Goal: Task Accomplishment & Management: Manage account settings

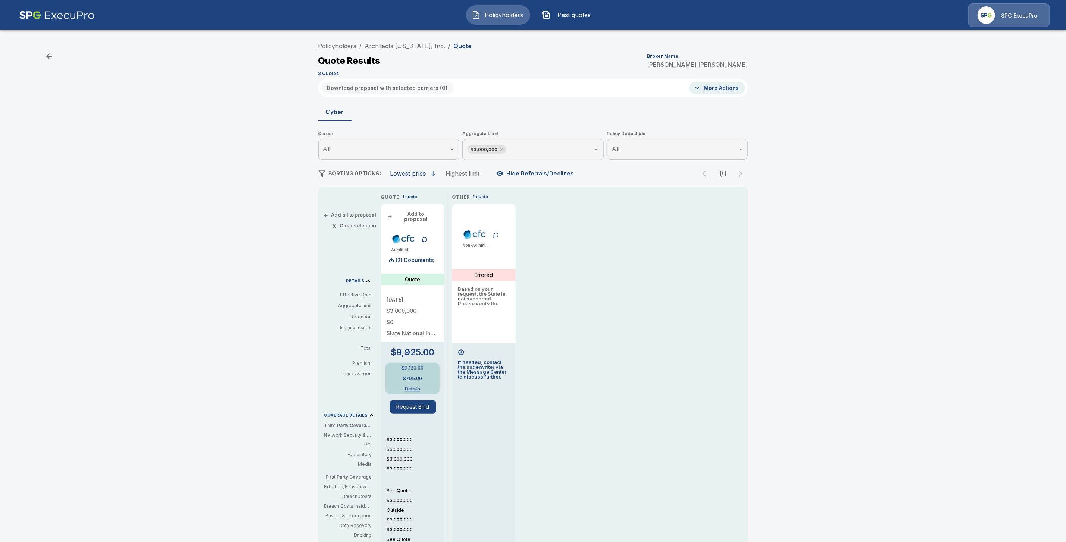
click at [346, 44] on link "Policyholders" at bounding box center [337, 45] width 38 height 7
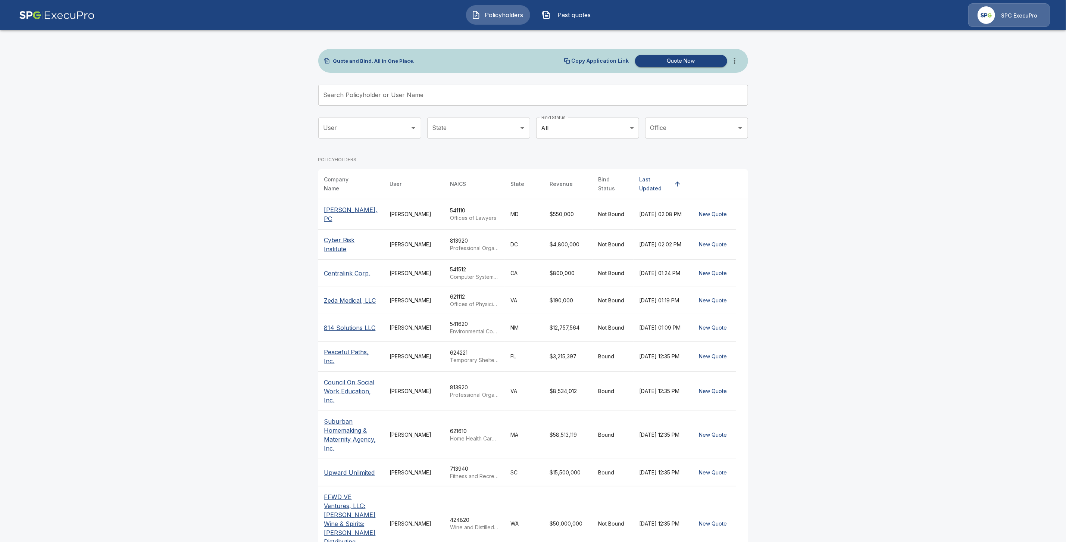
click at [357, 92] on input "Search Policyholder or User Name" at bounding box center [529, 95] width 422 height 21
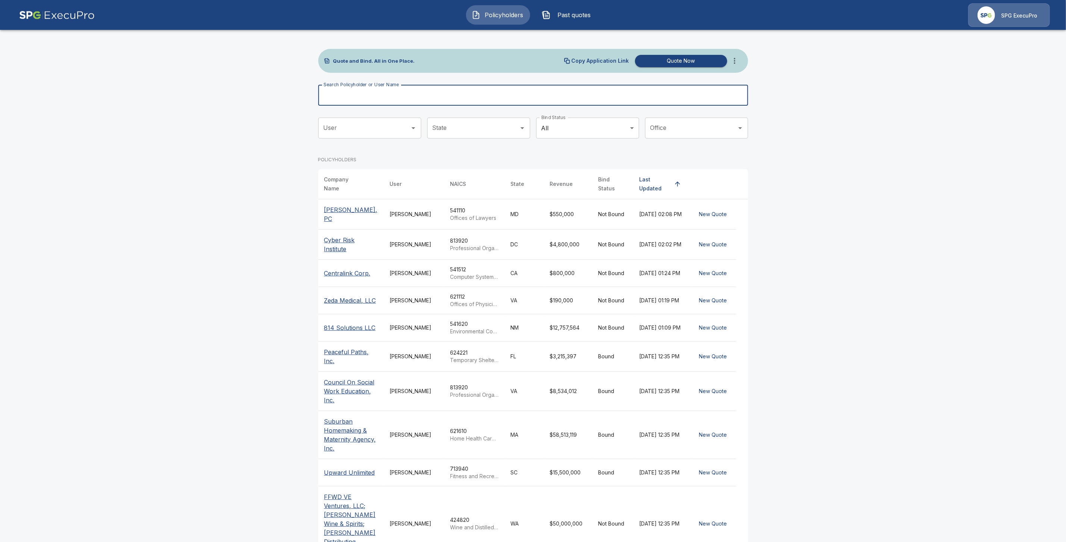
paste input "**********"
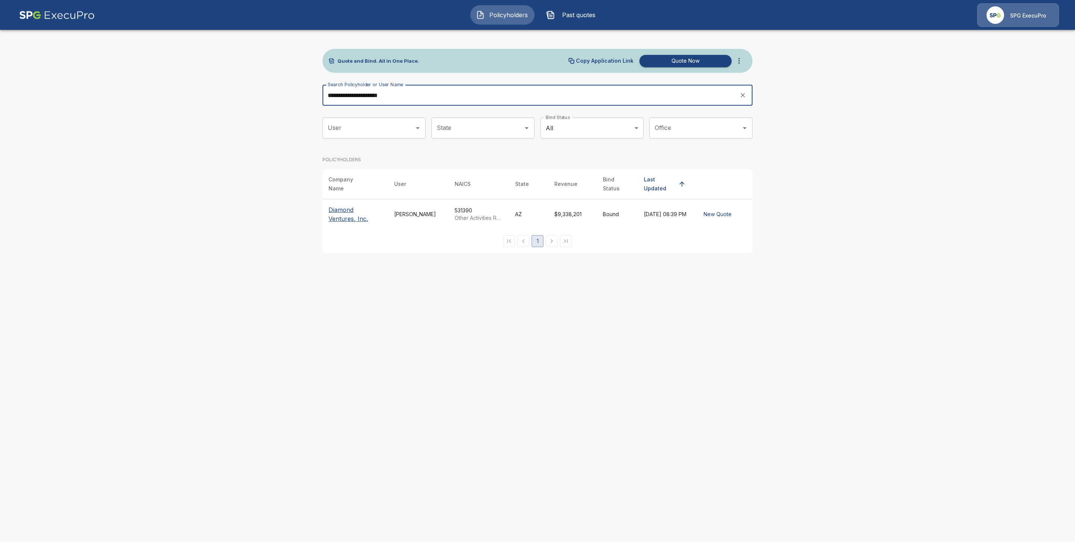
type input "**********"
click at [347, 205] on p "Diamond Ventures, Inc." at bounding box center [355, 214] width 54 height 18
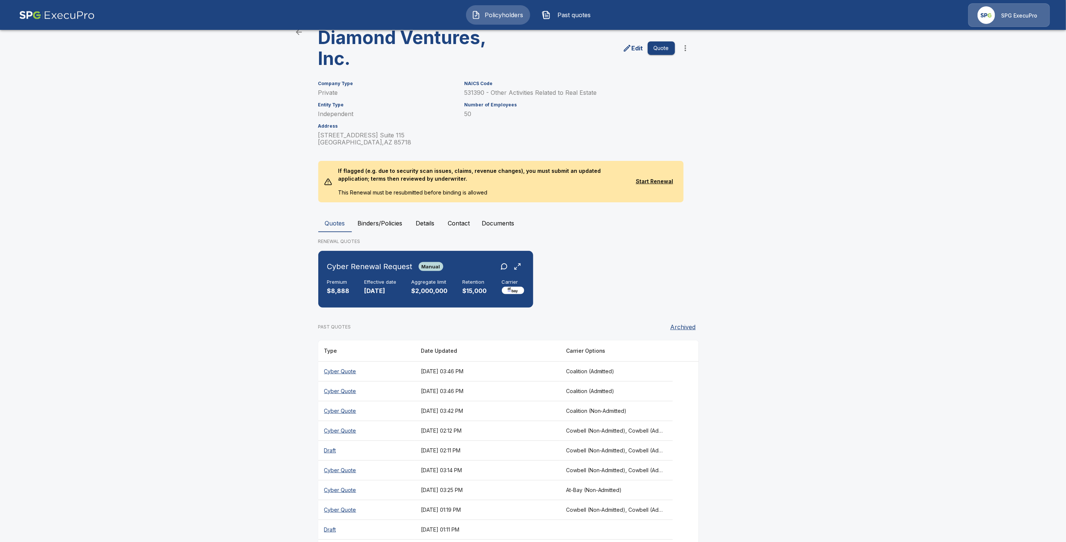
scroll to position [66, 0]
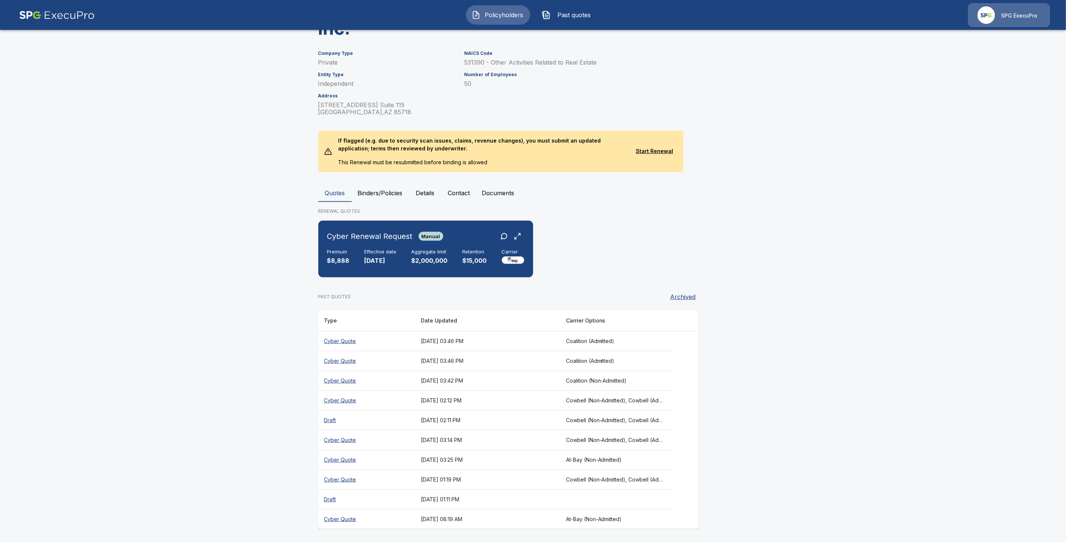
click at [341, 398] on th "Cyber Quote" at bounding box center [366, 400] width 97 height 20
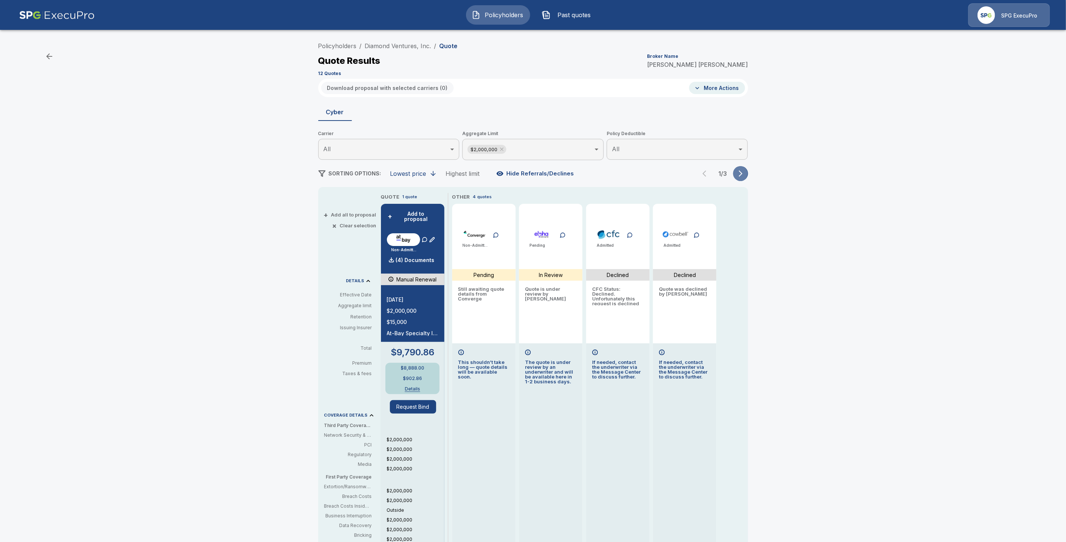
click at [745, 171] on icon "button" at bounding box center [740, 173] width 7 height 7
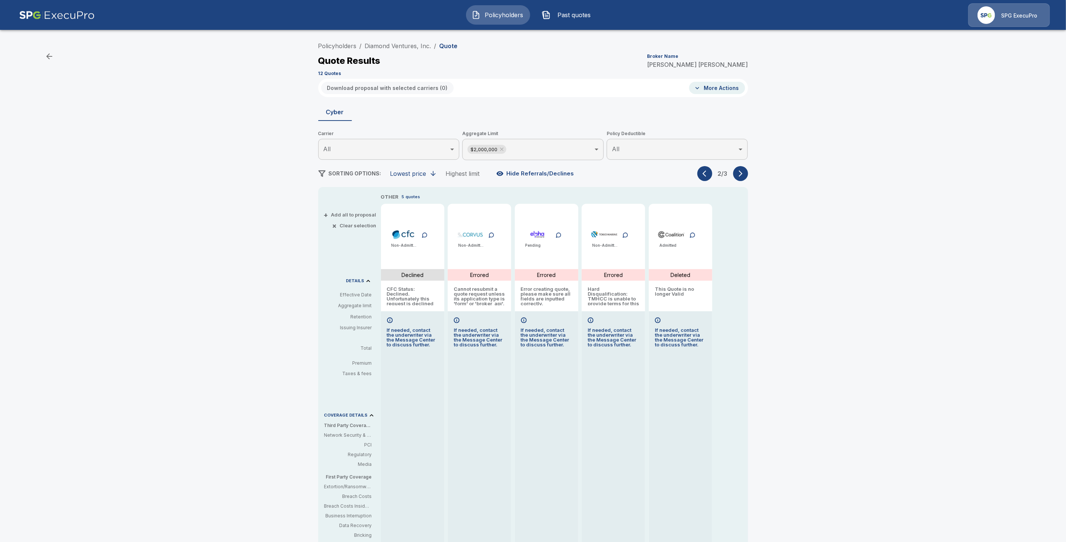
click at [745, 171] on icon "button" at bounding box center [740, 173] width 7 height 7
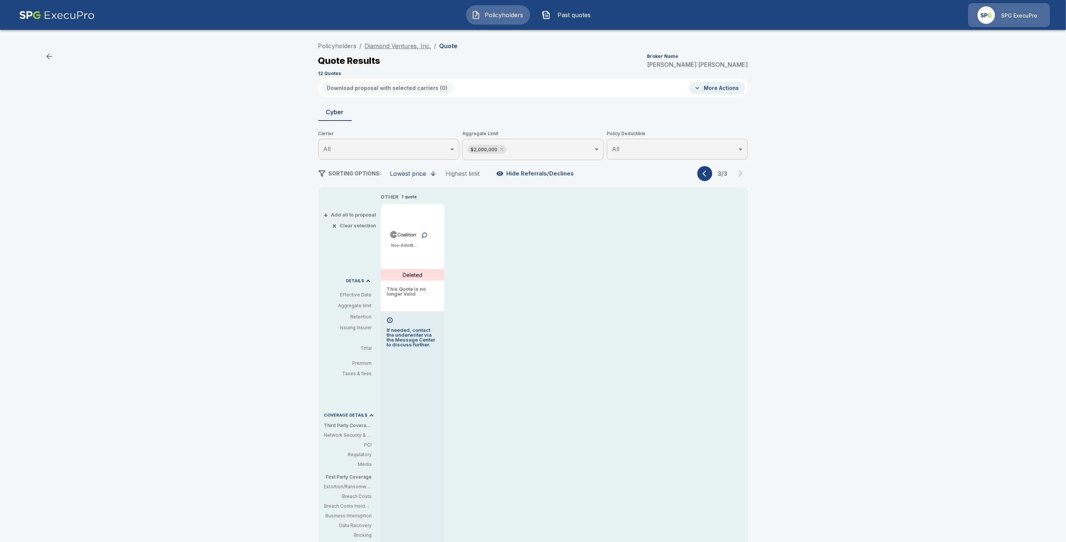
click at [411, 46] on link "Diamond Ventures, Inc." at bounding box center [398, 45] width 66 height 7
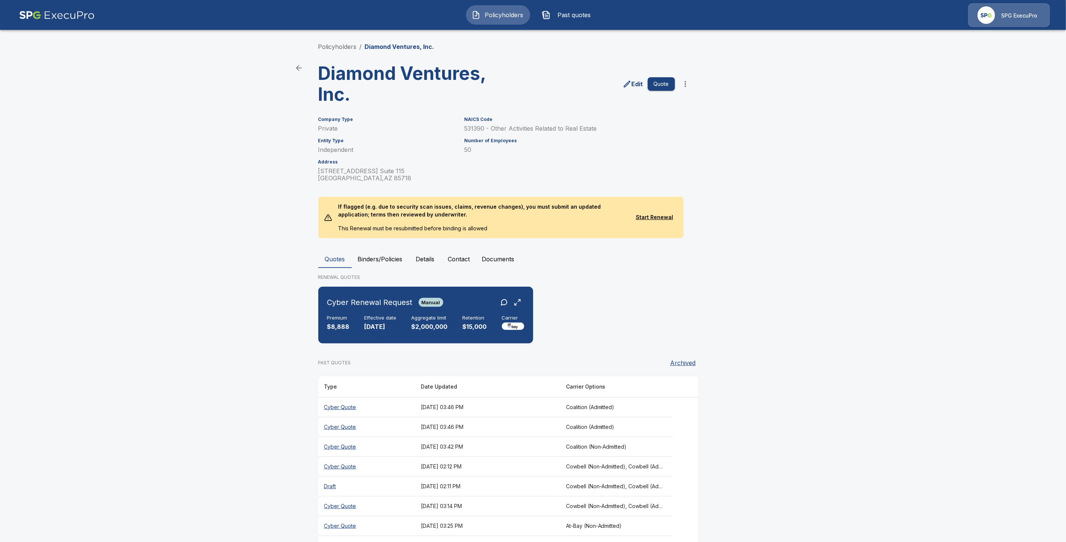
scroll to position [66, 0]
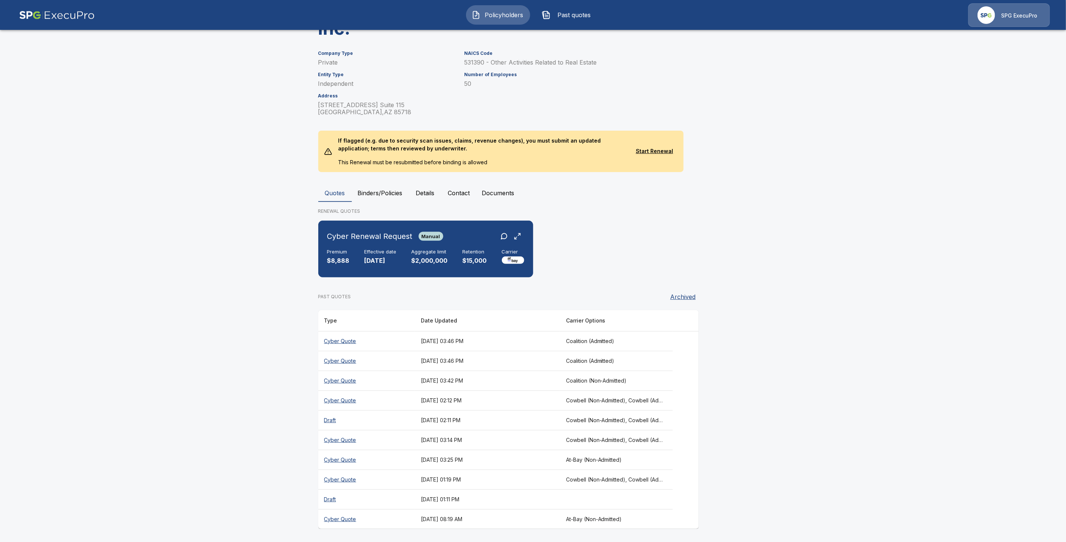
click at [633, 418] on th "Cowbell (Non-Admitted), Cowbell (Admitted), Corvus Cyber (Non-Admitted), Tokio …" at bounding box center [616, 420] width 113 height 20
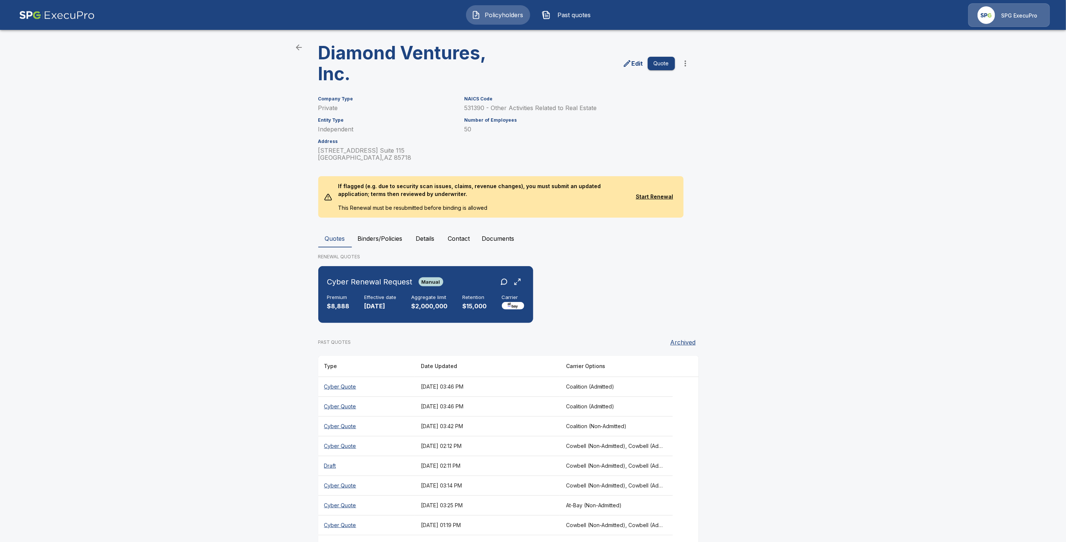
scroll to position [66, 0]
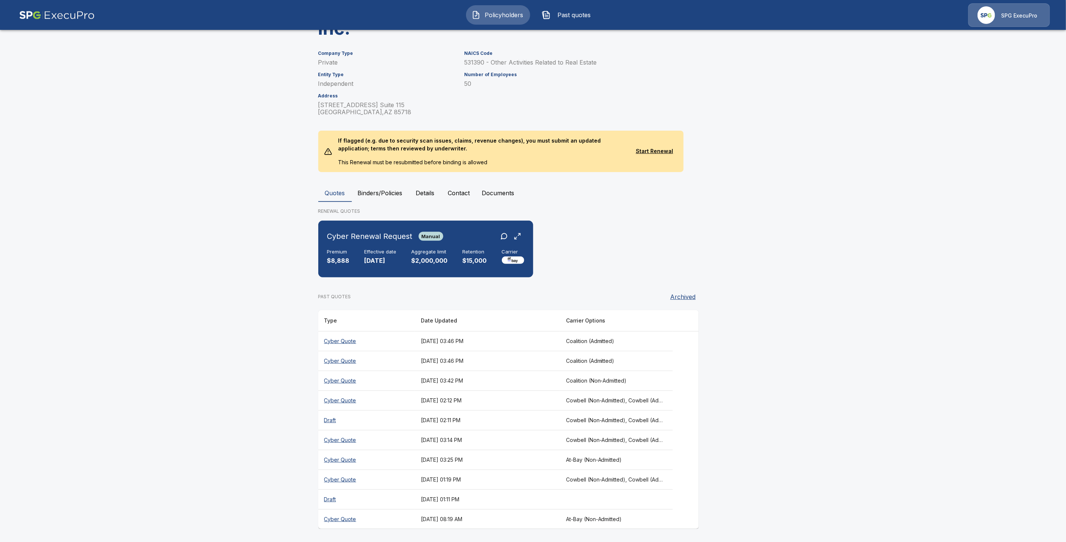
click at [447, 399] on th "October 13, 2025 at 02:12 PM" at bounding box center [487, 400] width 145 height 20
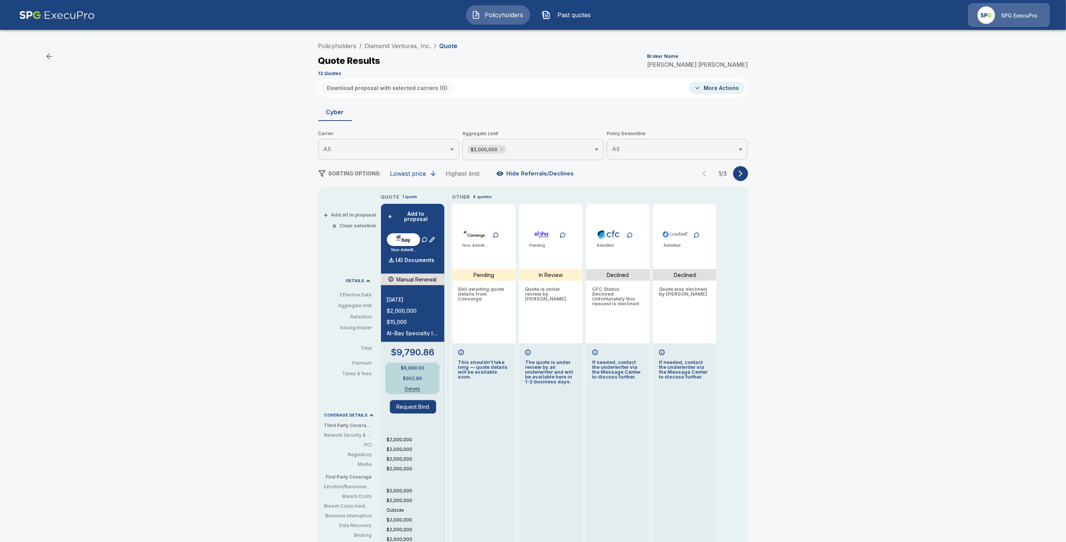
click at [743, 175] on icon "button" at bounding box center [740, 173] width 7 height 7
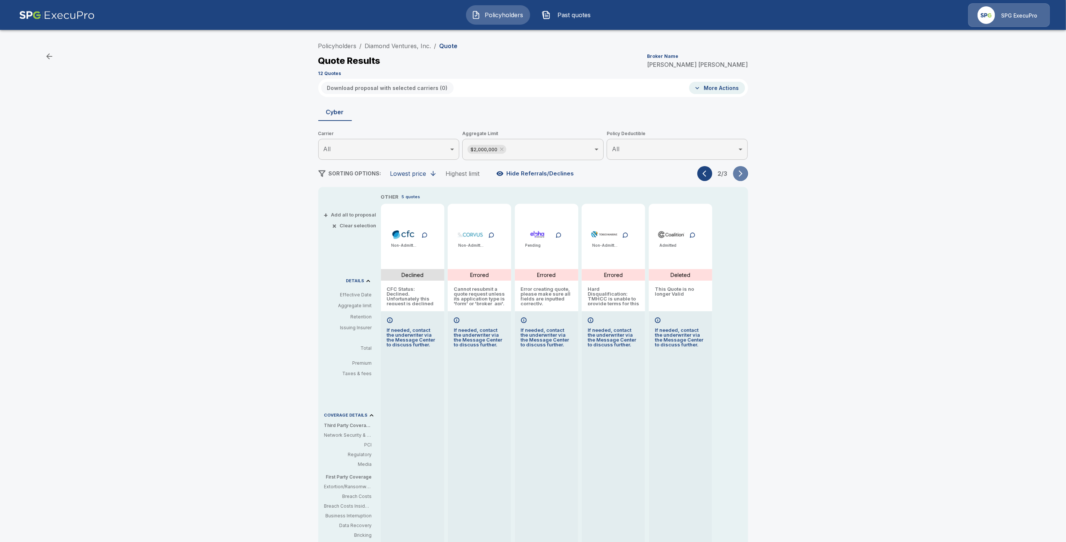
click at [743, 175] on icon "button" at bounding box center [740, 173] width 7 height 7
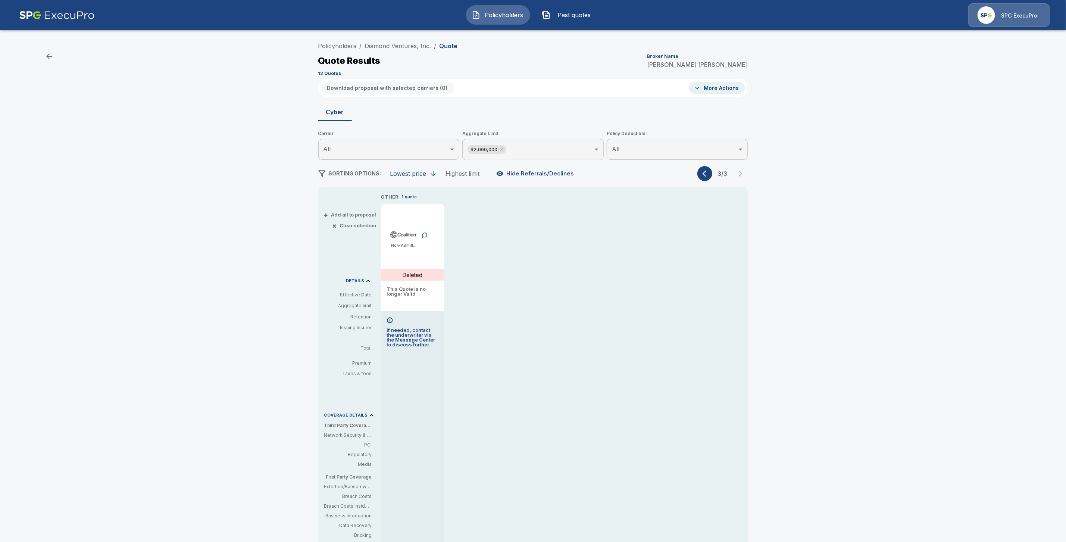
click at [707, 178] on button "button" at bounding box center [705, 173] width 15 height 15
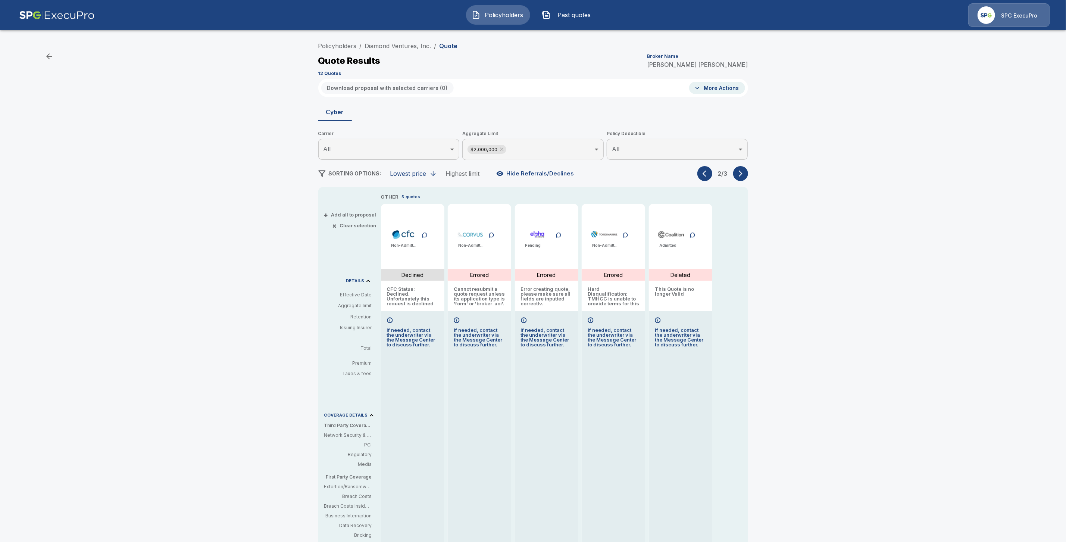
click at [707, 178] on button "button" at bounding box center [705, 173] width 15 height 15
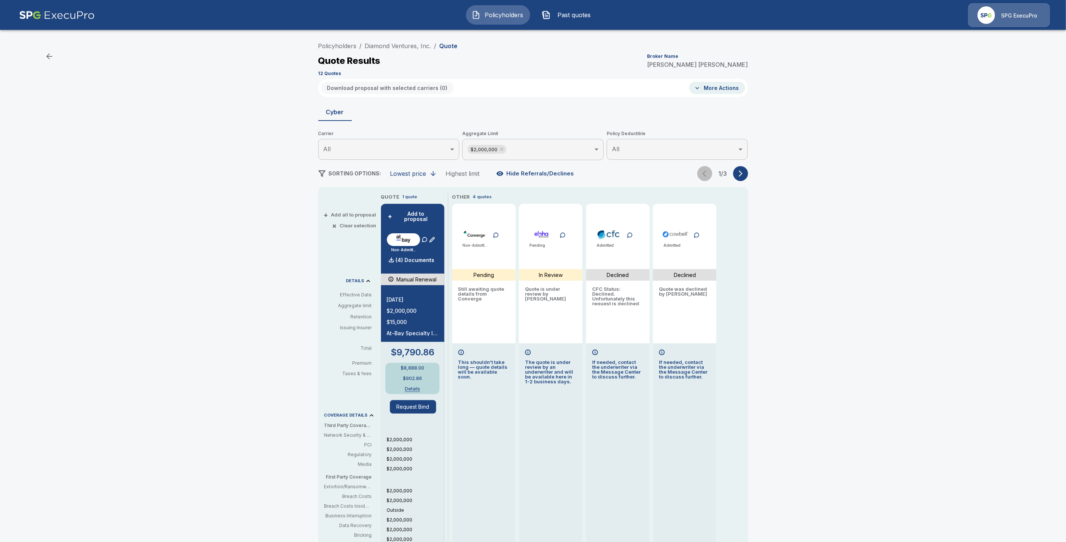
click at [707, 178] on div "1 / 3" at bounding box center [723, 173] width 51 height 15
click at [412, 46] on link "Diamond Ventures, Inc." at bounding box center [398, 45] width 66 height 7
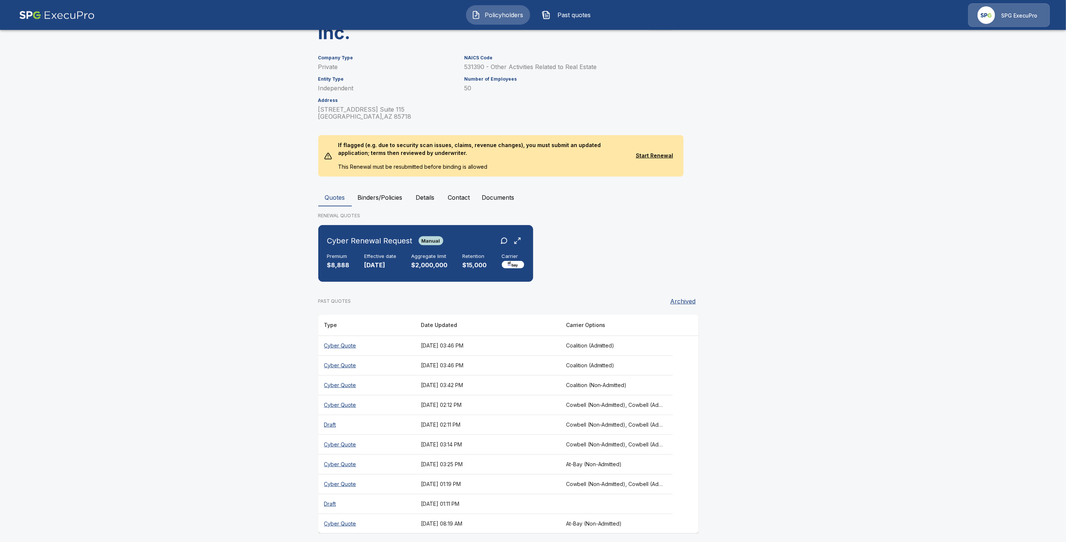
scroll to position [66, 0]
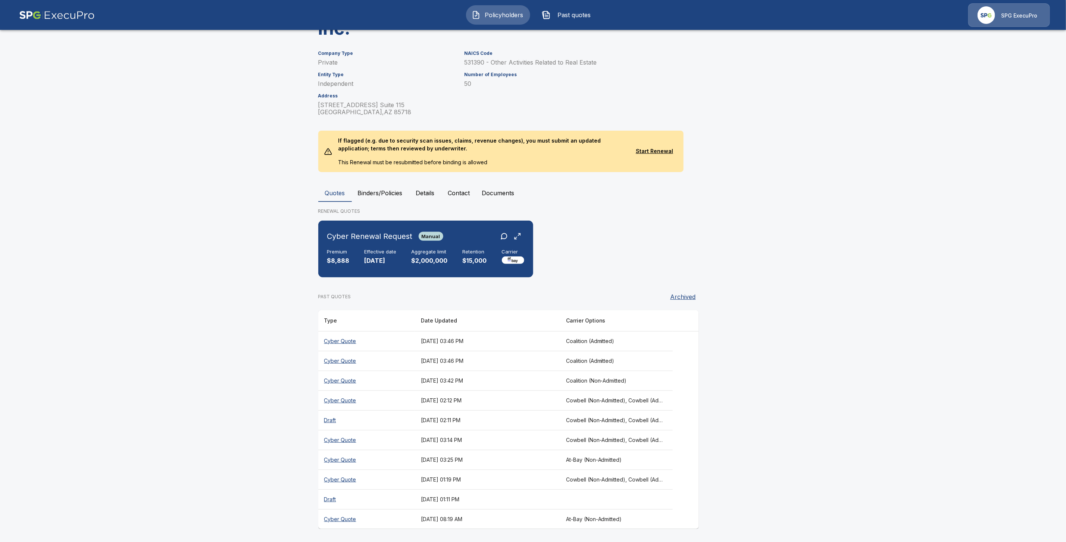
click at [355, 400] on th "Cyber Quote" at bounding box center [366, 400] width 97 height 20
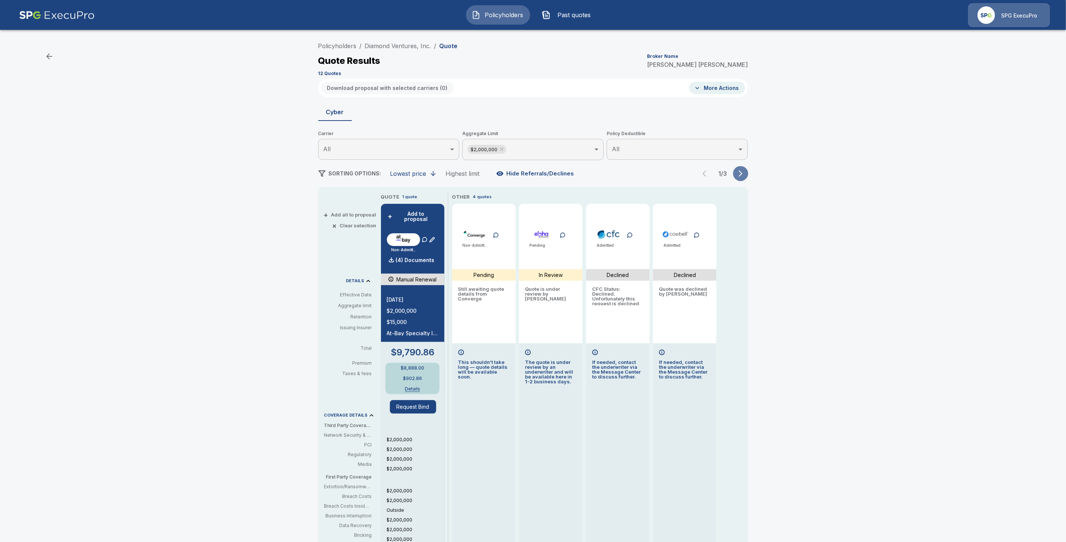
click at [745, 170] on icon "button" at bounding box center [740, 173] width 7 height 7
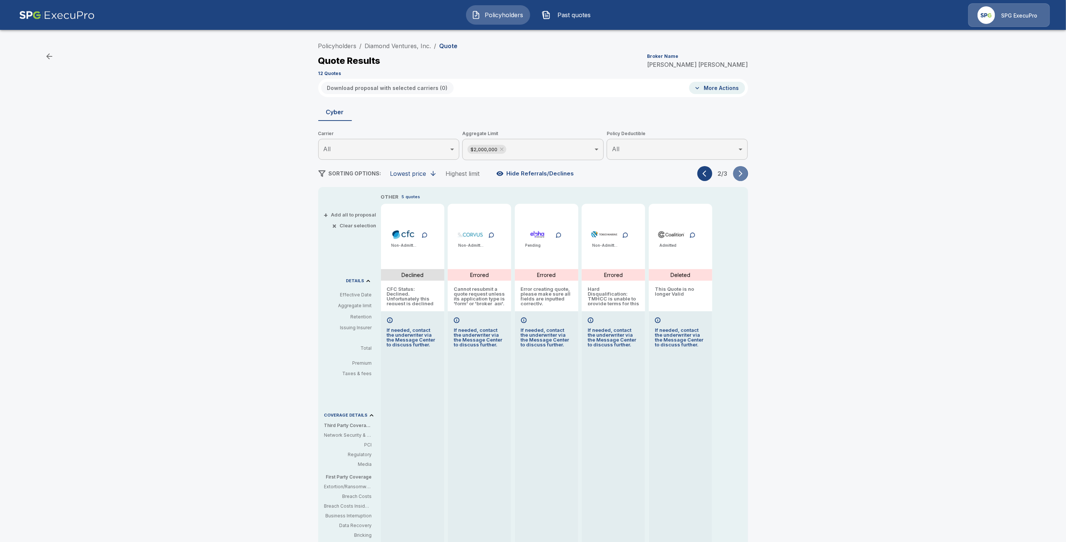
click at [745, 170] on icon "button" at bounding box center [740, 173] width 7 height 7
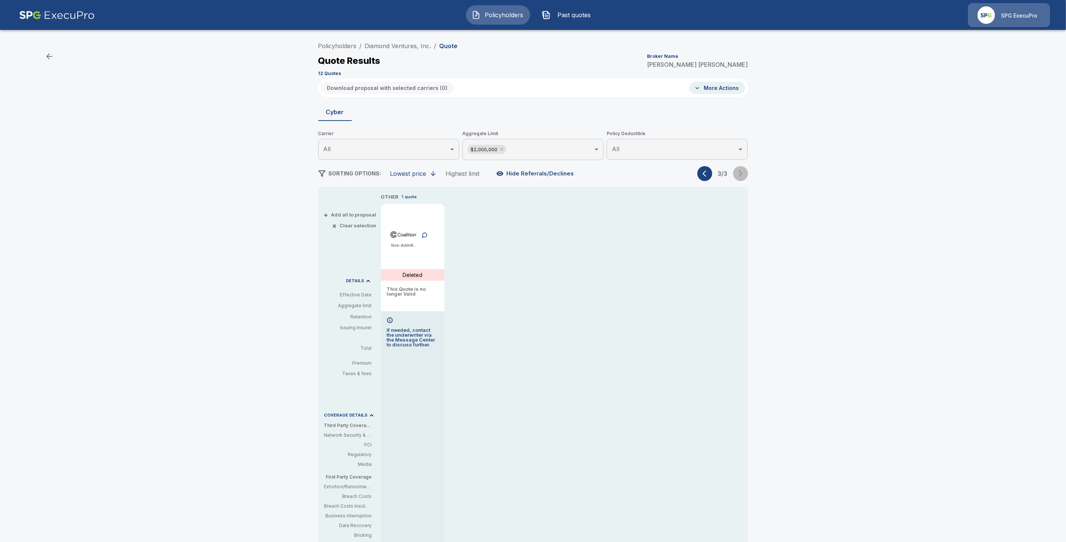
click at [747, 170] on div "3 / 3" at bounding box center [723, 173] width 51 height 15
click at [409, 49] on link "Diamond Ventures, Inc." at bounding box center [398, 45] width 66 height 7
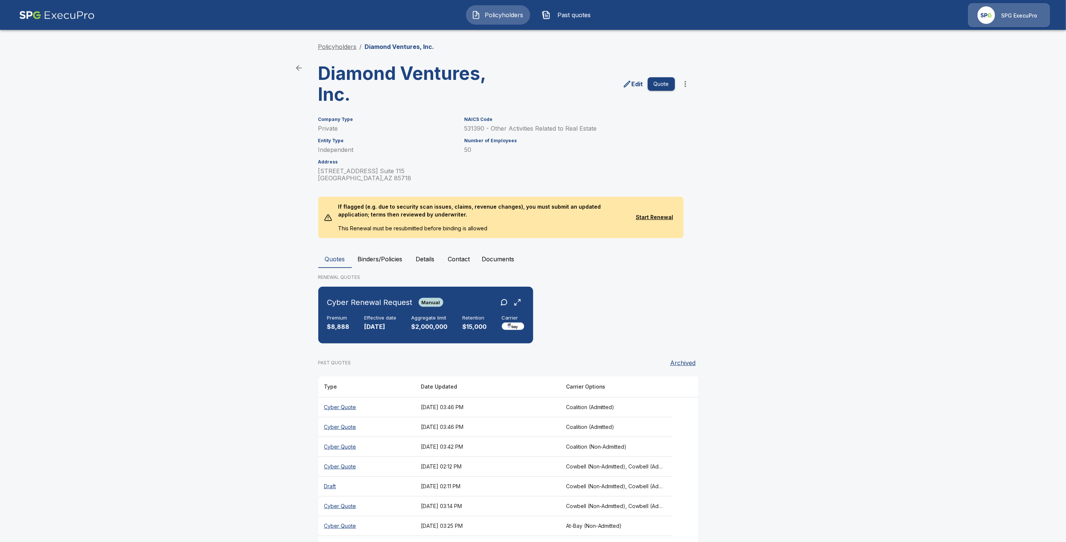
click at [330, 45] on link "Policyholders" at bounding box center [337, 46] width 38 height 7
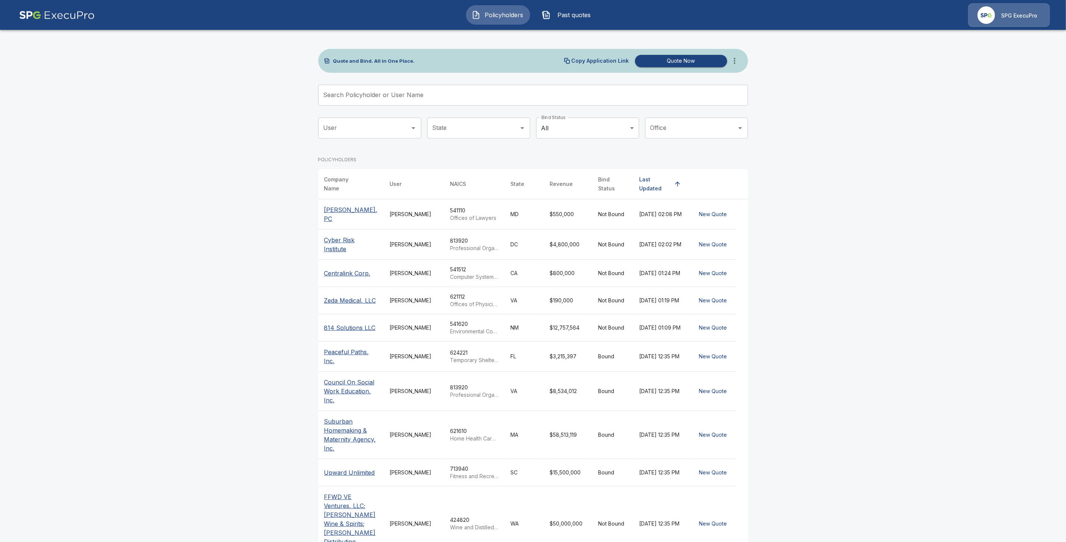
click at [372, 94] on input "Search Policyholder or User Name" at bounding box center [529, 95] width 422 height 21
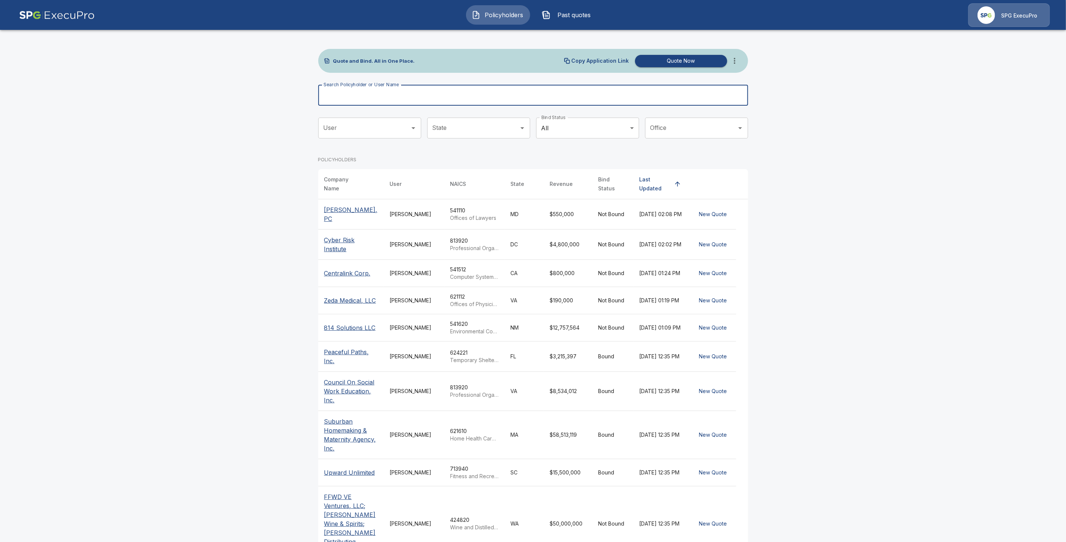
paste input "**********"
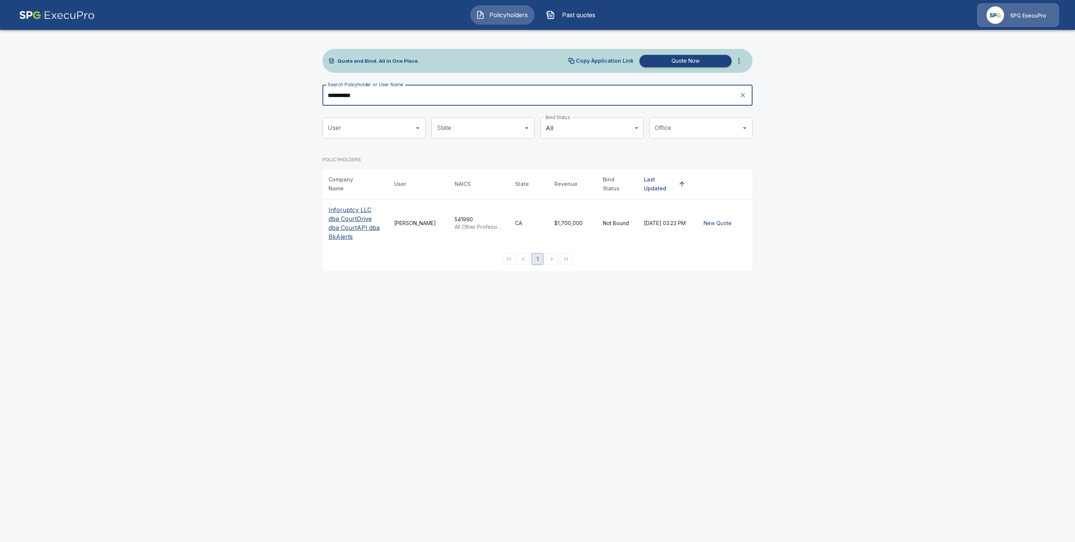
type input "**********"
click at [349, 208] on p "Inforuptcy LLC dba CourtDrive dba CourtAPI dba BkAlerts" at bounding box center [355, 223] width 54 height 36
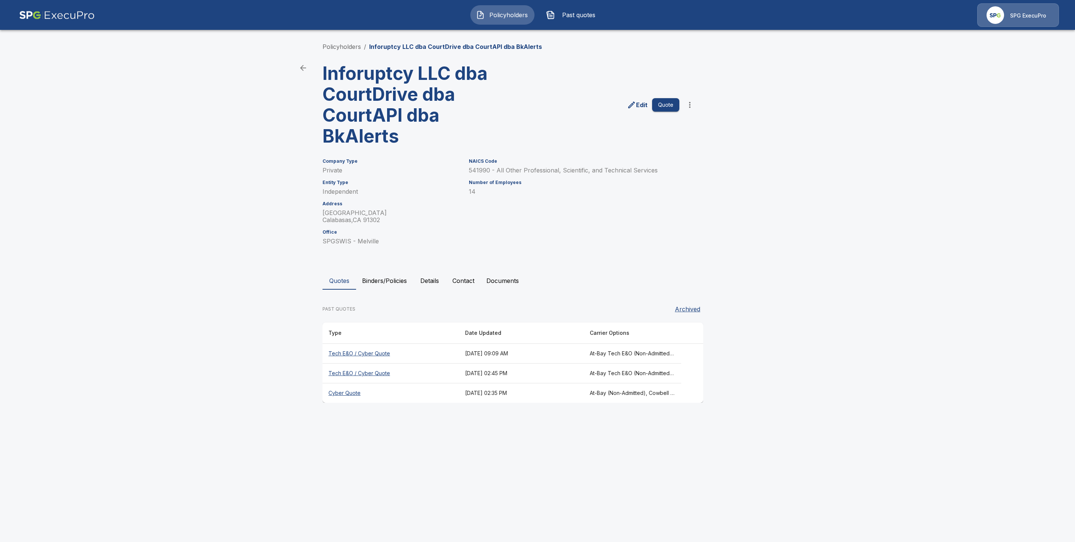
click at [638, 105] on p "Edit" at bounding box center [642, 104] width 12 height 9
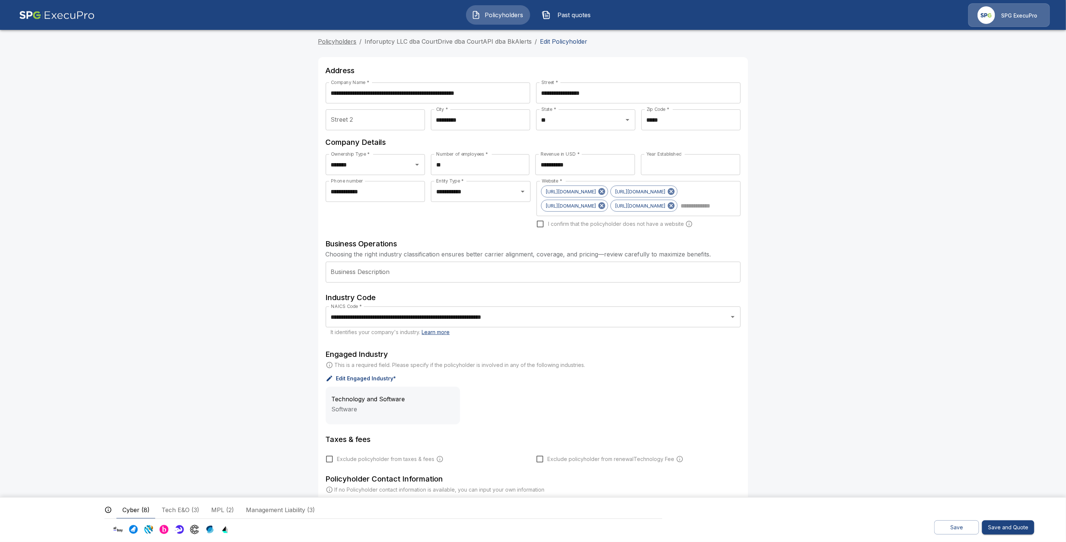
click at [337, 40] on link "Policyholders" at bounding box center [337, 41] width 38 height 7
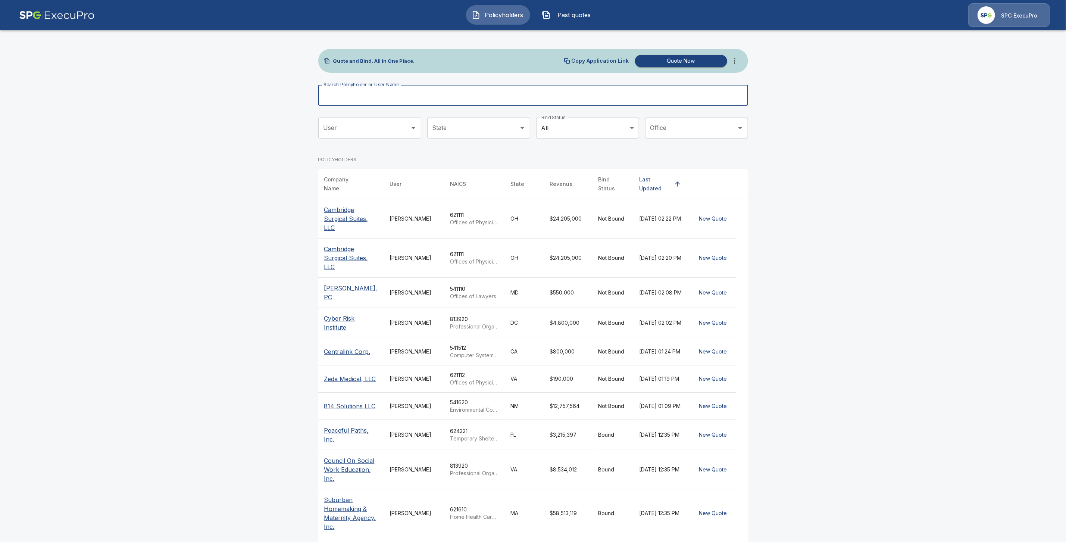
click at [372, 92] on input "Search Policyholder or User Name" at bounding box center [529, 95] width 422 height 21
paste input "**********"
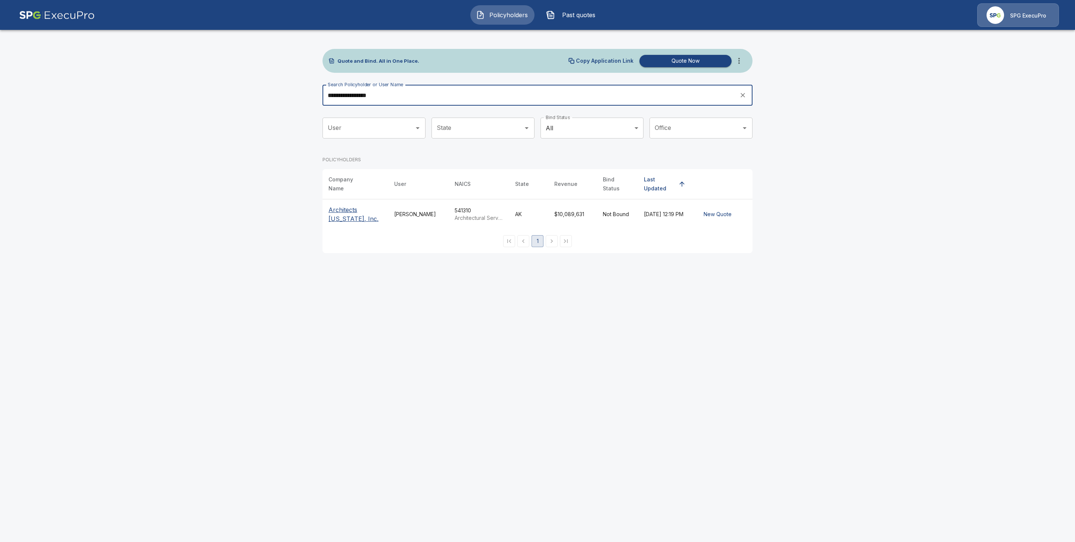
type input "**********"
click at [364, 208] on p "Architects Alaska, Inc." at bounding box center [355, 214] width 54 height 18
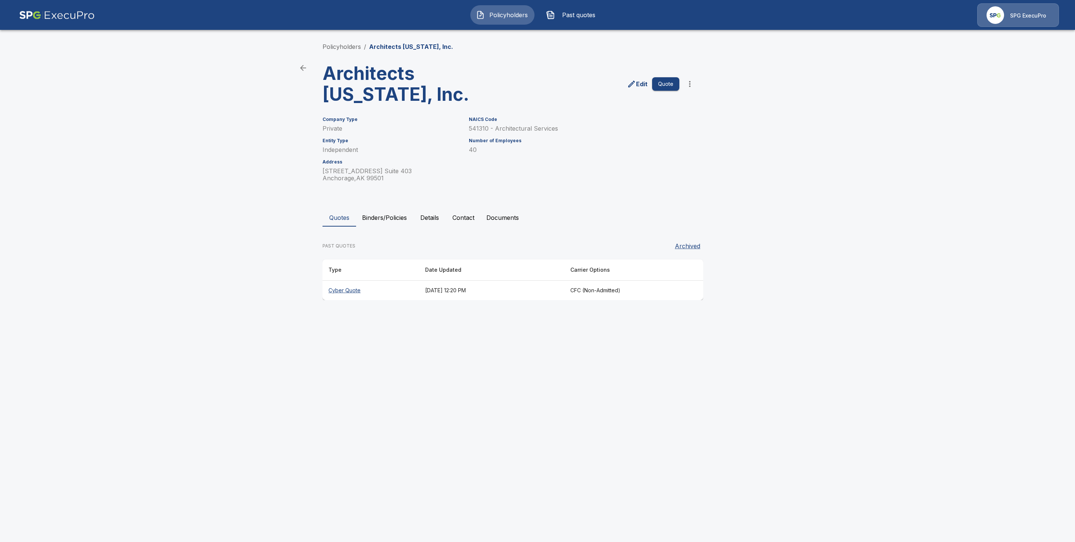
click at [352, 290] on th "Cyber Quote" at bounding box center [370, 291] width 97 height 20
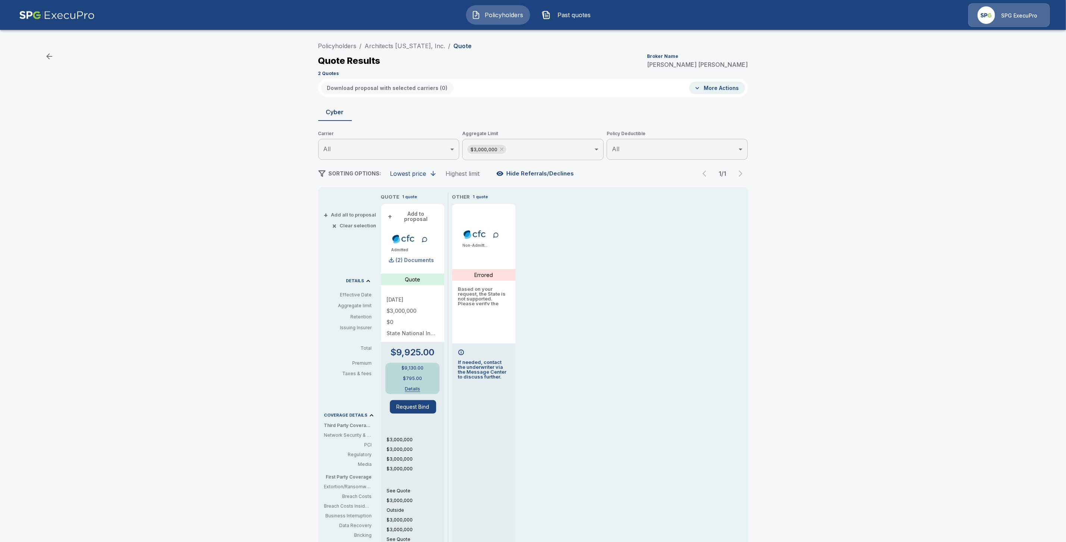
click at [407, 258] on p "(2) Documents" at bounding box center [415, 260] width 38 height 5
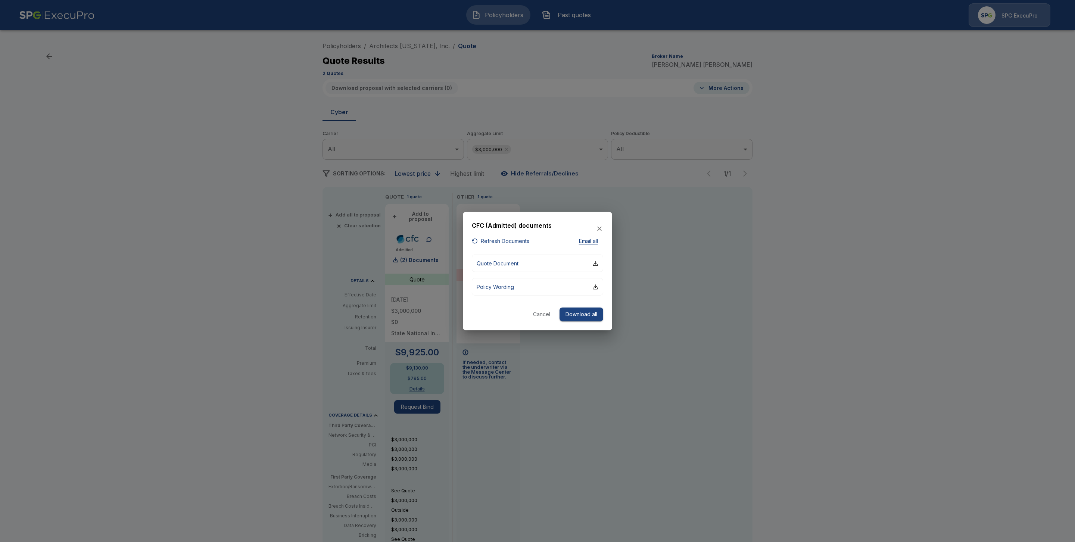
click at [717, 316] on div at bounding box center [537, 271] width 1075 height 542
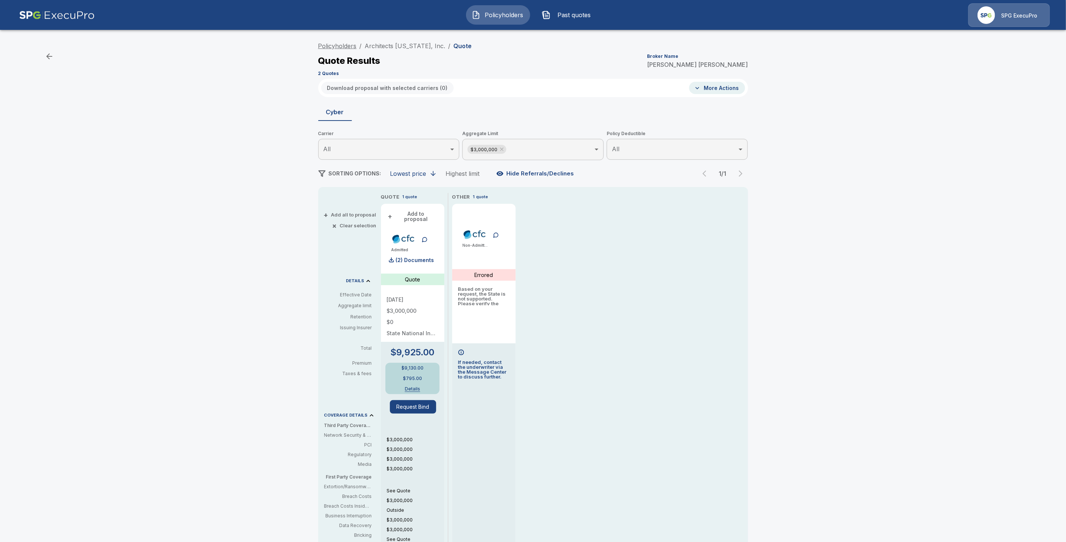
click at [347, 45] on link "Policyholders" at bounding box center [337, 45] width 38 height 7
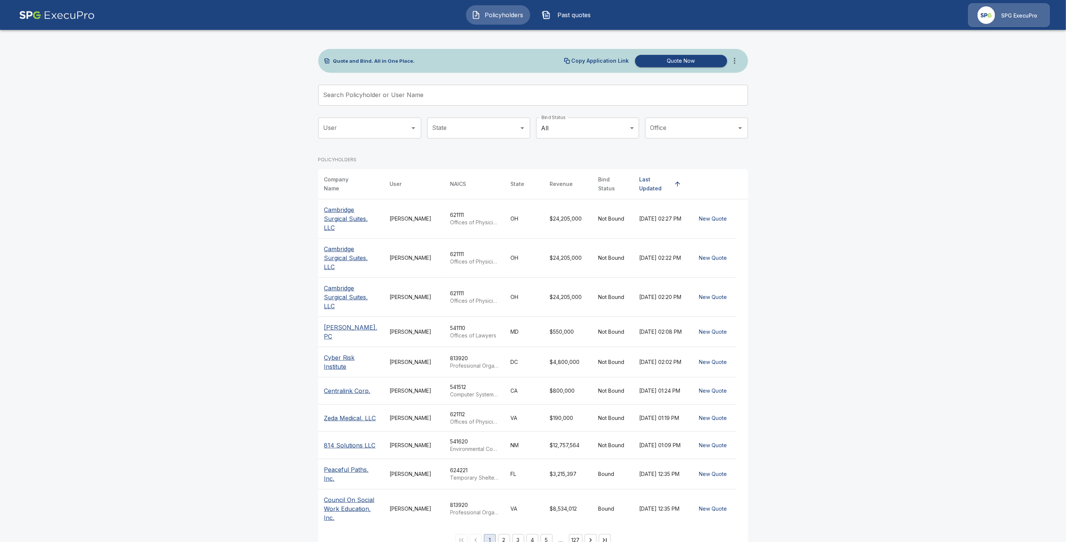
click at [361, 96] on input "Search Policyholder or User Name" at bounding box center [529, 95] width 422 height 21
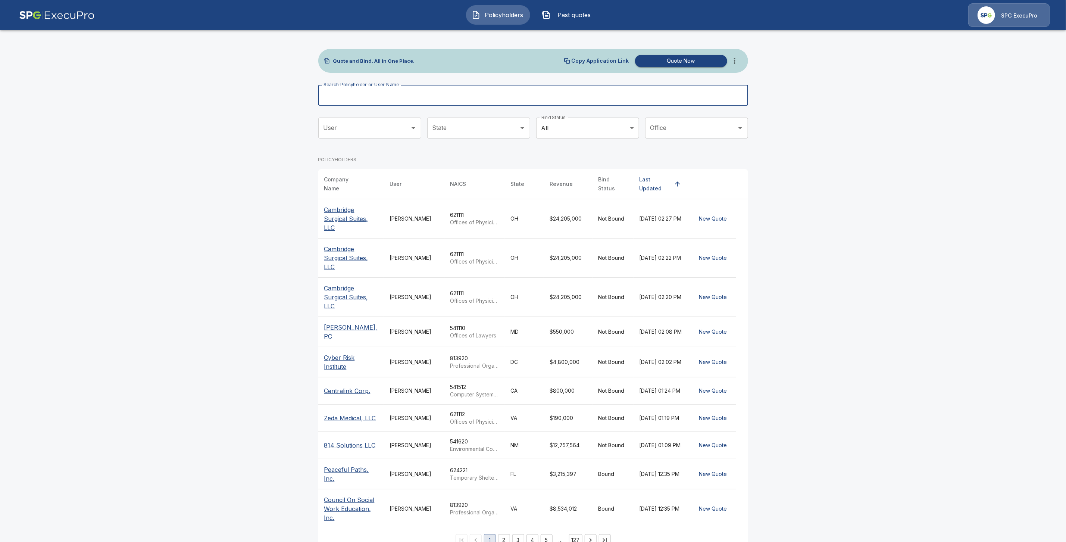
paste input "**********"
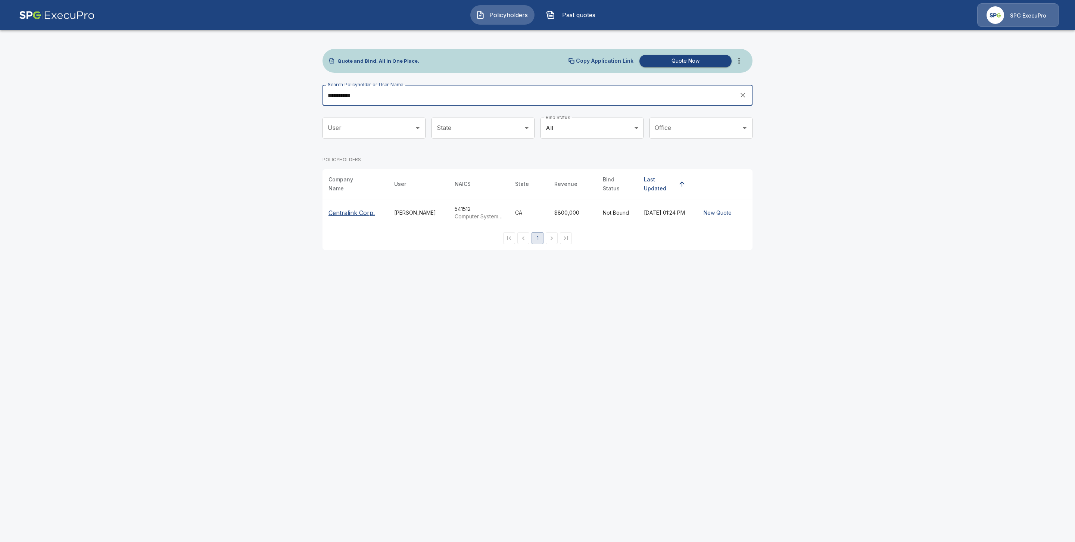
type input "**********"
click at [331, 211] on p "Centralink Corp." at bounding box center [351, 212] width 46 height 9
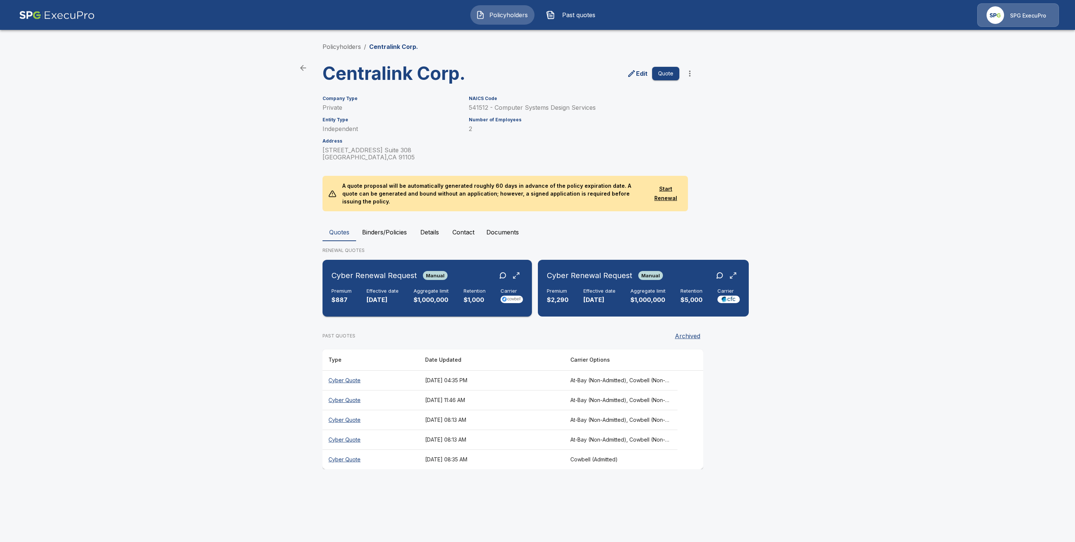
click at [373, 296] on p "[DATE]" at bounding box center [383, 300] width 32 height 9
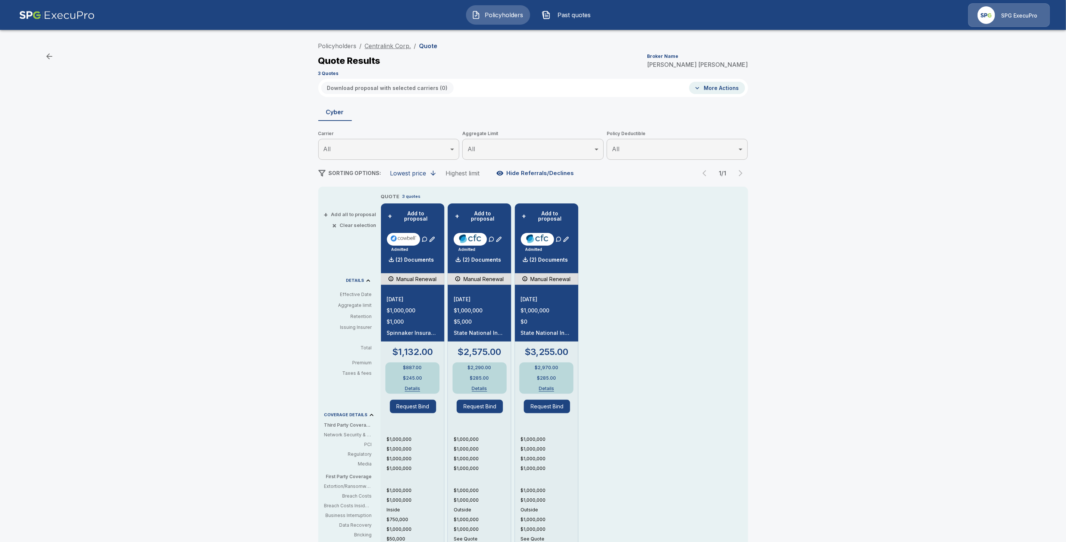
click at [382, 45] on link "Centralink Corp." at bounding box center [388, 45] width 46 height 7
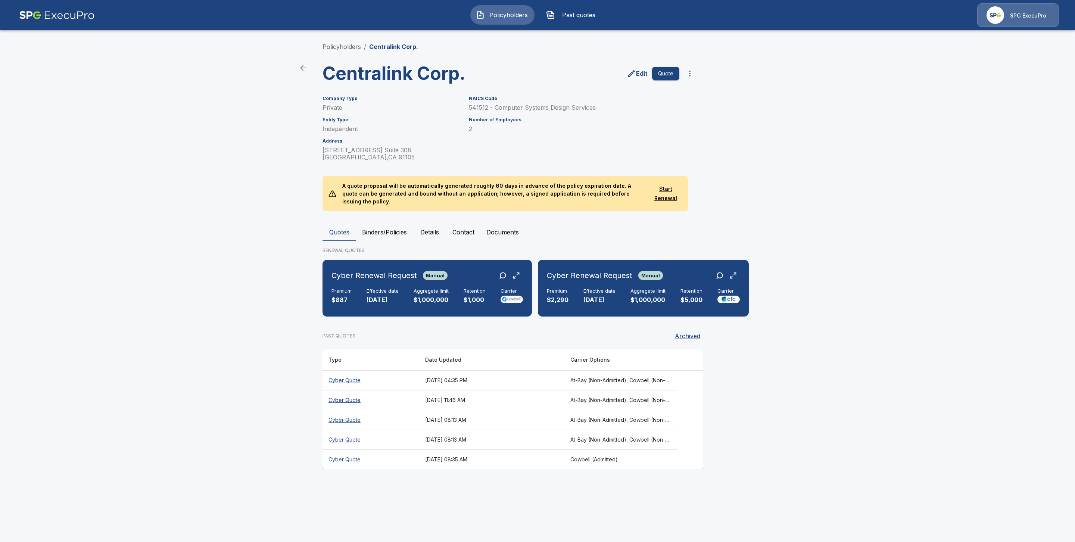
drag, startPoint x: 341, startPoint y: 378, endPoint x: 315, endPoint y: 396, distance: 31.3
click at [341, 378] on th "Cyber Quote" at bounding box center [370, 380] width 97 height 20
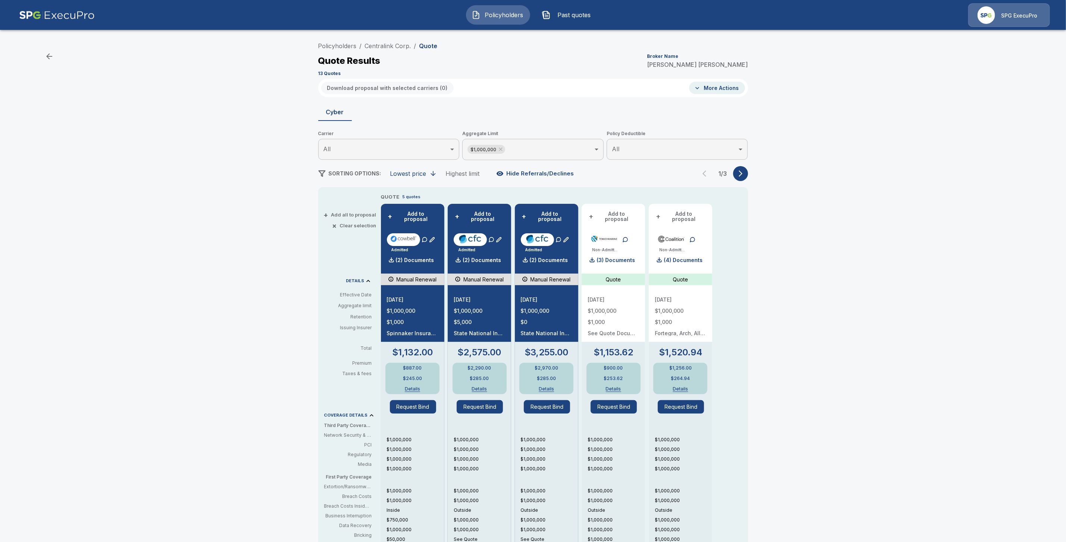
click at [342, 49] on li "Policyholders" at bounding box center [337, 45] width 38 height 9
click at [342, 47] on link "Policyholders" at bounding box center [337, 45] width 38 height 7
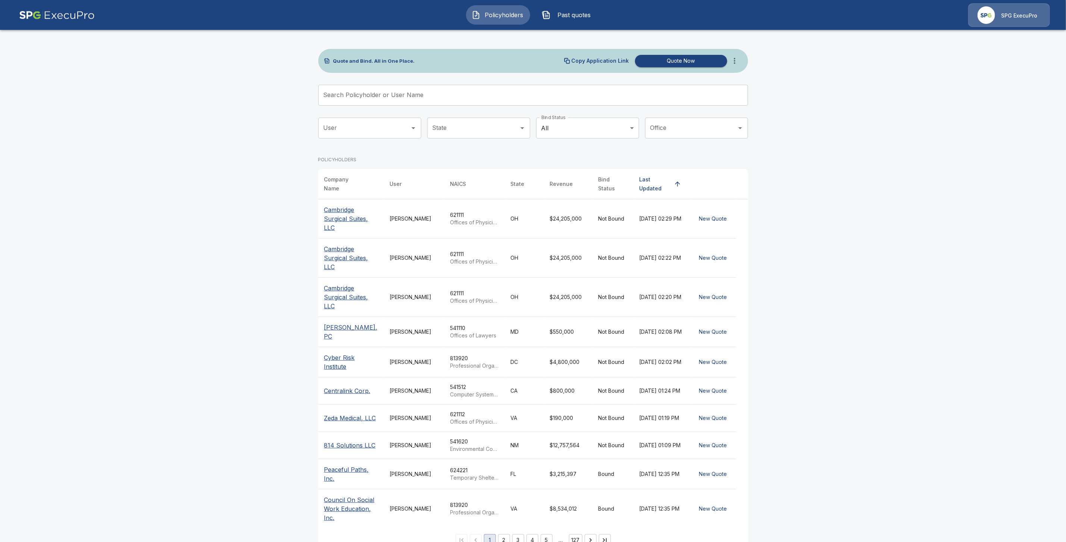
click at [392, 105] on input "Search Policyholder or User Name" at bounding box center [529, 95] width 422 height 21
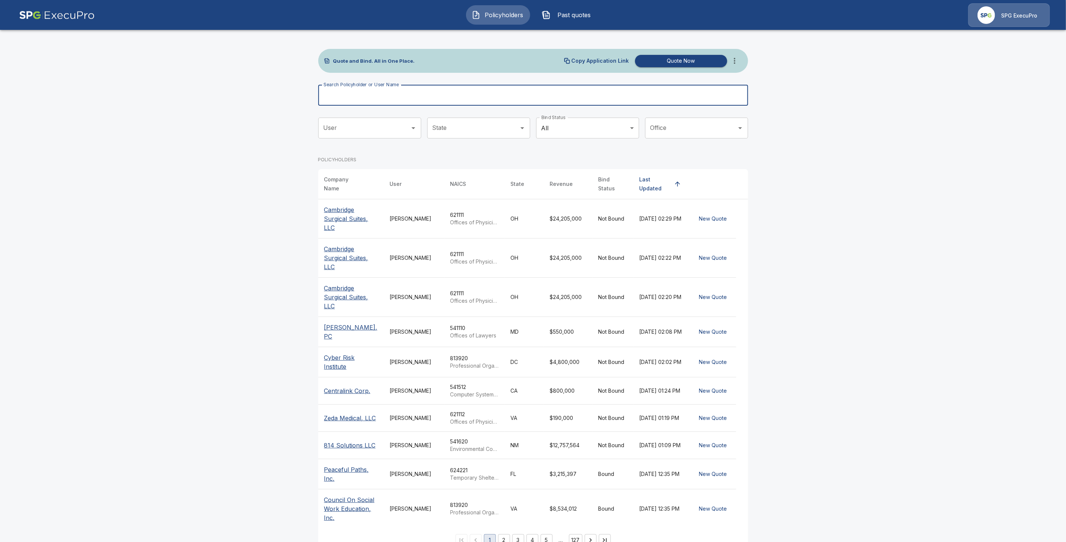
paste input "**********"
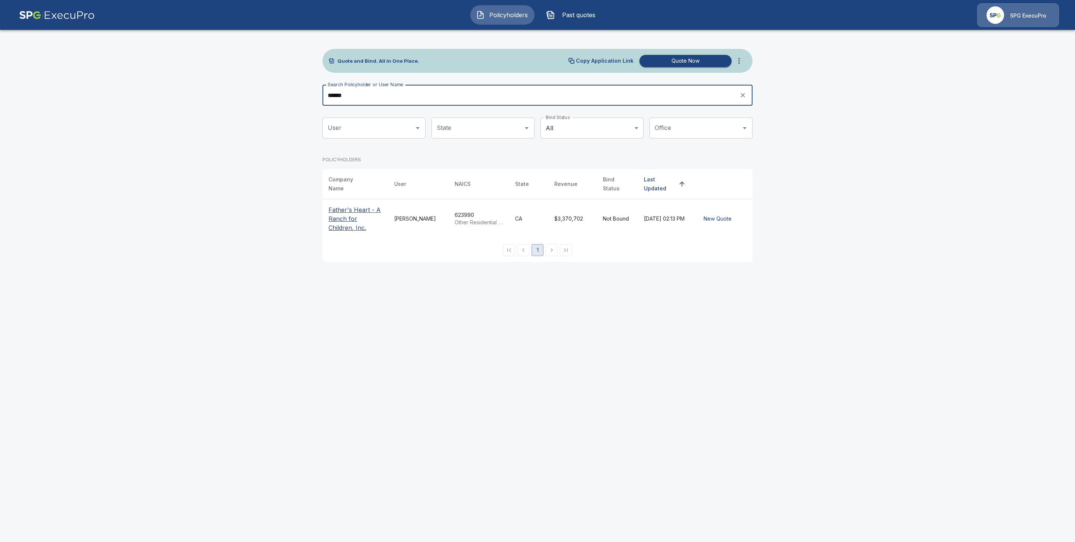
type input "******"
drag, startPoint x: 342, startPoint y: 216, endPoint x: 396, endPoint y: 386, distance: 177.6
click at [342, 216] on p "Father's Heart - A Ranch for Children, Inc." at bounding box center [355, 218] width 54 height 27
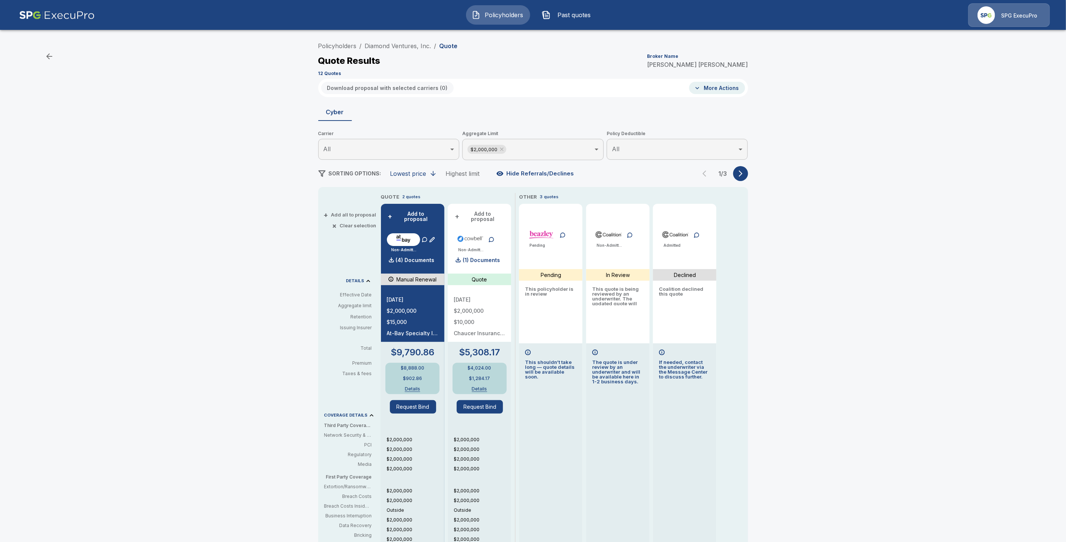
click at [743, 174] on icon "button" at bounding box center [740, 173] width 7 height 7
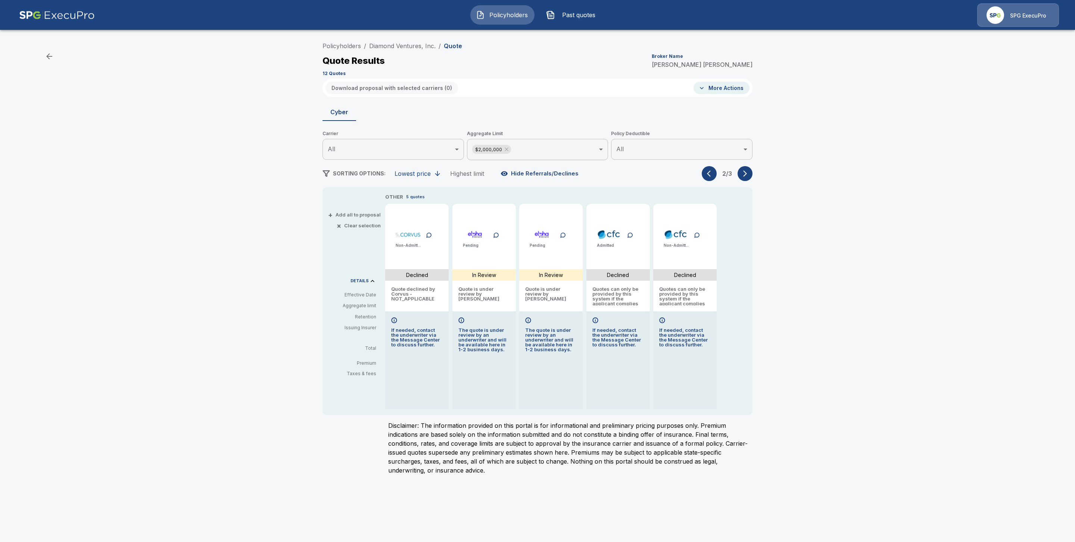
click at [743, 174] on icon "button" at bounding box center [744, 173] width 7 height 7
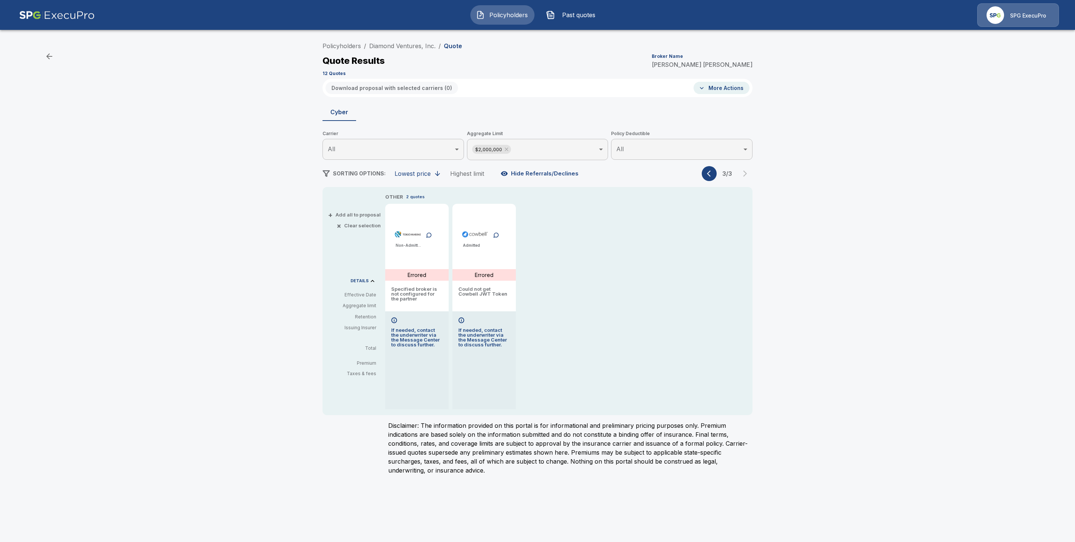
click at [711, 174] on icon "button" at bounding box center [710, 173] width 7 height 7
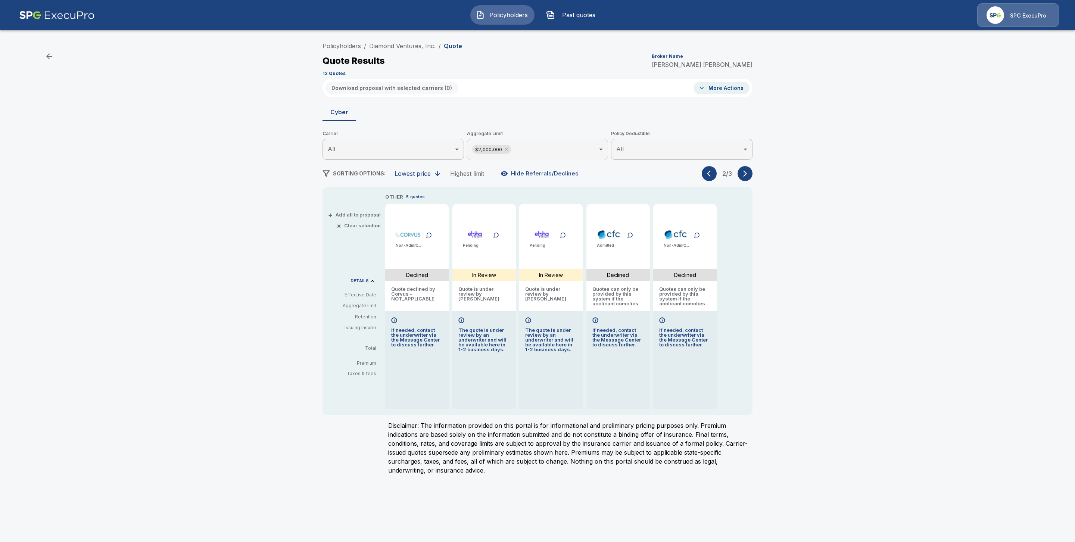
click at [711, 174] on icon "button" at bounding box center [710, 173] width 7 height 7
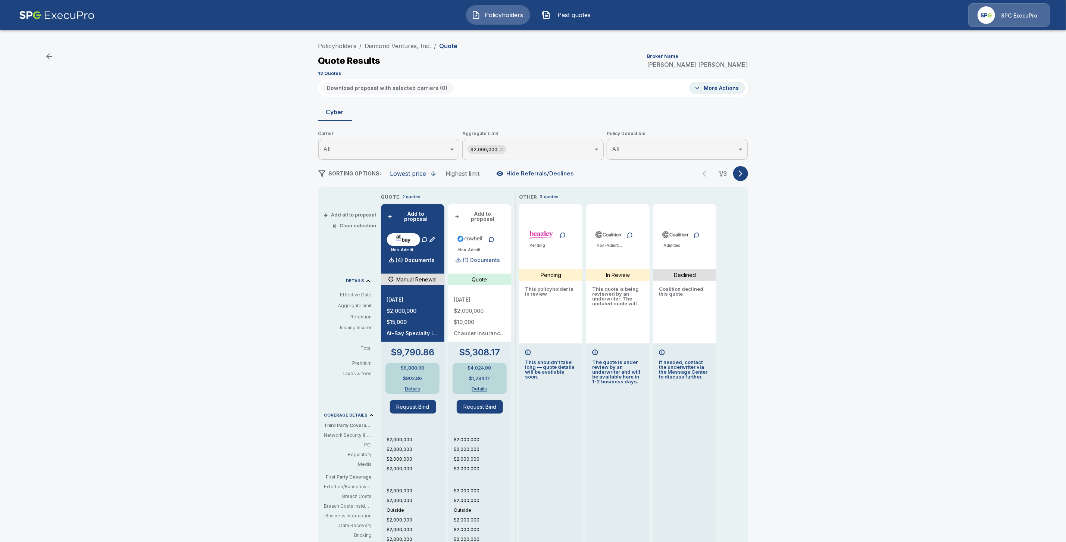
click at [498, 258] on p "(1) Documents" at bounding box center [481, 260] width 37 height 5
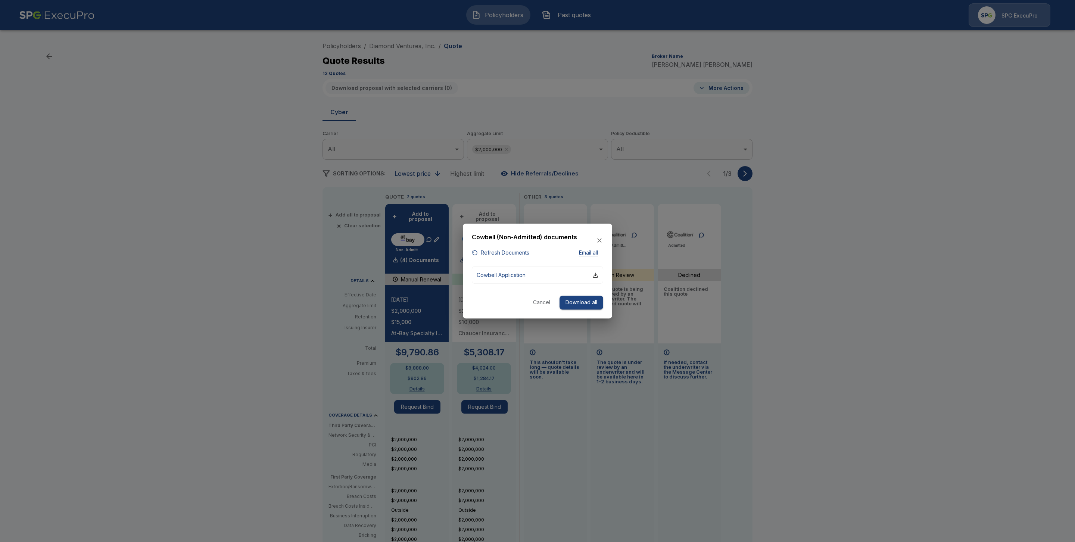
click at [896, 282] on div at bounding box center [537, 271] width 1075 height 542
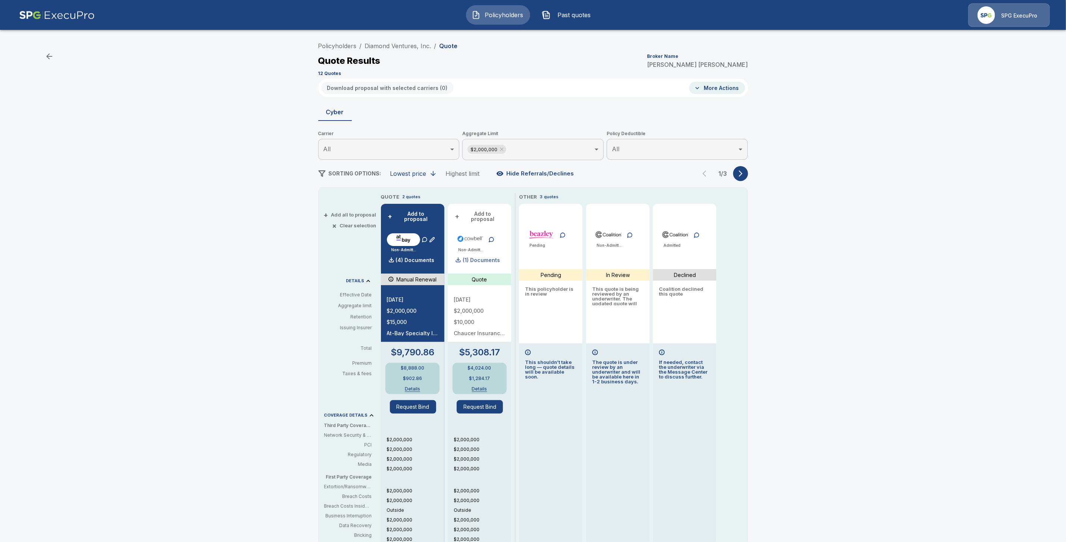
click at [490, 258] on p "(1) Documents" at bounding box center [481, 260] width 37 height 5
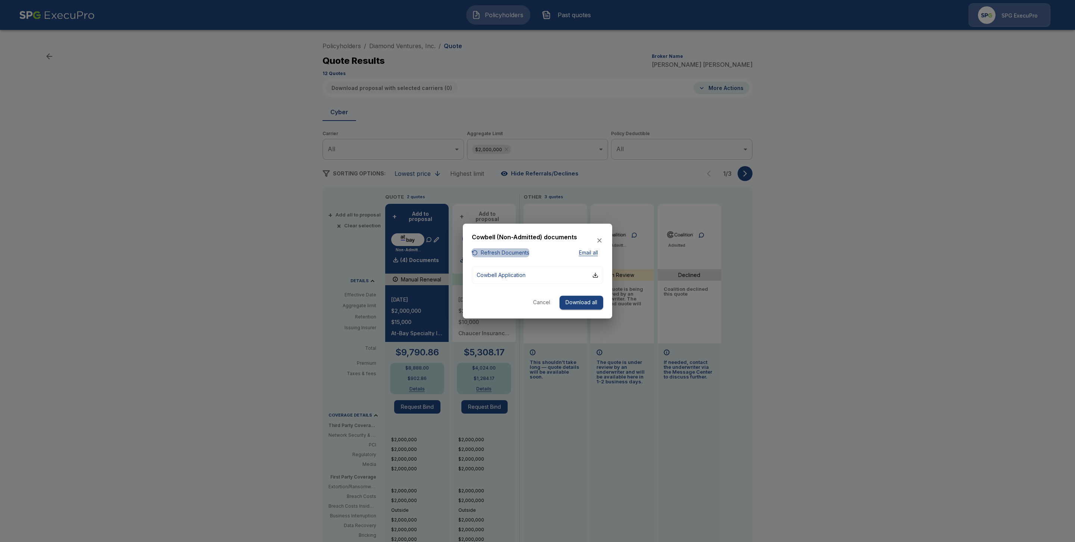
click at [497, 253] on button "Refresh Documents" at bounding box center [500, 252] width 57 height 9
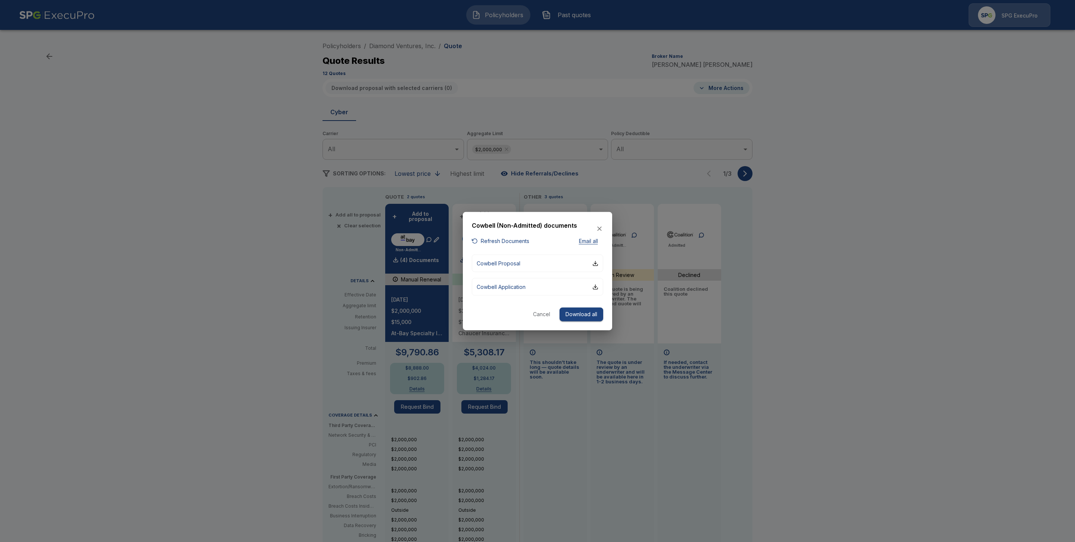
click at [816, 218] on div at bounding box center [537, 271] width 1075 height 542
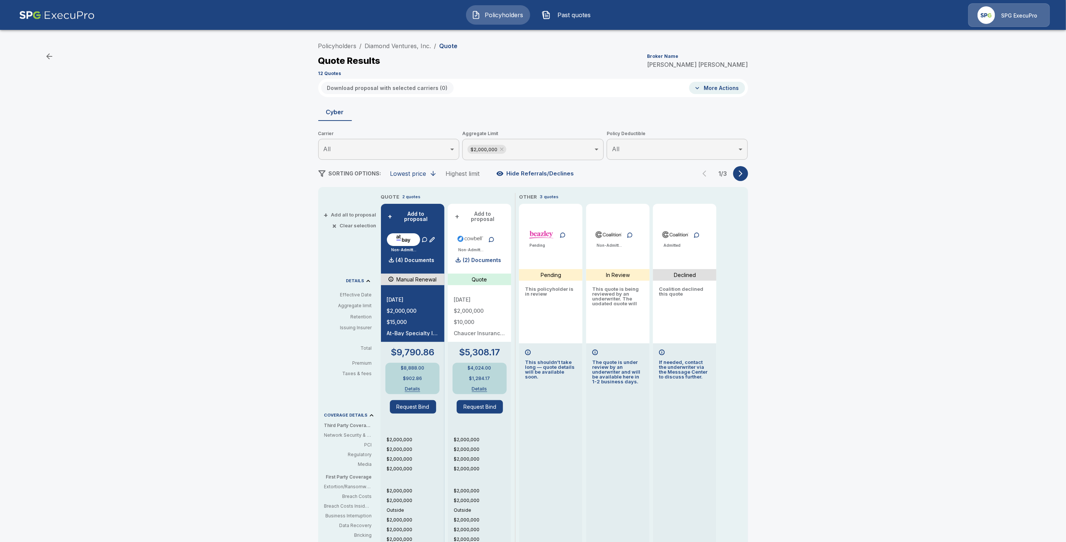
click at [745, 173] on icon "button" at bounding box center [740, 173] width 7 height 7
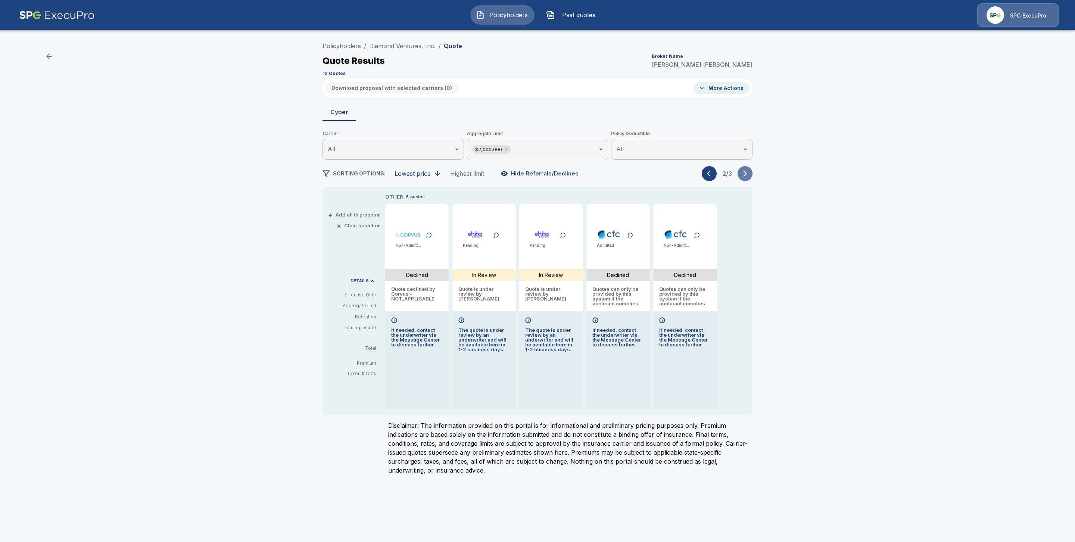
click at [747, 173] on icon "button" at bounding box center [744, 173] width 7 height 7
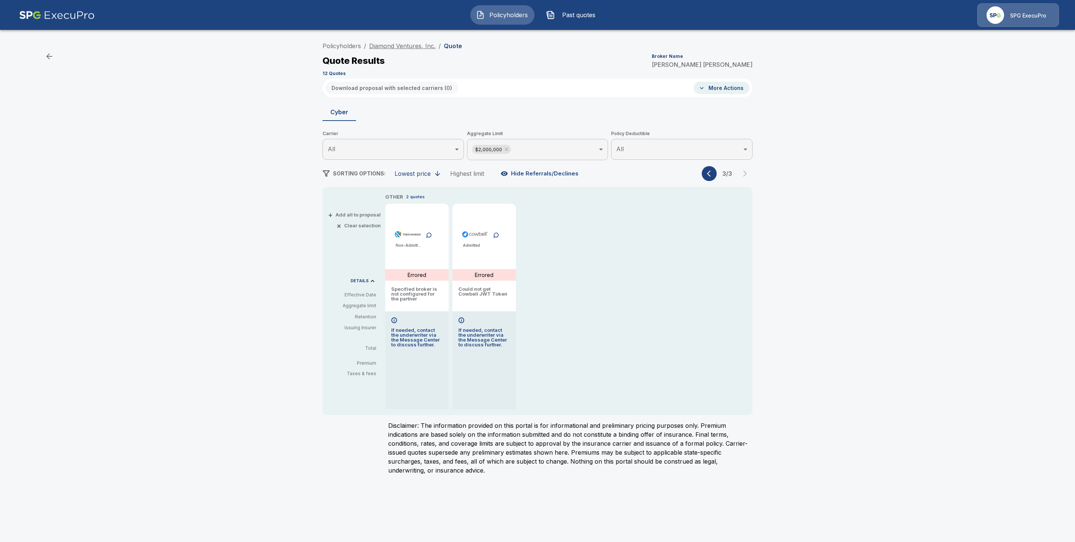
click at [399, 44] on link "Diamond Ventures, Inc." at bounding box center [402, 45] width 66 height 7
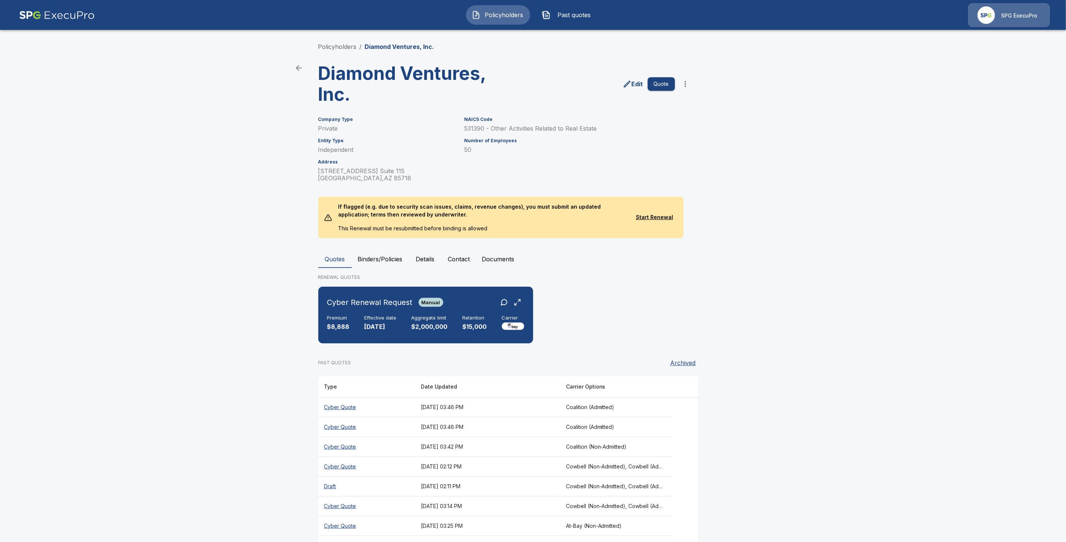
scroll to position [66, 0]
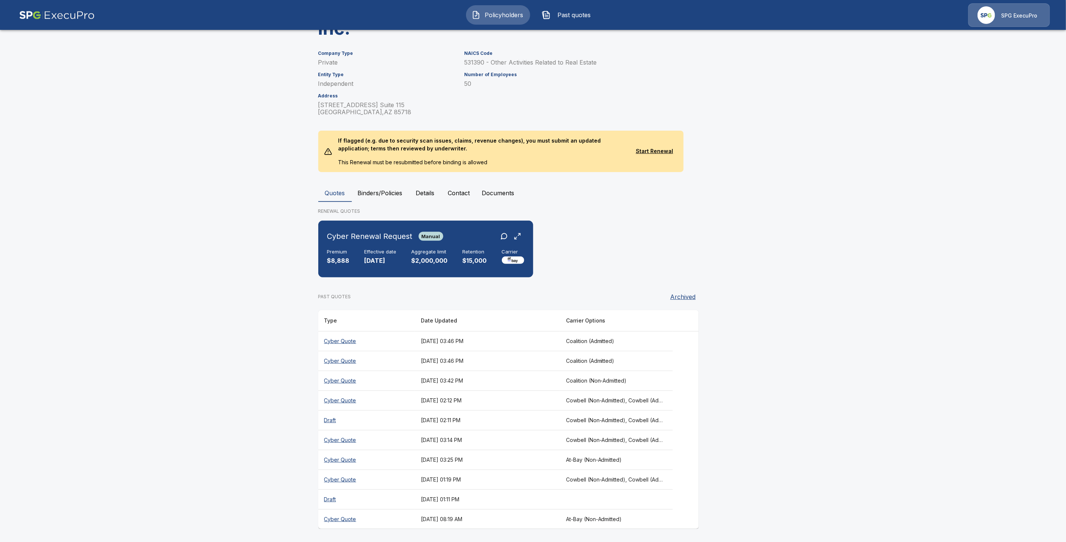
click at [350, 399] on th "Cyber Quote" at bounding box center [366, 400] width 97 height 20
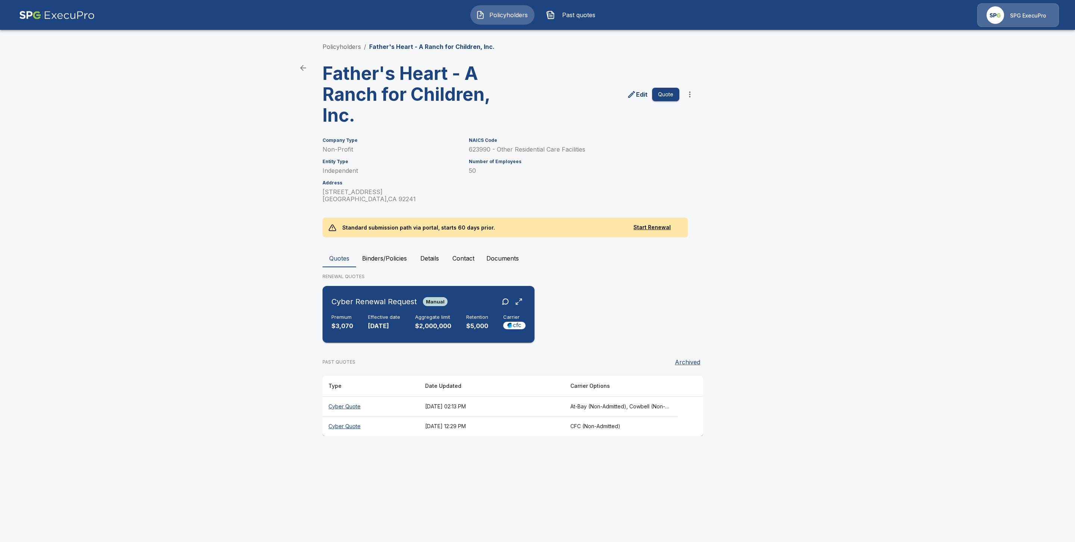
click at [381, 311] on div "Cyber Renewal Request Manual Premium $3,070 Effective date [DATE] Aggregate lim…" at bounding box center [428, 314] width 206 height 51
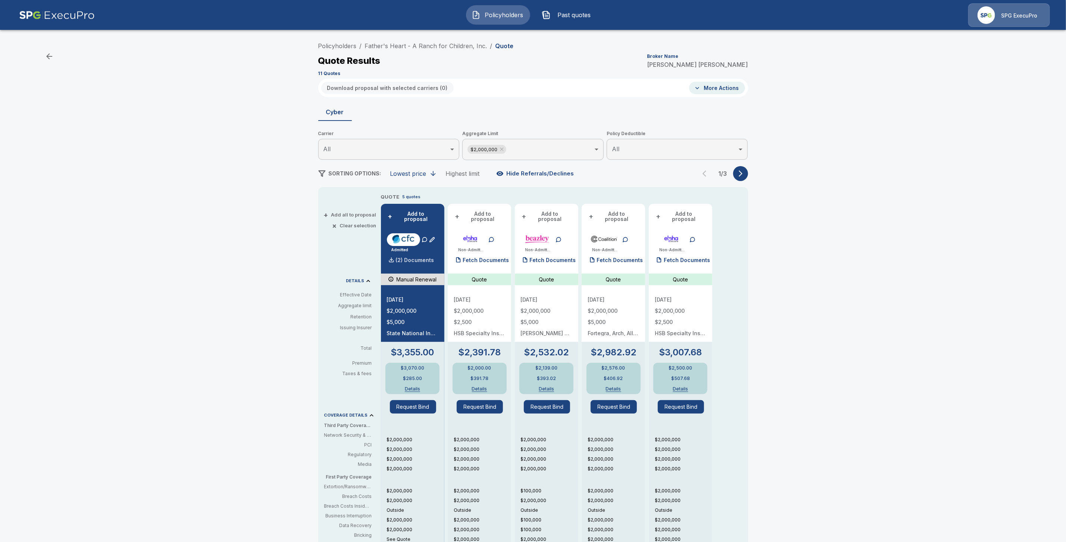
click at [416, 258] on p "(2) Documents" at bounding box center [415, 260] width 38 height 5
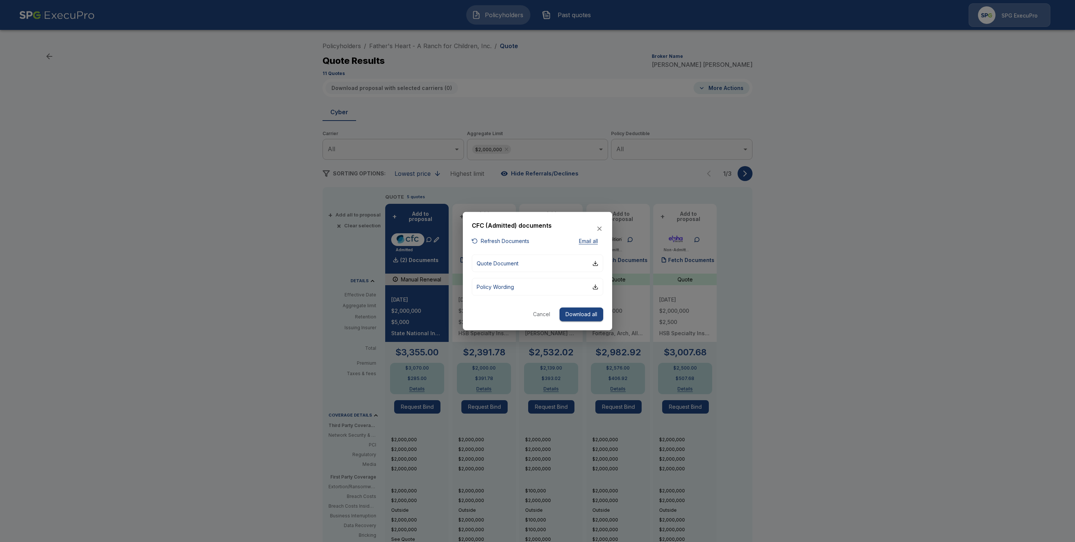
click at [488, 240] on button "Refresh Documents" at bounding box center [500, 240] width 57 height 9
click at [597, 264] on div "button" at bounding box center [595, 263] width 6 height 6
click at [837, 311] on div at bounding box center [537, 271] width 1075 height 542
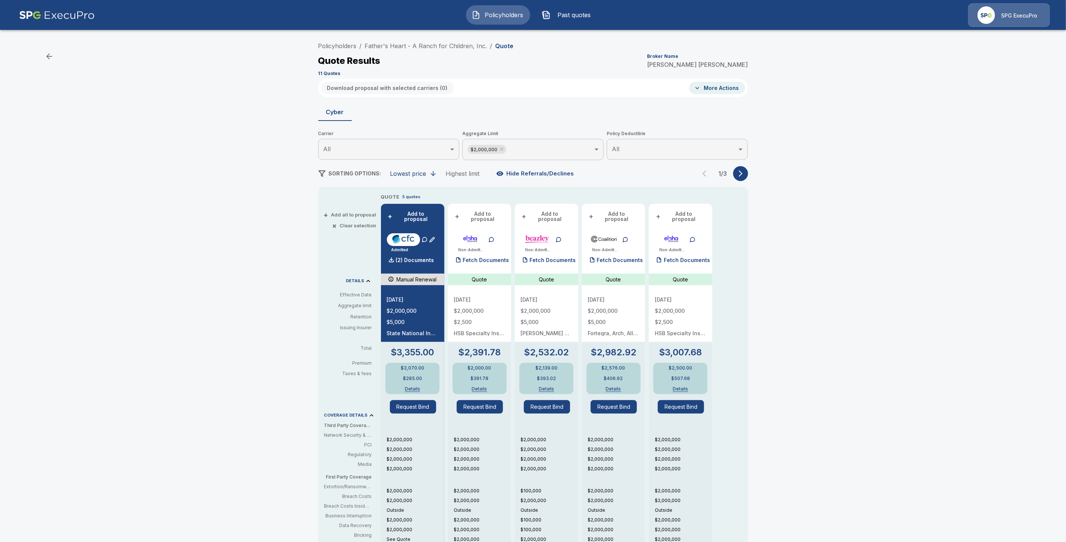
drag, startPoint x: 489, startPoint y: 45, endPoint x: 271, endPoint y: 39, distance: 218.8
click at [271, 39] on div "Policyholders / Father's Heart - A Ranch for Children, Inc. / Quote Quote Resul…" at bounding box center [533, 369] width 1066 height 668
drag, startPoint x: 490, startPoint y: 43, endPoint x: 352, endPoint y: 32, distance: 138.5
click at [352, 32] on main "Policyholders / Father's Heart - A Ranch for Children, Inc. / Quote Quote Resul…" at bounding box center [533, 352] width 1066 height 704
drag, startPoint x: 489, startPoint y: 45, endPoint x: 352, endPoint y: 40, distance: 137.1
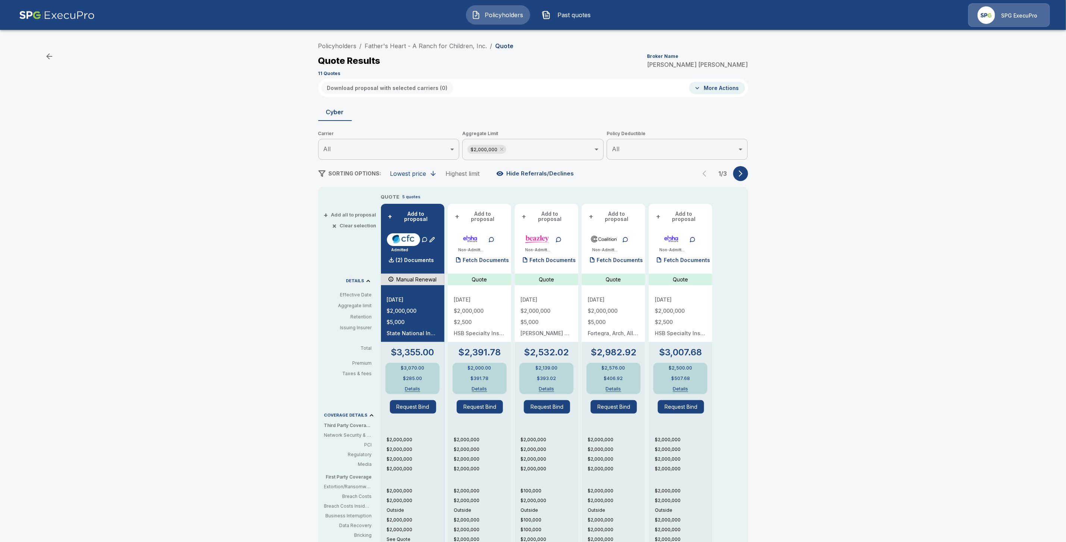
click at [352, 40] on div "Policyholders / Father's Heart - A Ranch for Children, Inc. / Quote Quote Resul…" at bounding box center [533, 58] width 430 height 40
drag, startPoint x: 530, startPoint y: 46, endPoint x: 365, endPoint y: 35, distance: 165.3
click at [365, 35] on main "Policyholders / Father's Heart - A Ranch for Children, Inc. / Quote Quote Resul…" at bounding box center [533, 352] width 1066 height 704
copy ol "Father's Heart - A Ranch for Children, Inc. / Quote"
click at [580, 62] on div "Quote Results Broker Name Tricia Dietz" at bounding box center [533, 60] width 430 height 13
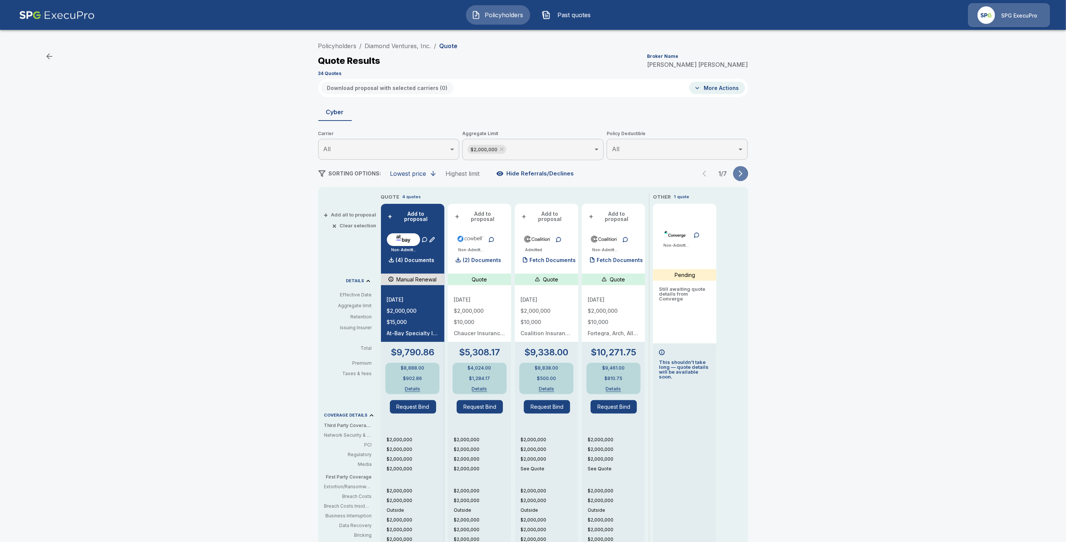
click at [742, 171] on icon "button" at bounding box center [740, 173] width 7 height 7
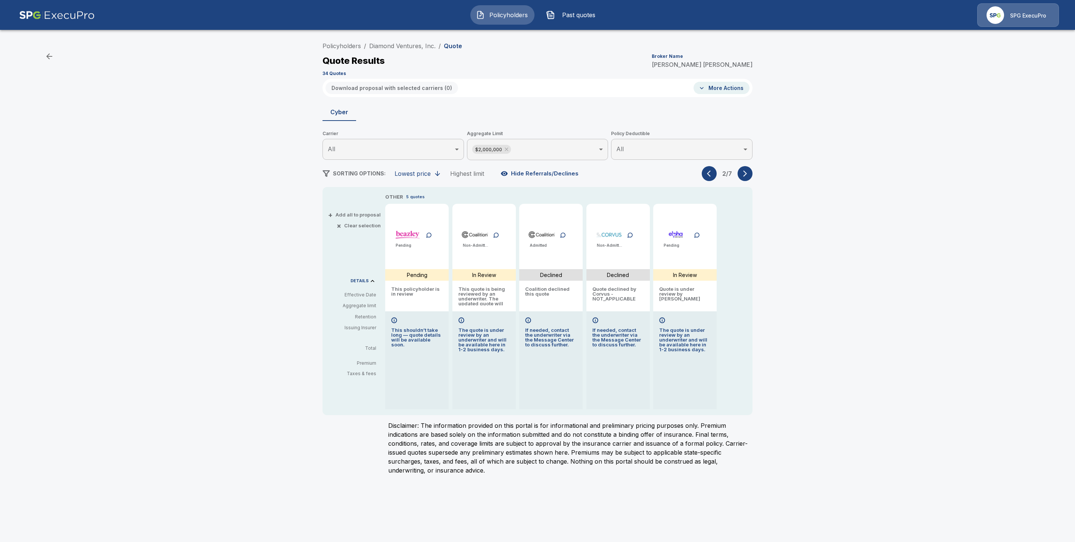
click at [748, 177] on button "button" at bounding box center [745, 173] width 15 height 15
click at [746, 173] on icon "button" at bounding box center [745, 174] width 4 height 6
click at [748, 176] on icon "button" at bounding box center [744, 173] width 7 height 7
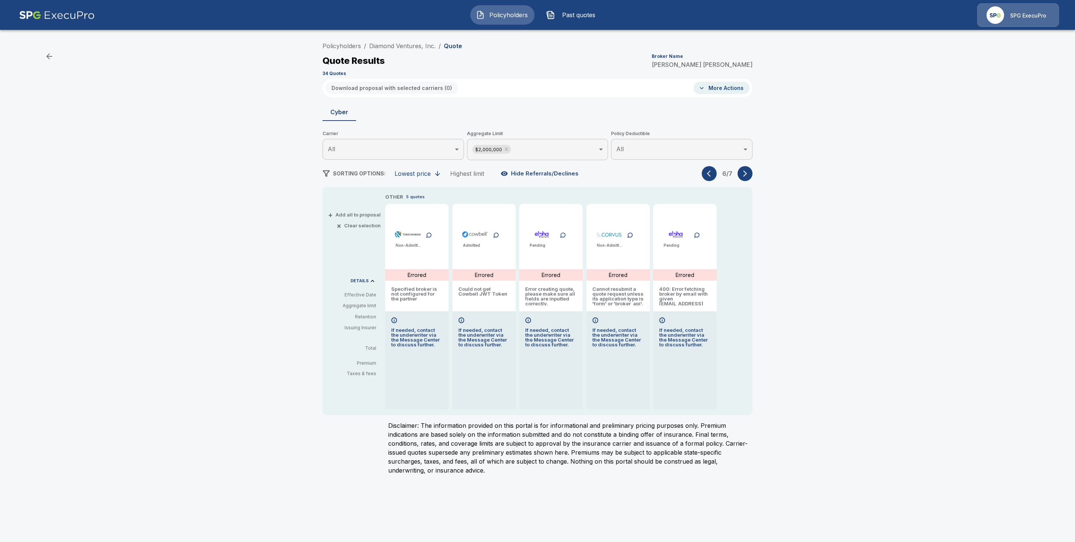
click at [748, 176] on icon "button" at bounding box center [744, 173] width 7 height 7
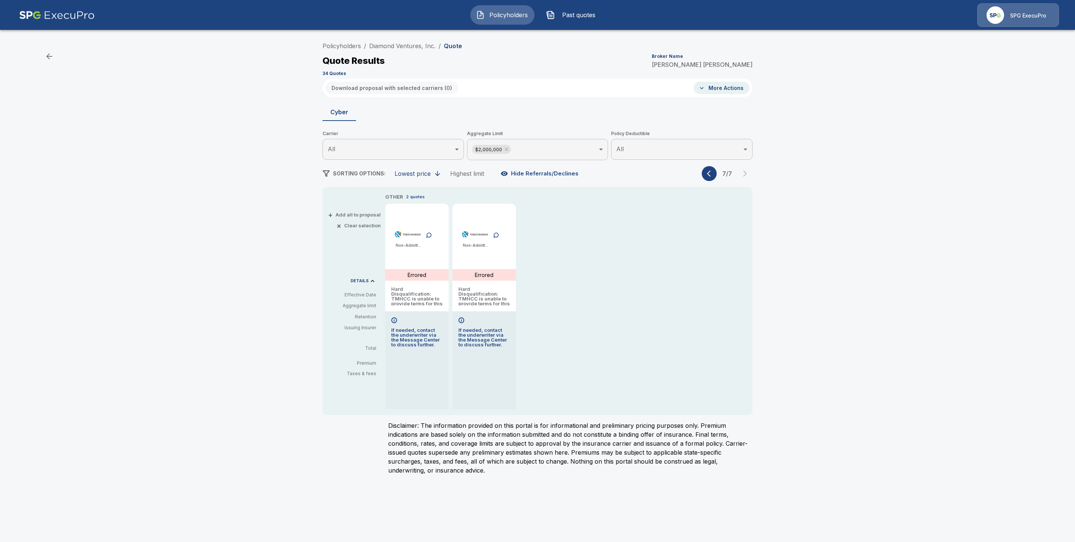
click at [707, 174] on icon "button" at bounding box center [710, 173] width 7 height 7
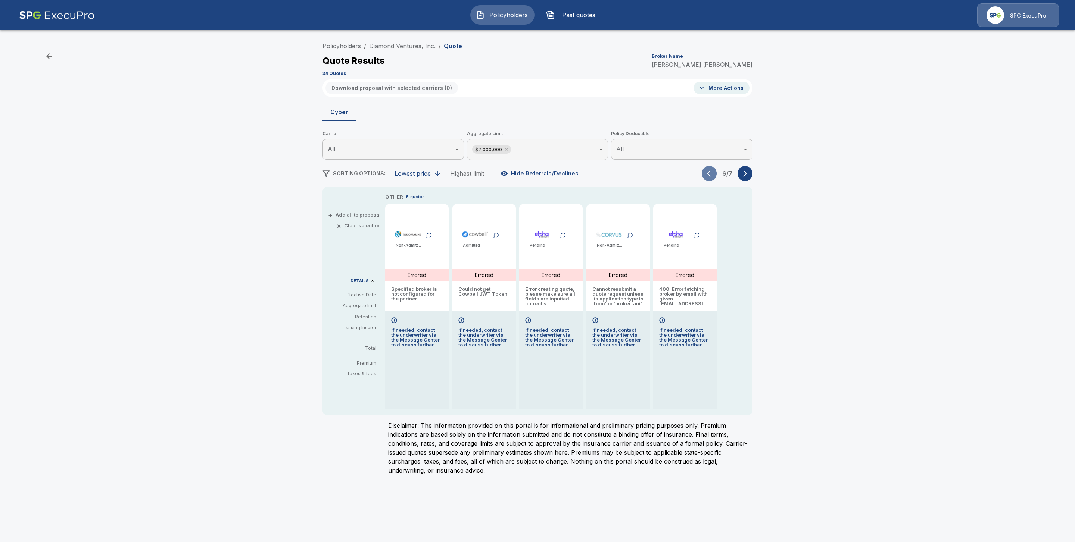
click at [707, 174] on icon "button" at bounding box center [710, 173] width 7 height 7
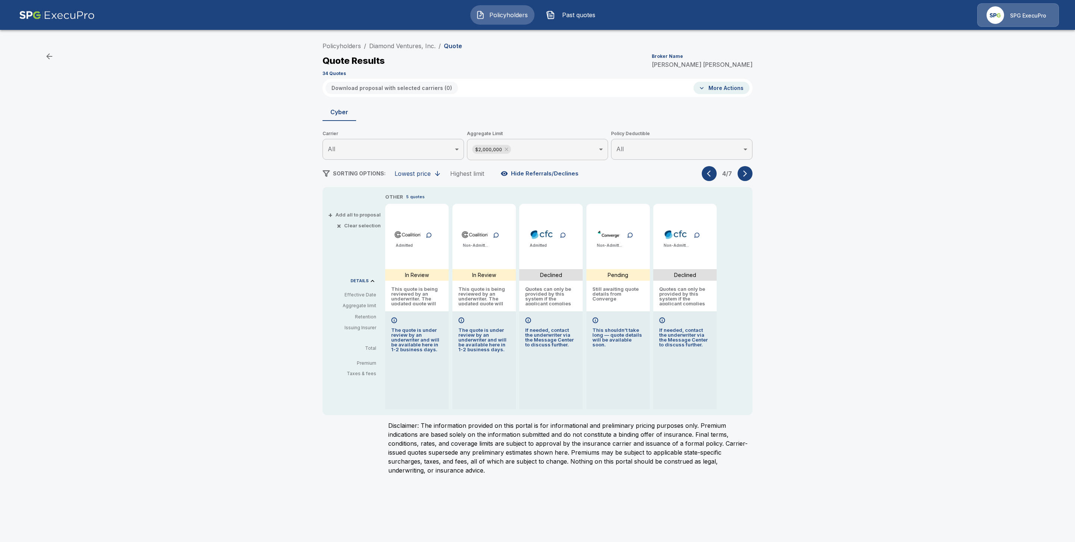
click at [707, 174] on icon "button" at bounding box center [710, 173] width 7 height 7
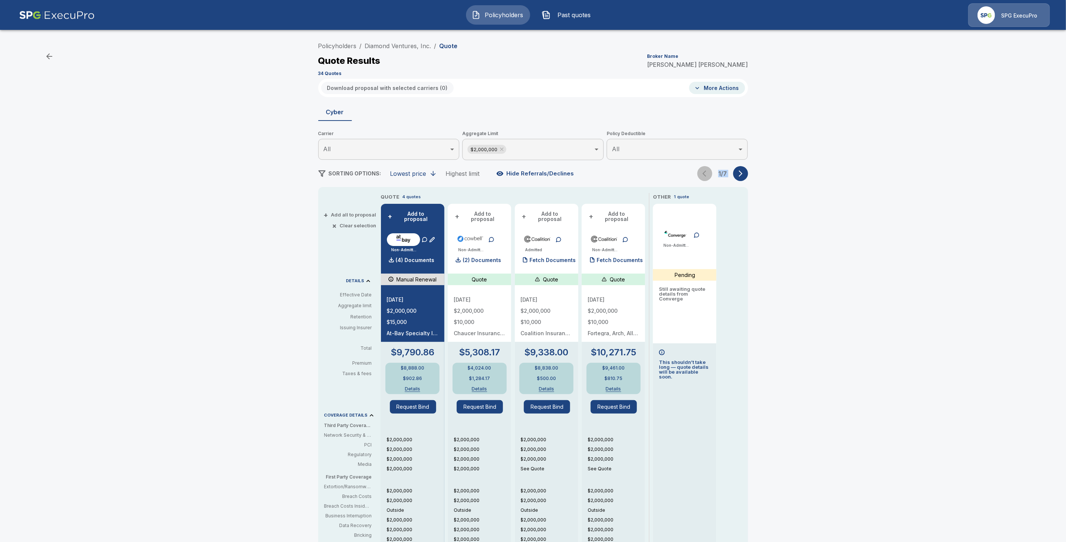
click at [707, 174] on div "1 / 7" at bounding box center [723, 173] width 51 height 15
click at [564, 258] on p "Fetch Documents" at bounding box center [553, 260] width 46 height 5
click at [623, 258] on p "Fetch Documents" at bounding box center [620, 260] width 46 height 5
click at [486, 253] on div "(2) Documents" at bounding box center [477, 260] width 47 height 15
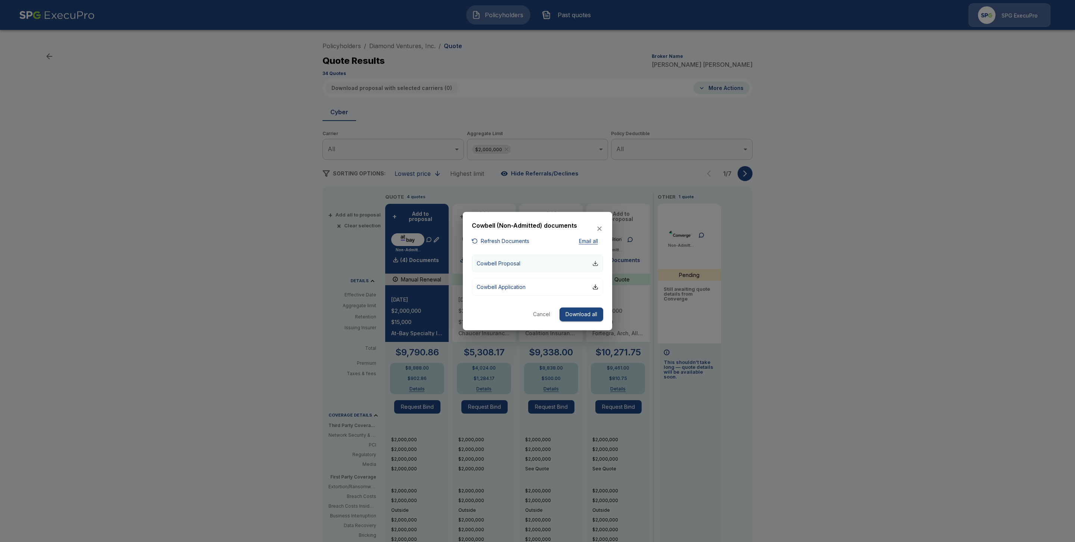
click at [598, 264] on div "button" at bounding box center [595, 263] width 6 height 6
click at [1019, 219] on div at bounding box center [537, 271] width 1075 height 542
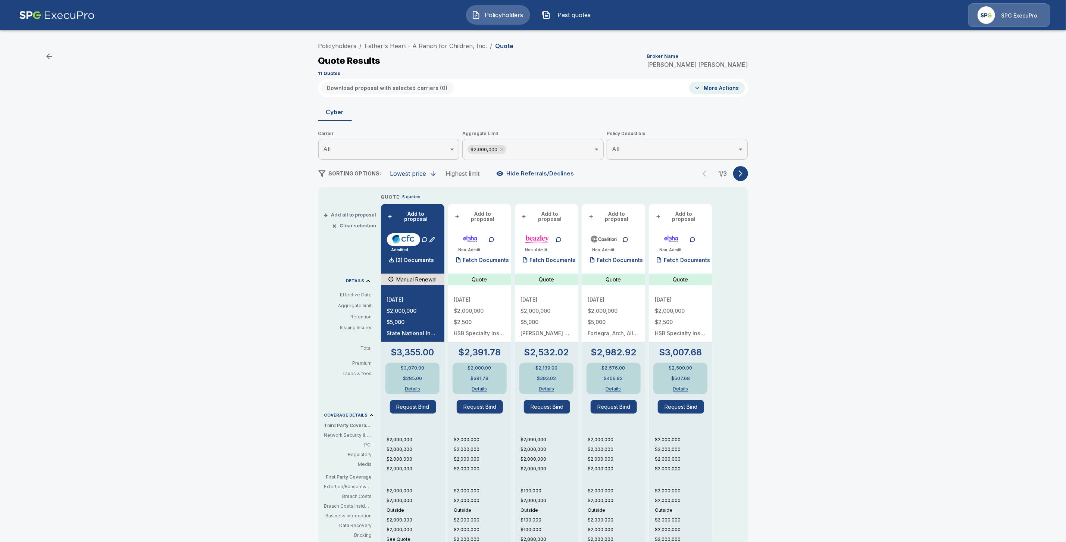
click at [337, 41] on li "Policyholders" at bounding box center [337, 45] width 38 height 9
drag, startPoint x: 344, startPoint y: 43, endPoint x: 348, endPoint y: 48, distance: 6.1
click at [345, 43] on link "Policyholders" at bounding box center [337, 45] width 38 height 7
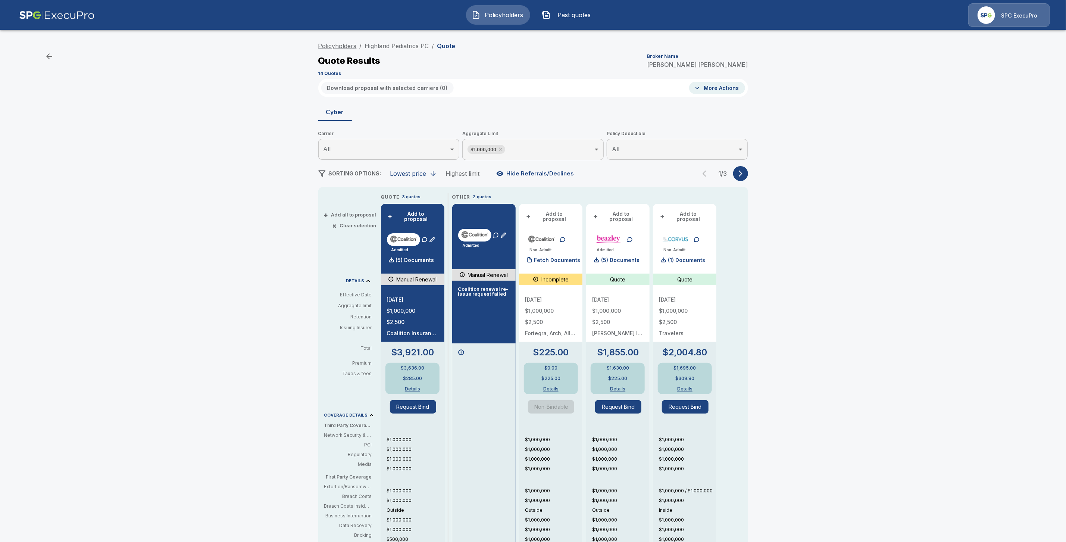
click at [346, 42] on link "Policyholders" at bounding box center [337, 45] width 38 height 7
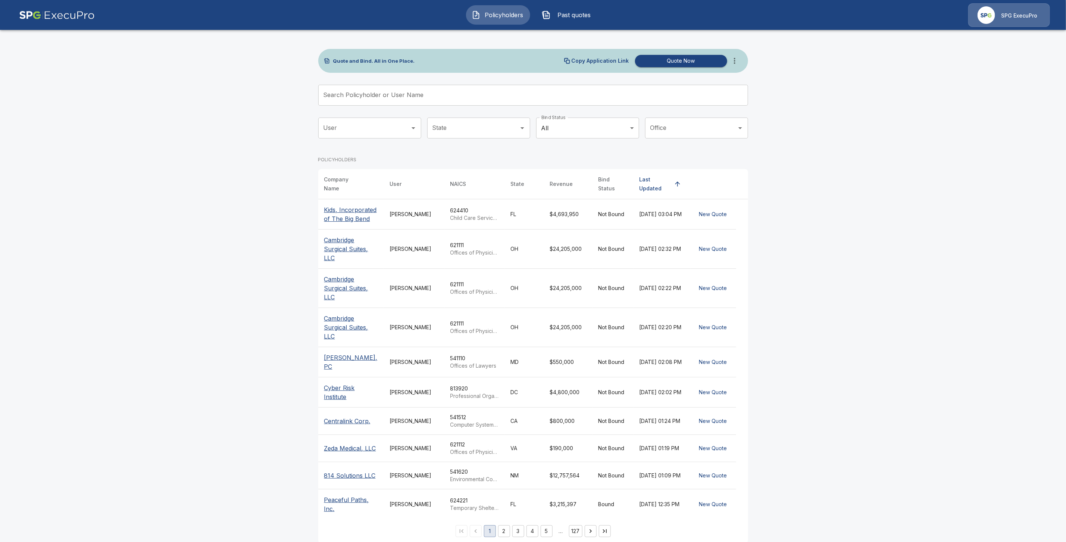
click at [346, 99] on input "Search Policyholder or User Name" at bounding box center [529, 95] width 422 height 21
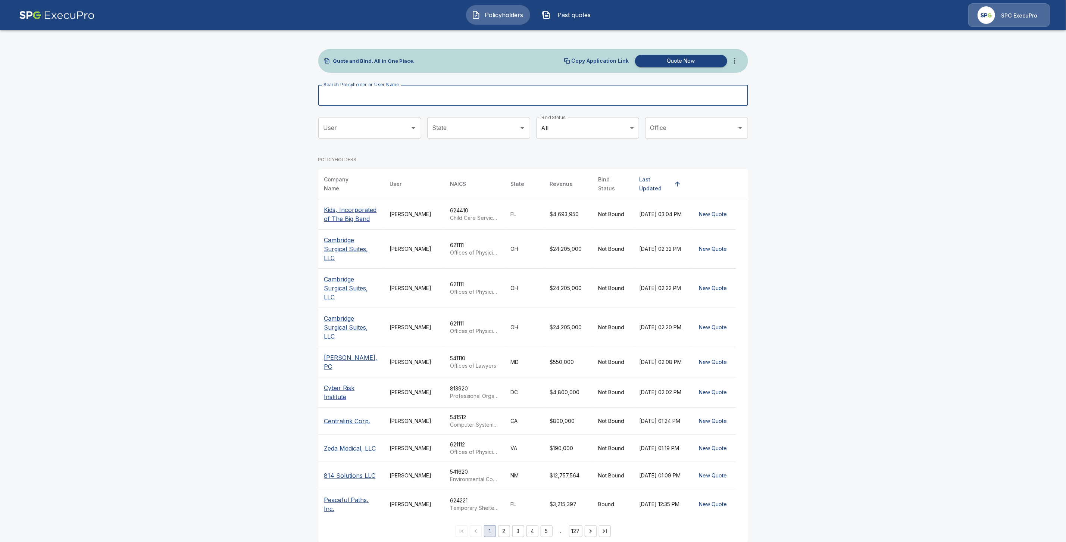
paste input "**********"
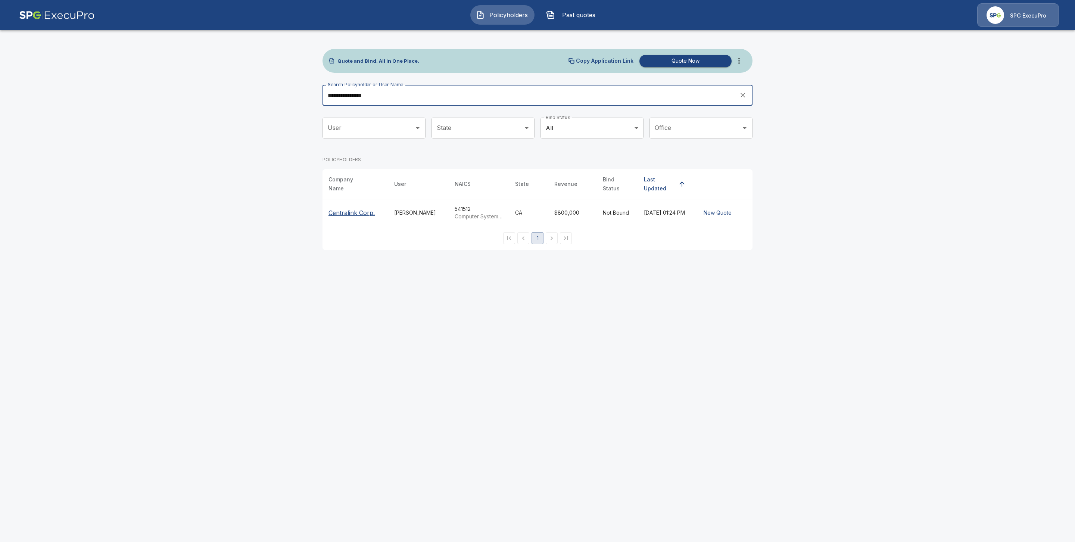
type input "**********"
click at [346, 208] on p "Centralink Corp." at bounding box center [351, 212] width 46 height 9
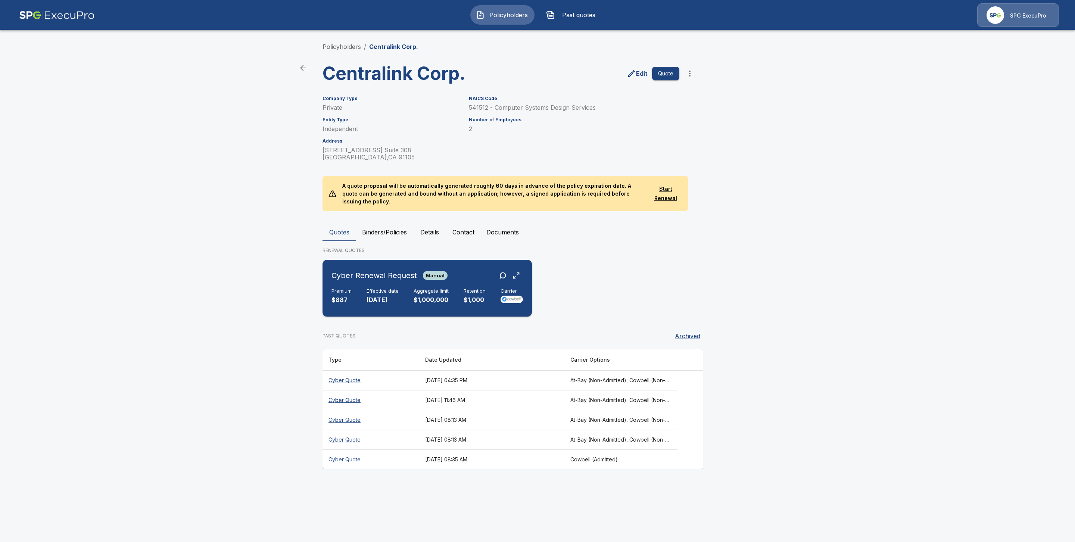
click at [364, 288] on div "Premium $887 Effective date [DATE] Aggregate limit $1,000,000 Retention $1,000 …" at bounding box center [426, 296] width 191 height 16
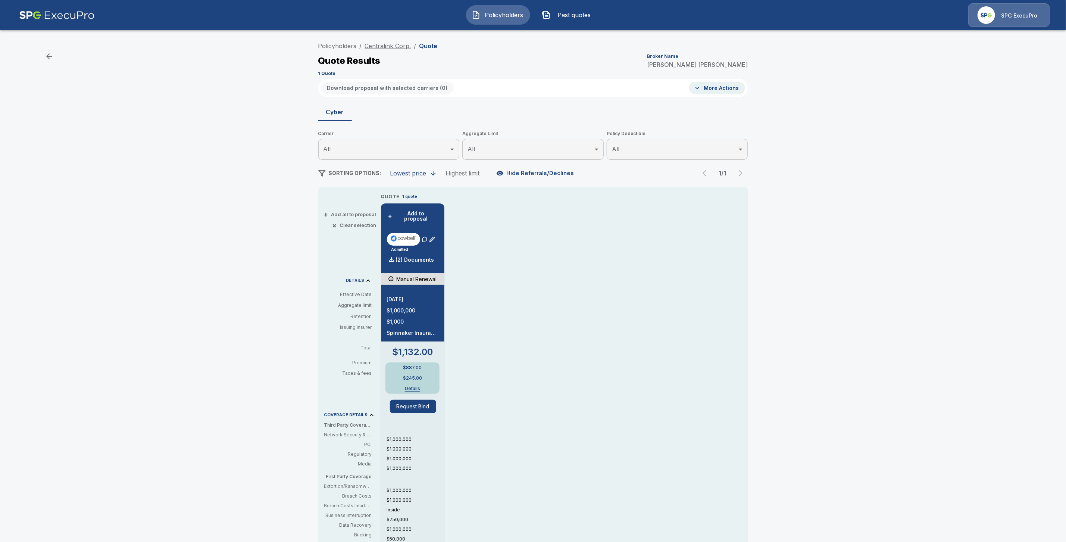
click at [398, 46] on link "Centralink Corp." at bounding box center [388, 45] width 46 height 7
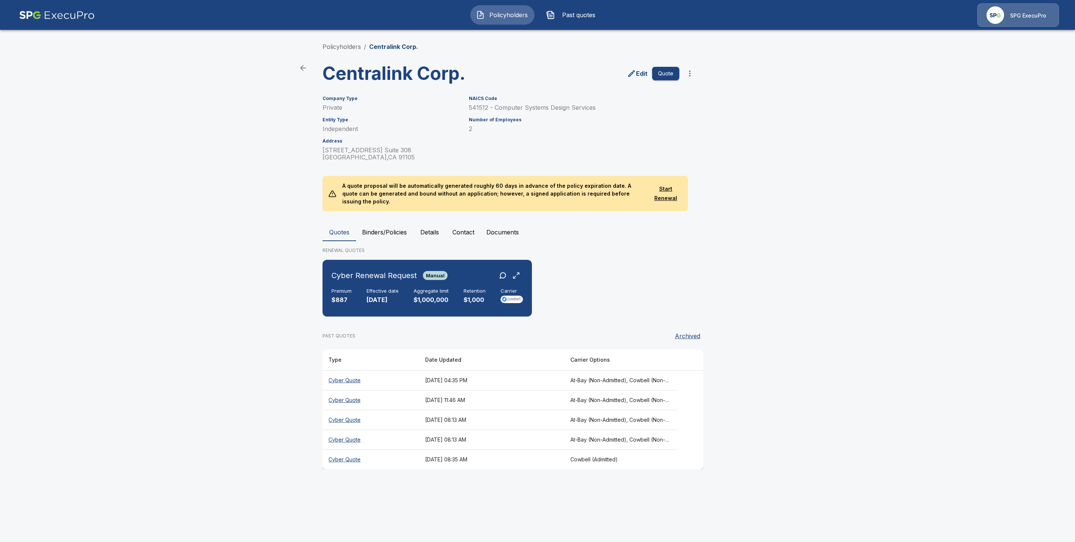
click at [354, 370] on th "Cyber Quote" at bounding box center [370, 380] width 97 height 20
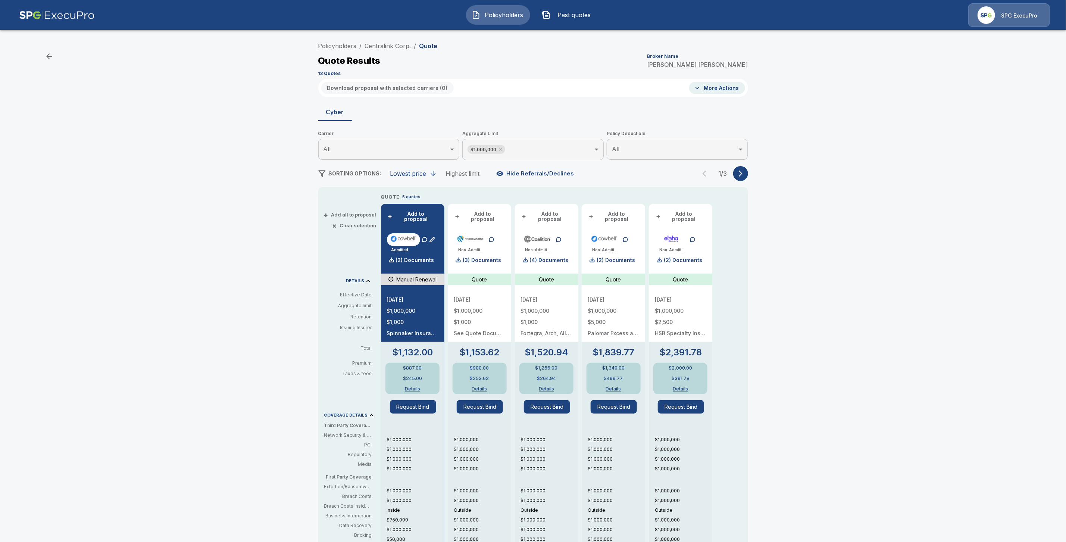
click at [742, 176] on icon "button" at bounding box center [740, 173] width 7 height 7
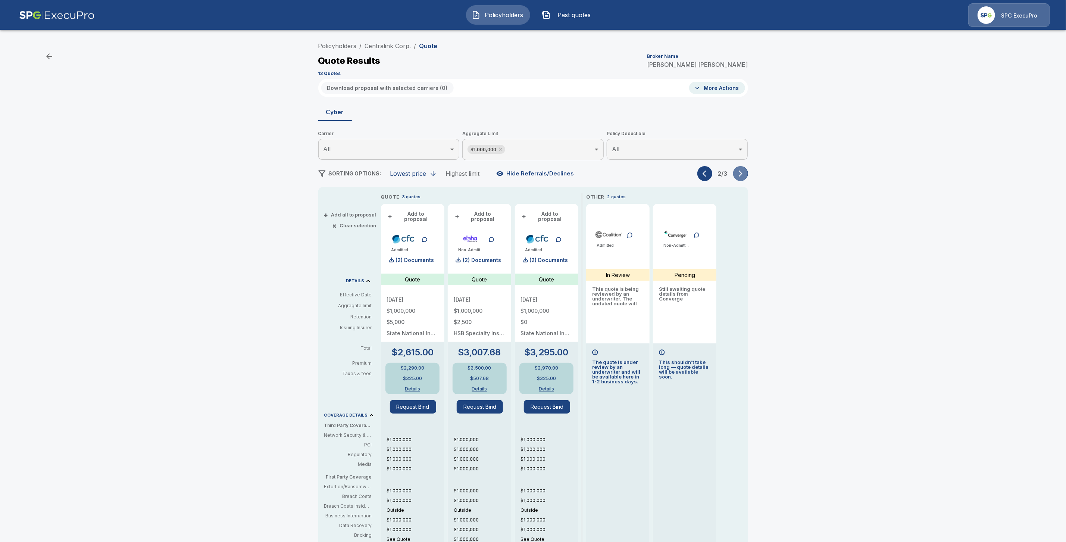
click at [742, 176] on icon "button" at bounding box center [740, 173] width 7 height 7
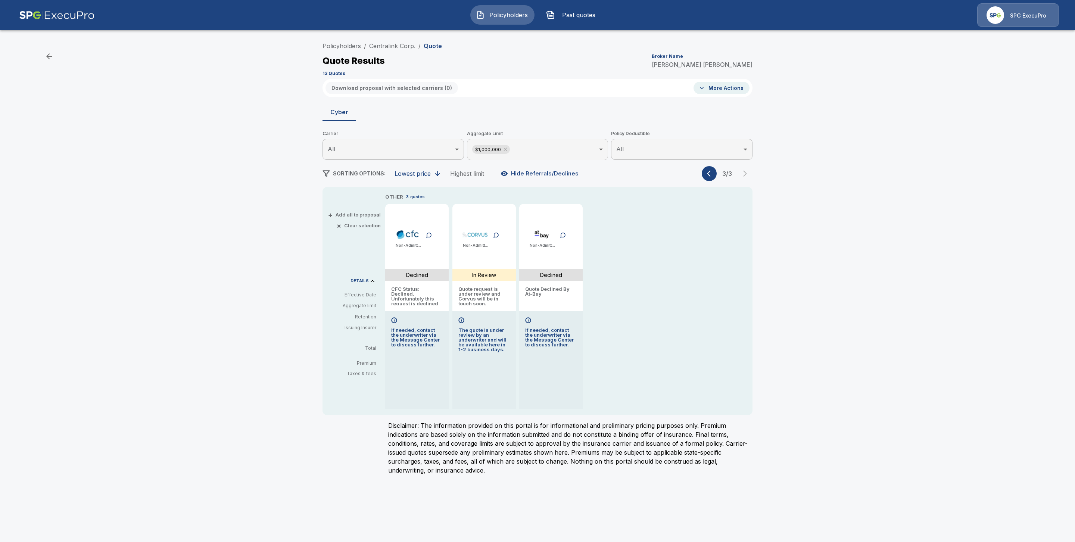
click at [712, 177] on icon "button" at bounding box center [710, 173] width 7 height 7
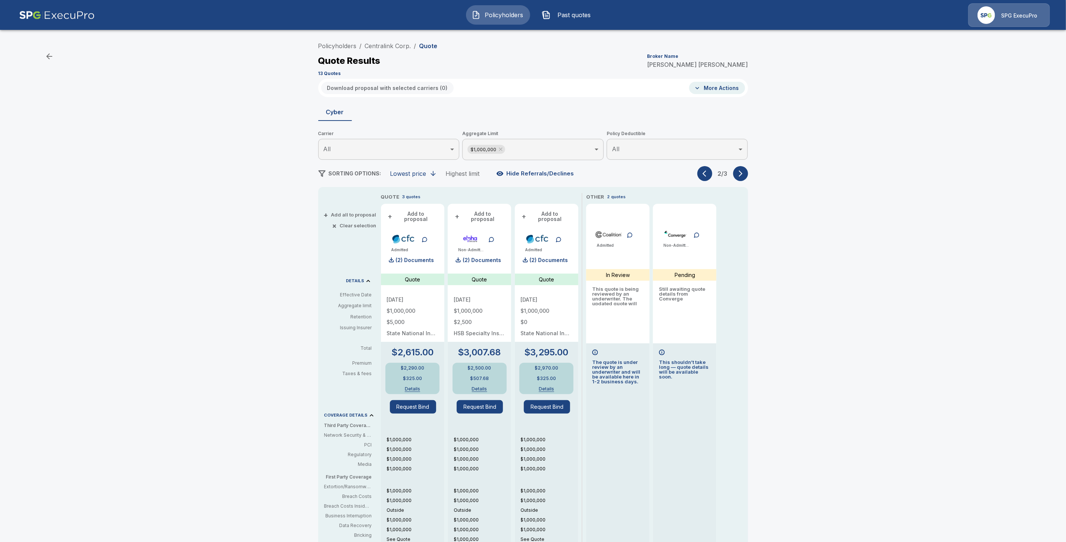
click at [710, 177] on icon "button" at bounding box center [706, 173] width 7 height 7
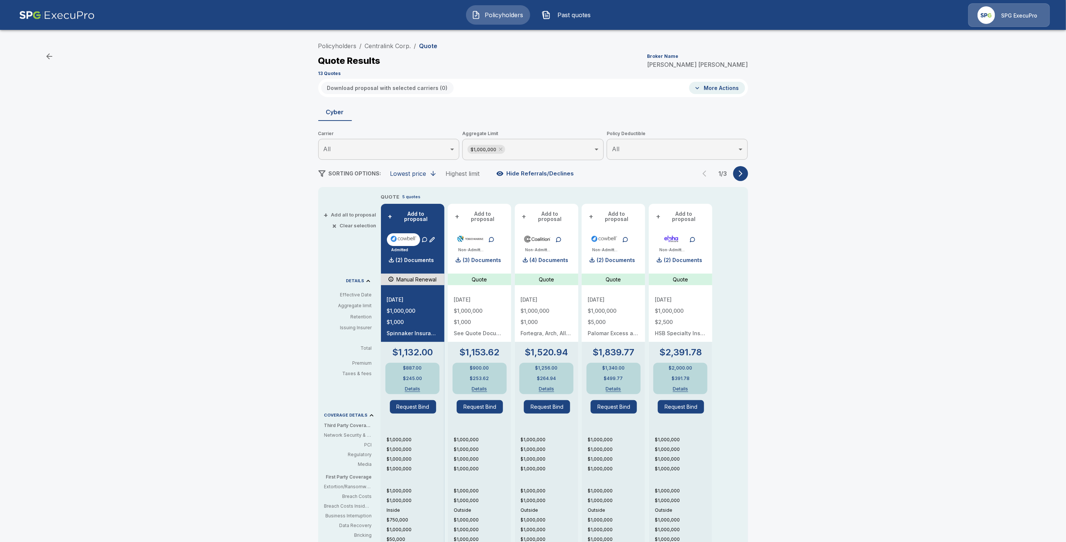
click at [437, 172] on icon "button" at bounding box center [433, 173] width 7 height 7
click at [344, 42] on link "Policyholders" at bounding box center [337, 45] width 38 height 7
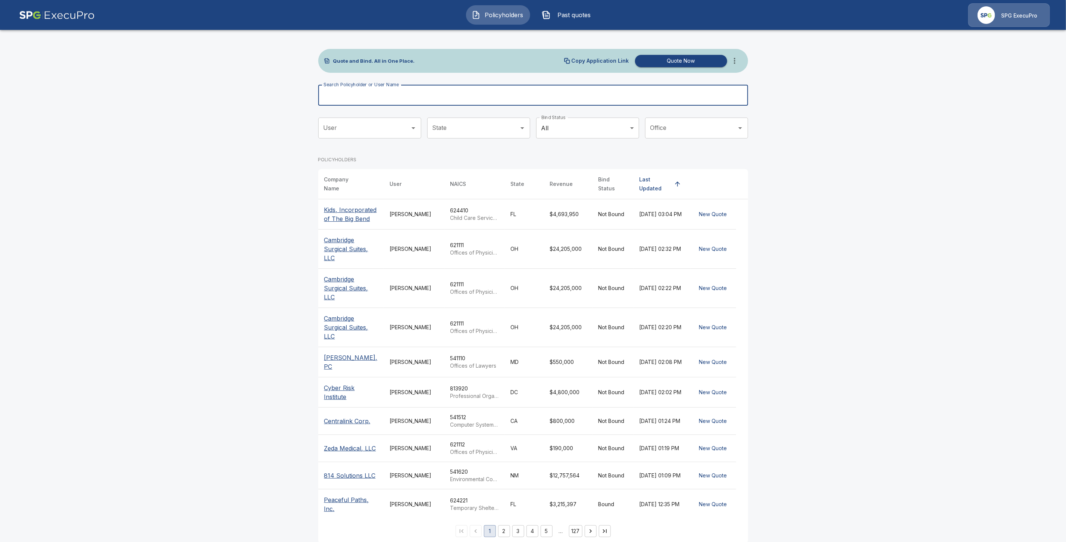
click at [337, 96] on input "Search Policyholder or User Name" at bounding box center [529, 95] width 422 height 21
paste input "**********"
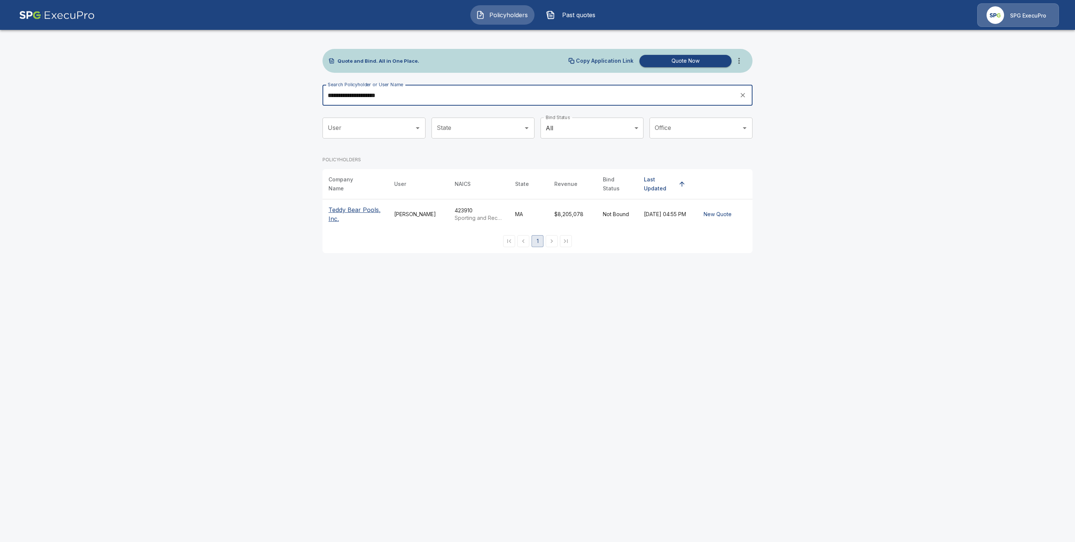
type input "**********"
click at [341, 207] on p "Teddy Bear Pools, Inc." at bounding box center [355, 214] width 54 height 18
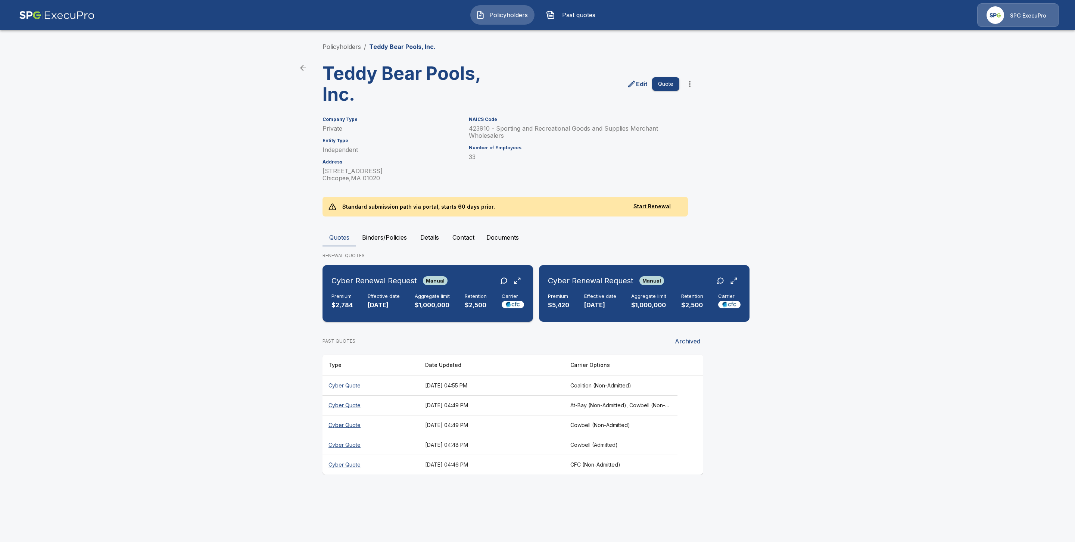
click at [413, 309] on div "Premium $2,784 Effective date 10/22/2025 Aggregate limit $1,000,000 Retention $…" at bounding box center [427, 301] width 193 height 16
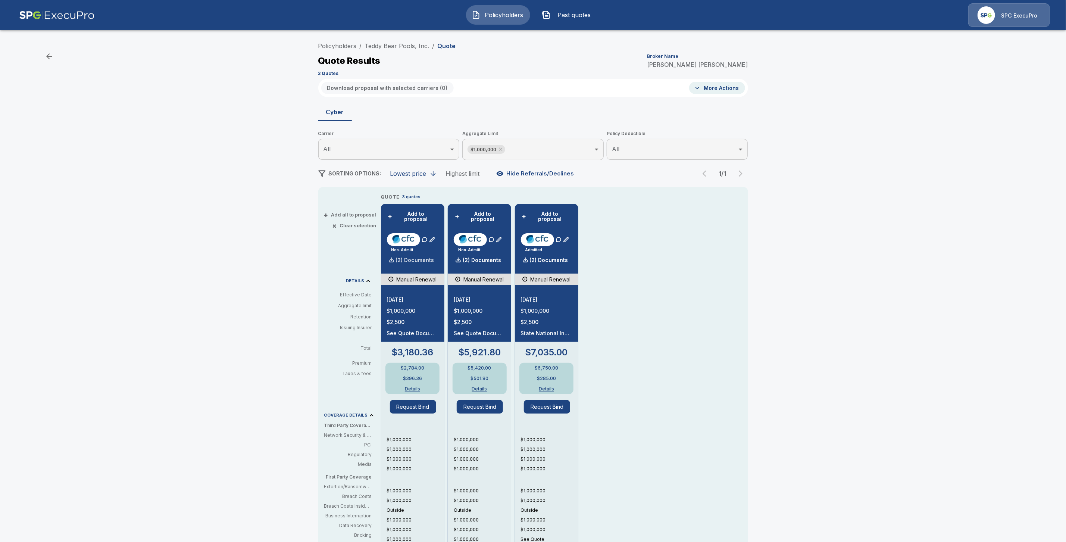
click at [428, 258] on p "(2) Documents" at bounding box center [415, 260] width 38 height 5
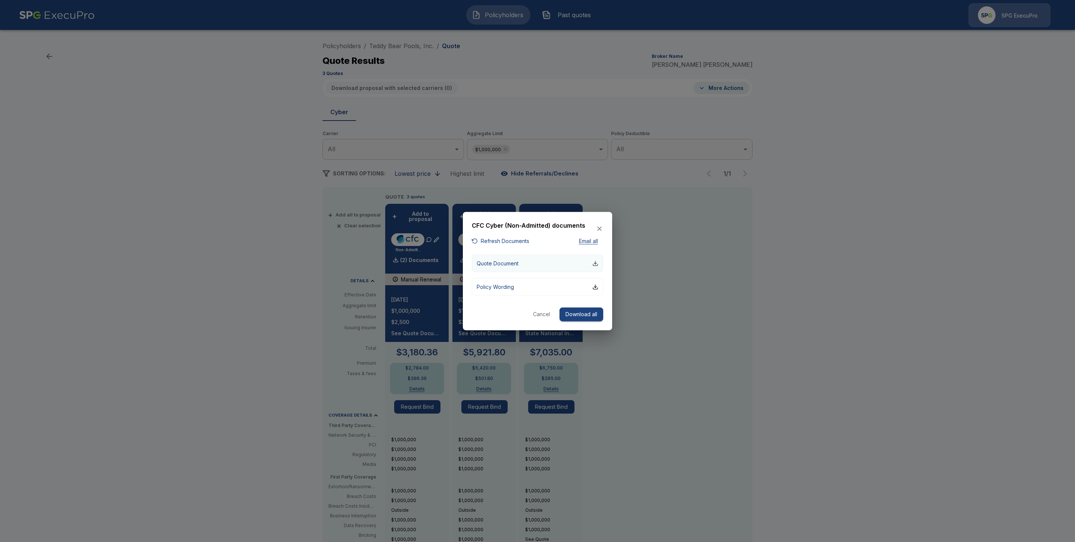
click at [597, 265] on div "button" at bounding box center [595, 263] width 6 height 6
drag, startPoint x: 545, startPoint y: 315, endPoint x: 554, endPoint y: 312, distance: 9.4
click at [544, 315] on button "Cancel" at bounding box center [542, 315] width 24 height 14
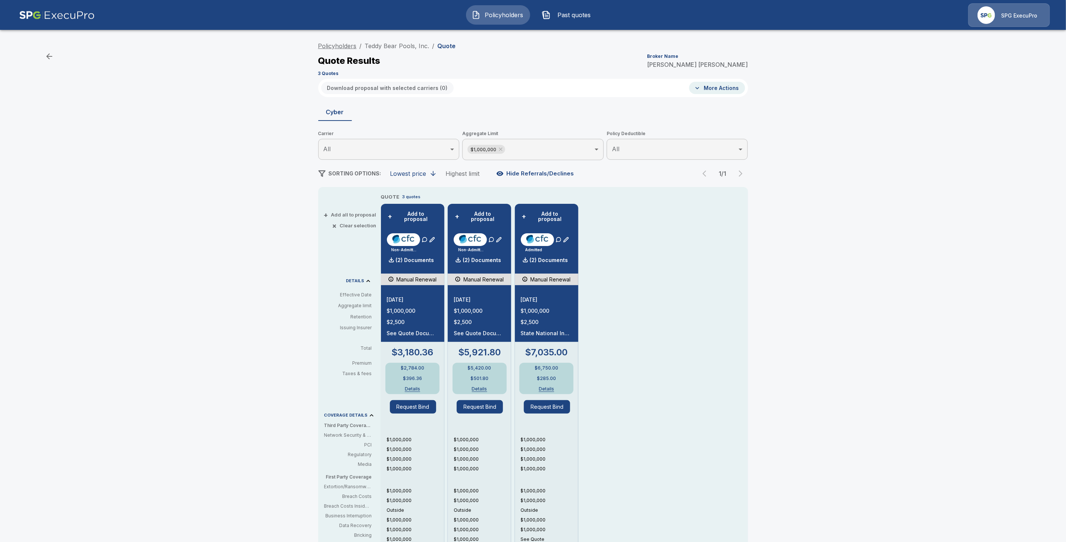
click at [348, 47] on link "Policyholders" at bounding box center [337, 45] width 38 height 7
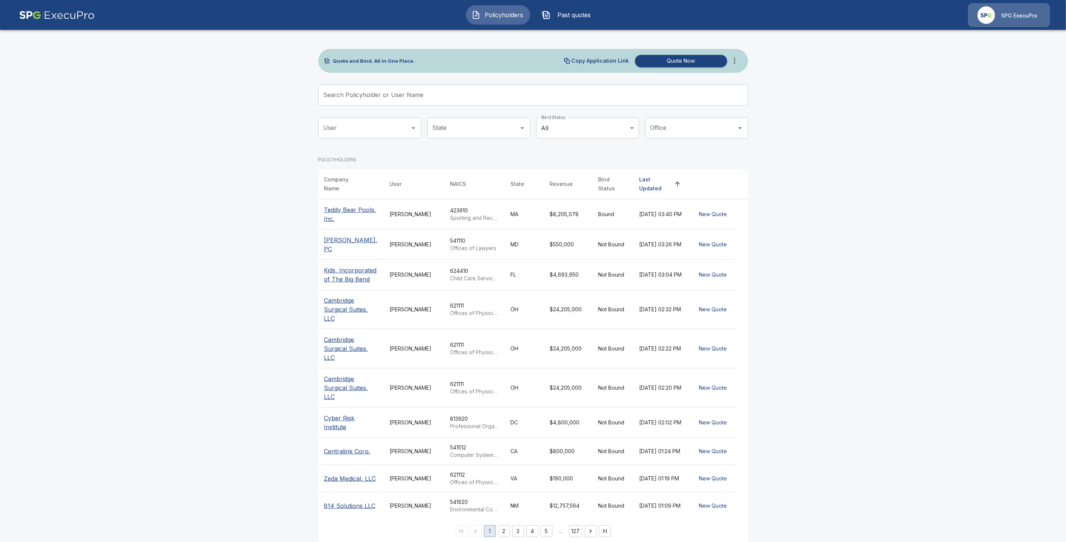
click at [343, 100] on input "Search Policyholder or User Name" at bounding box center [529, 95] width 422 height 21
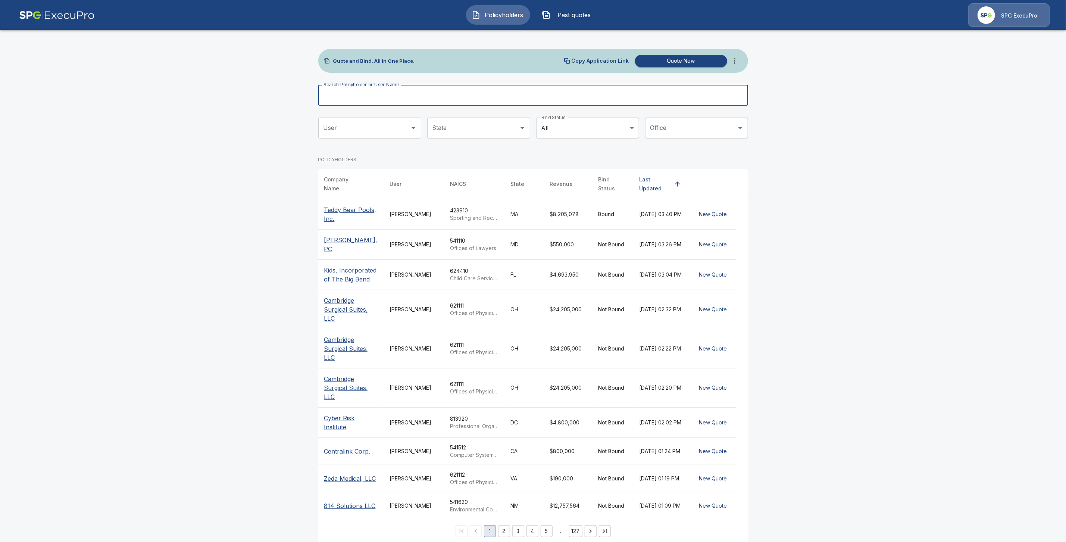
paste input "**********"
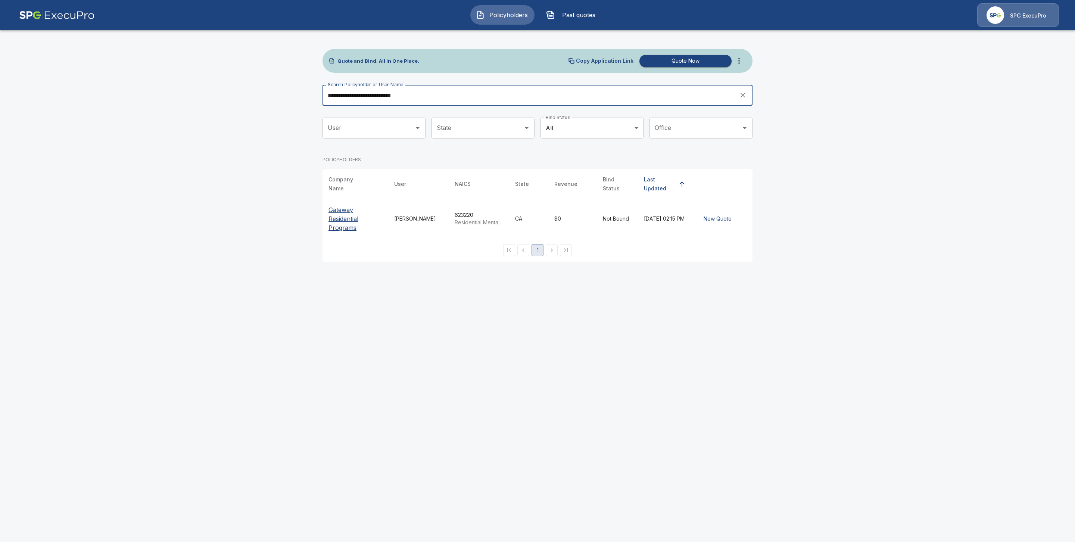
type input "**********"
click at [341, 207] on p "Gateway Residential Programs" at bounding box center [355, 218] width 54 height 27
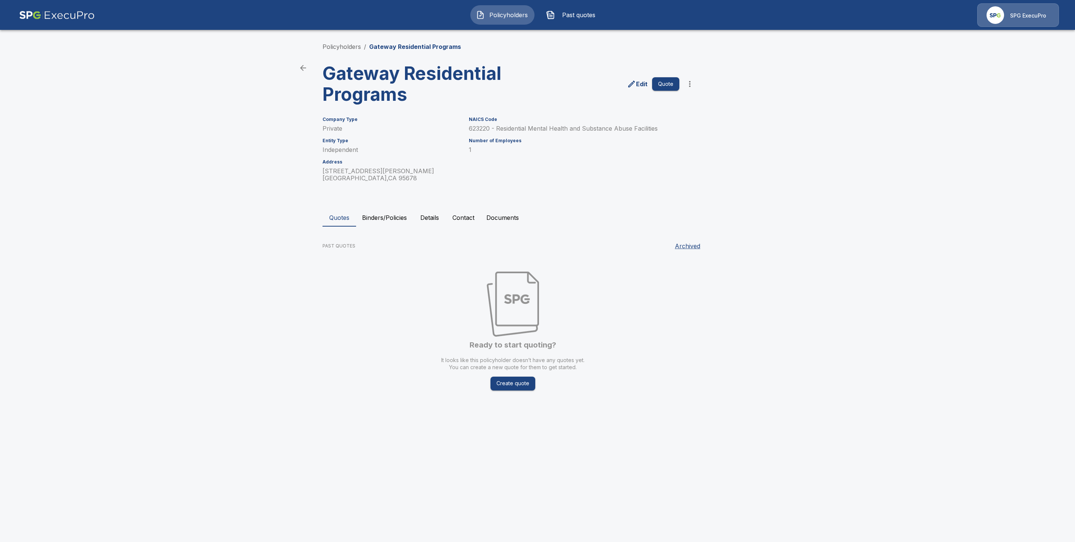
click at [691, 82] on icon "more" at bounding box center [689, 83] width 9 height 9
click at [653, 130] on li "Import Quotes" at bounding box center [690, 124] width 114 height 13
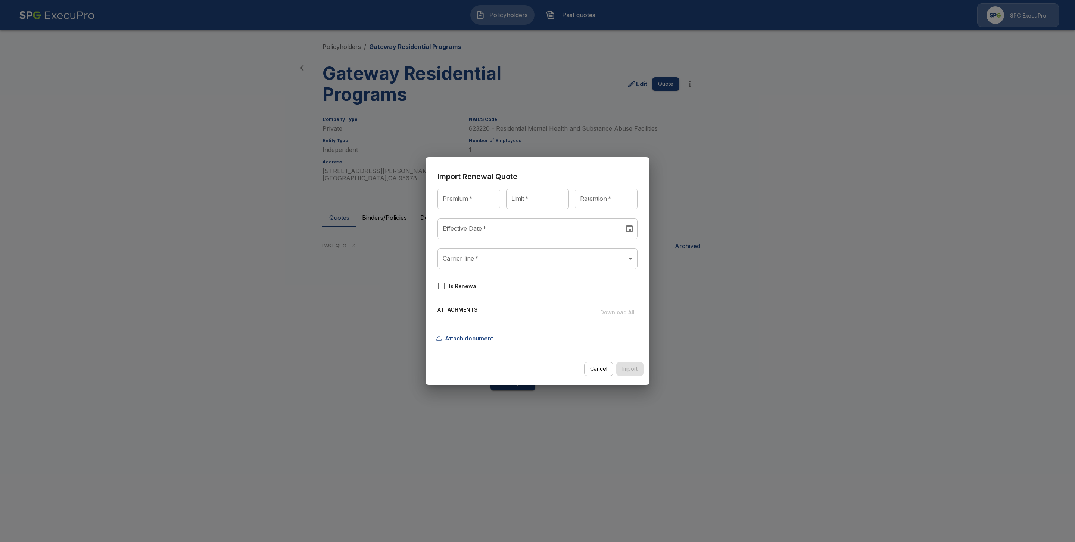
click at [481, 202] on input "Premium   *" at bounding box center [468, 198] width 63 height 21
type input "******"
click at [524, 202] on input "Limit   *" at bounding box center [537, 198] width 63 height 21
type input "**********"
click at [598, 204] on input "Retention   *" at bounding box center [606, 198] width 63 height 21
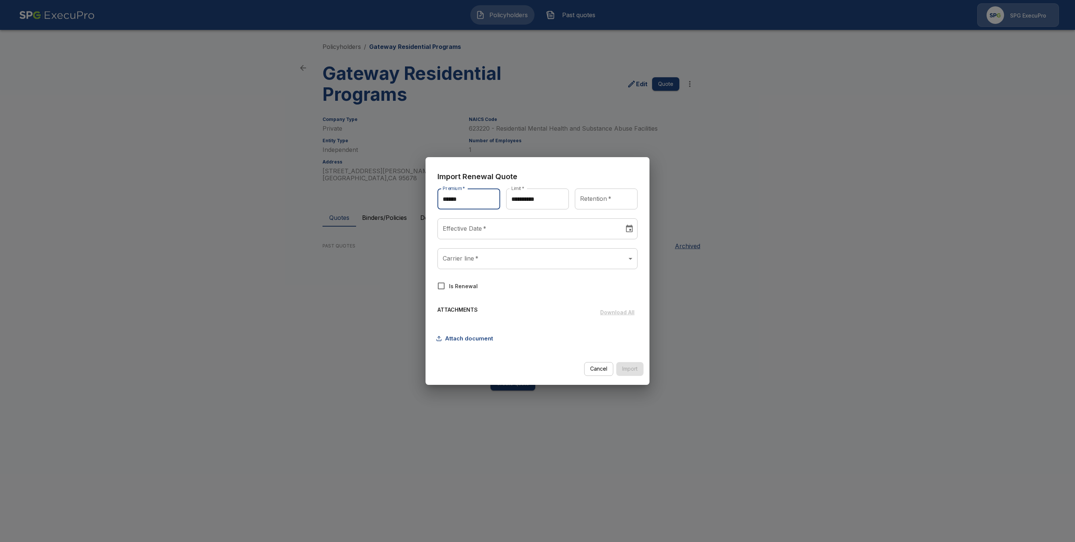
click at [469, 200] on input "******" at bounding box center [468, 198] width 63 height 21
drag, startPoint x: 438, startPoint y: 196, endPoint x: 428, endPoint y: 196, distance: 9.7
click at [428, 196] on div "**********" at bounding box center [537, 261] width 218 height 196
type input "******"
click at [598, 196] on input "Retention   *" at bounding box center [606, 198] width 63 height 21
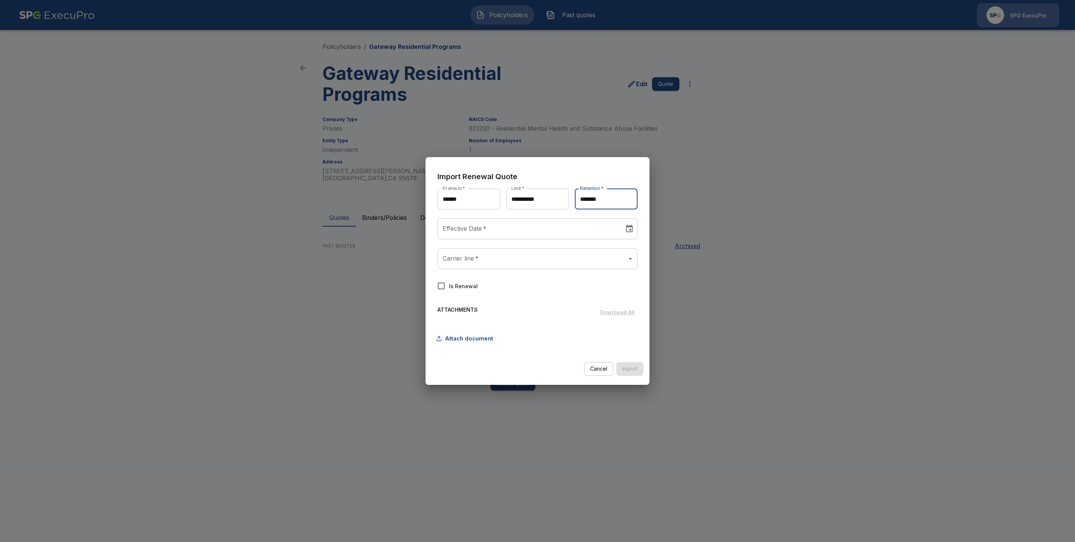
type input "*******"
type input "********"
click at [513, 231] on input "********" at bounding box center [527, 228] width 181 height 21
click at [499, 340] on button "29" at bounding box center [496, 339] width 13 height 13
type input "********"
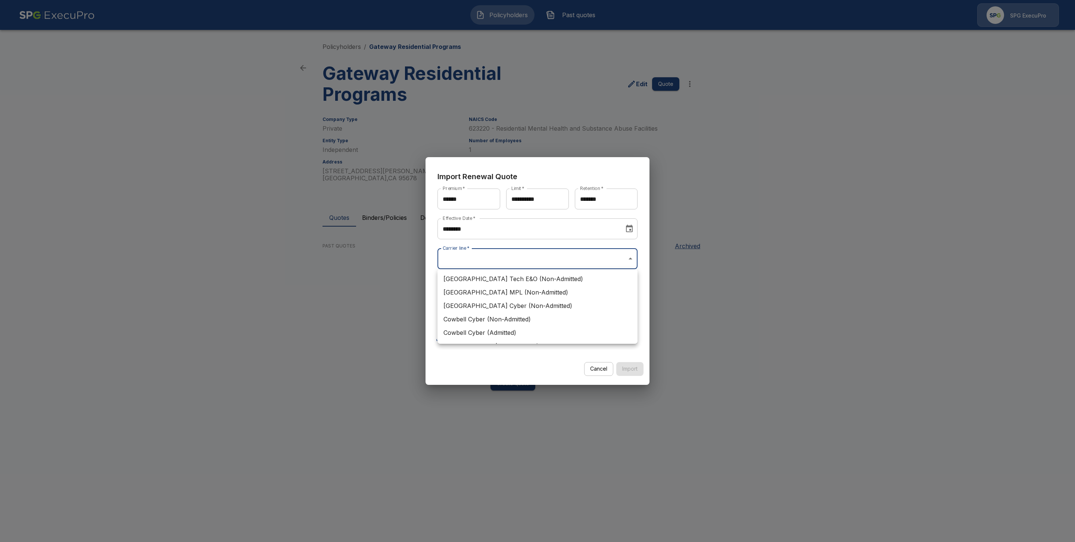
click at [480, 255] on body "**********" at bounding box center [537, 208] width 1075 height 417
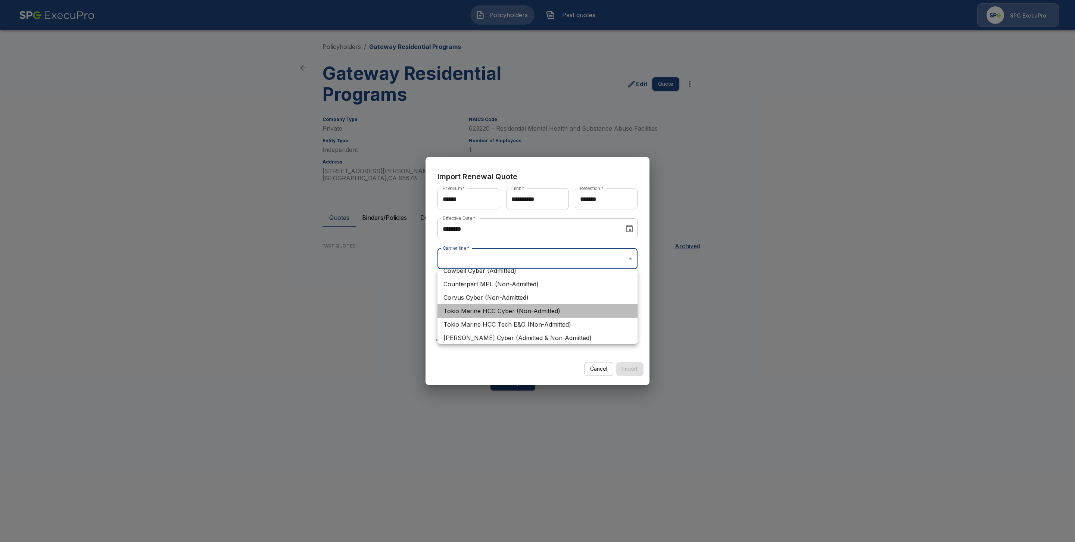
click at [599, 306] on li "Tokio Marine HCC Cyber (Non-Admitted)" at bounding box center [537, 310] width 200 height 13
type input "**********"
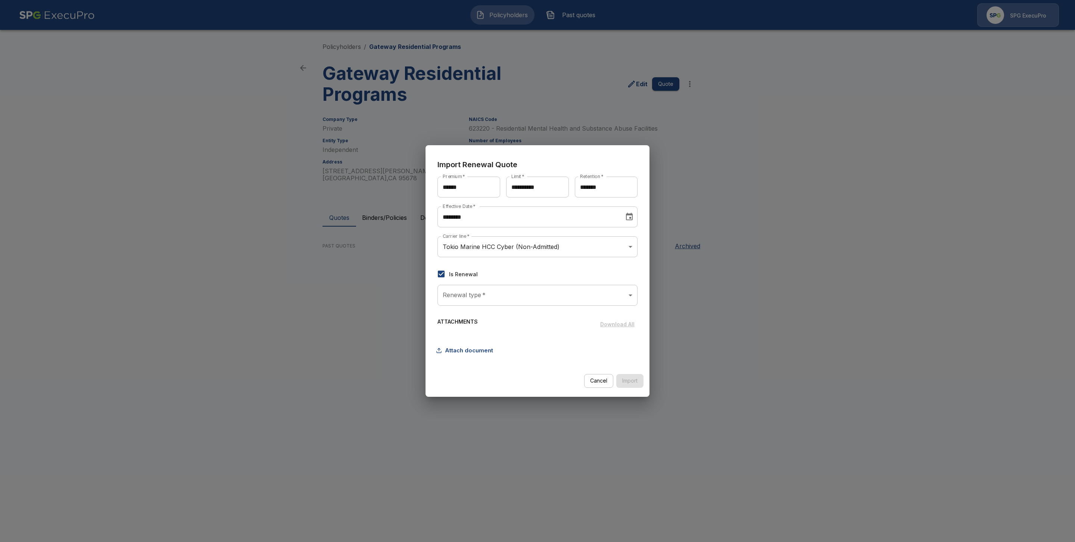
click at [470, 294] on body "**********" at bounding box center [537, 208] width 1075 height 417
click at [464, 313] on li "OFFLINE" at bounding box center [537, 315] width 200 height 13
type input "*******"
click at [455, 350] on button "Attach document" at bounding box center [466, 350] width 59 height 14
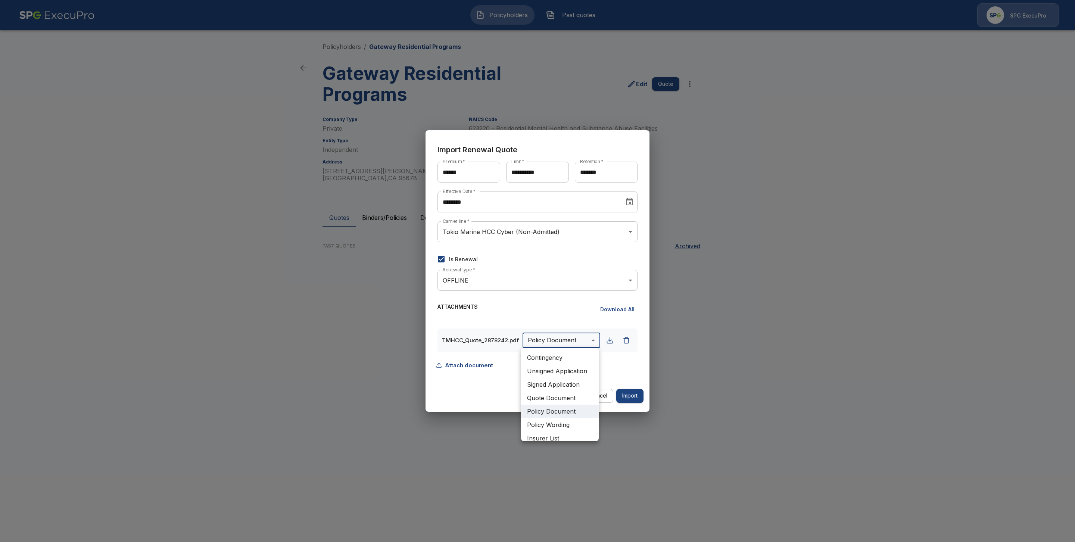
click at [568, 336] on body "**********" at bounding box center [537, 208] width 1075 height 417
click at [554, 359] on li "Quote Document" at bounding box center [560, 361] width 78 height 13
type input "**********"
click at [634, 396] on button "Import" at bounding box center [629, 396] width 27 height 14
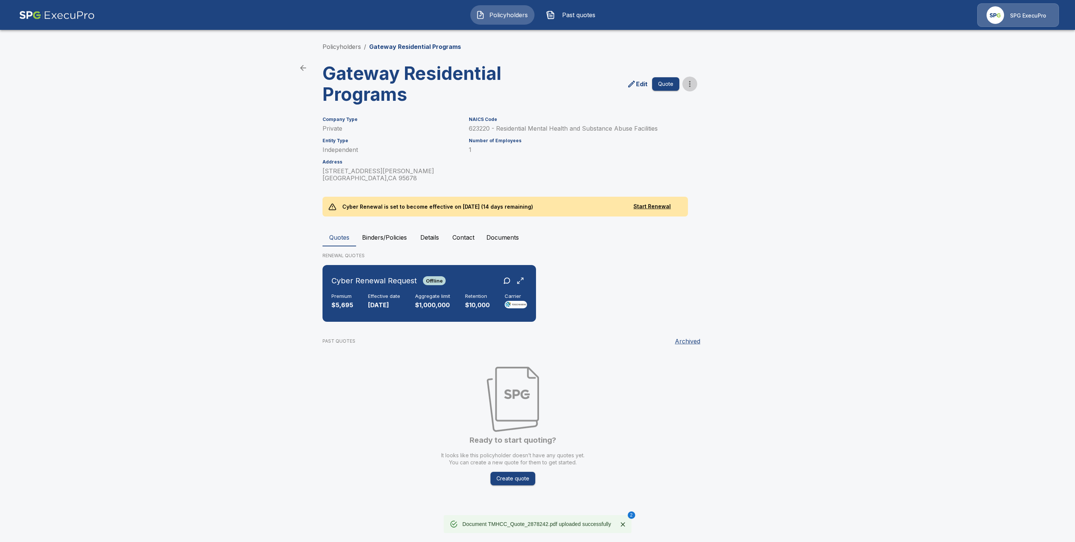
click at [689, 85] on icon "more" at bounding box center [689, 83] width 9 height 9
click at [685, 124] on li "Import Quotes" at bounding box center [690, 124] width 114 height 13
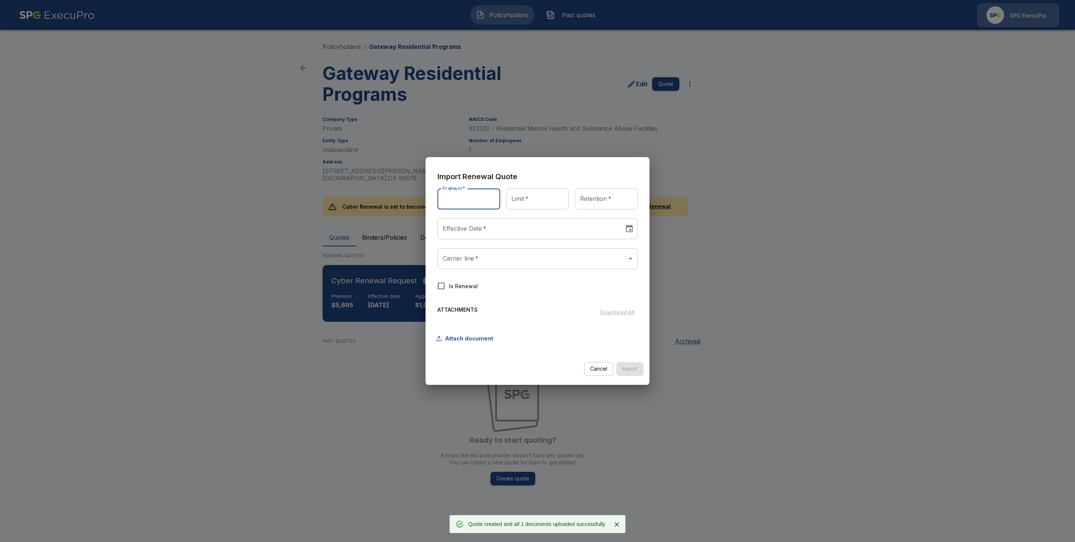
click at [481, 202] on input "Premium   *" at bounding box center [468, 198] width 63 height 21
type input "******"
click at [527, 203] on input "Limit   *" at bounding box center [537, 198] width 63 height 21
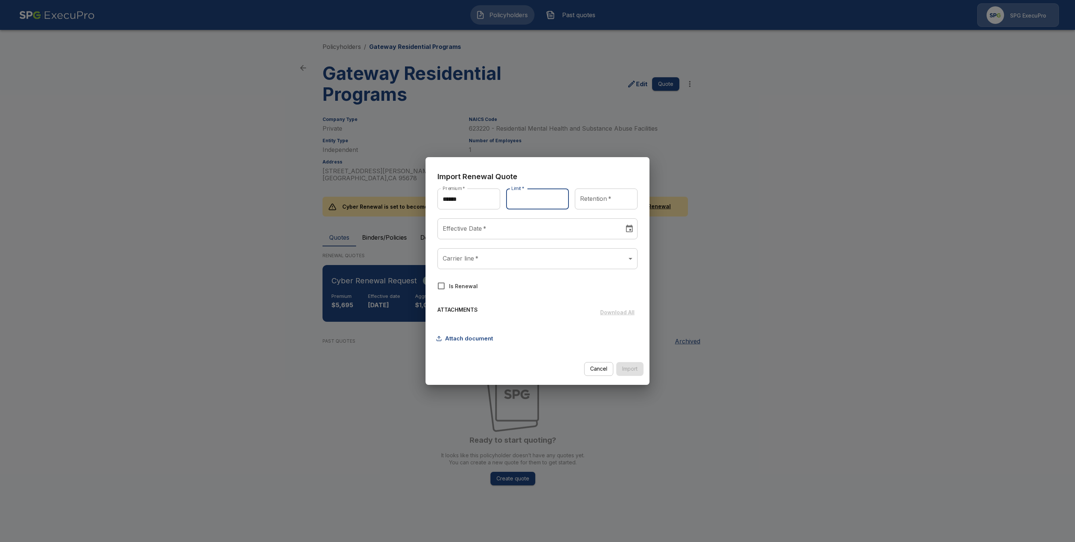
type input "**********"
click at [597, 199] on input "Retention   *" at bounding box center [606, 198] width 63 height 21
type input "*******"
type input "********"
click at [490, 228] on input "********" at bounding box center [527, 228] width 181 height 21
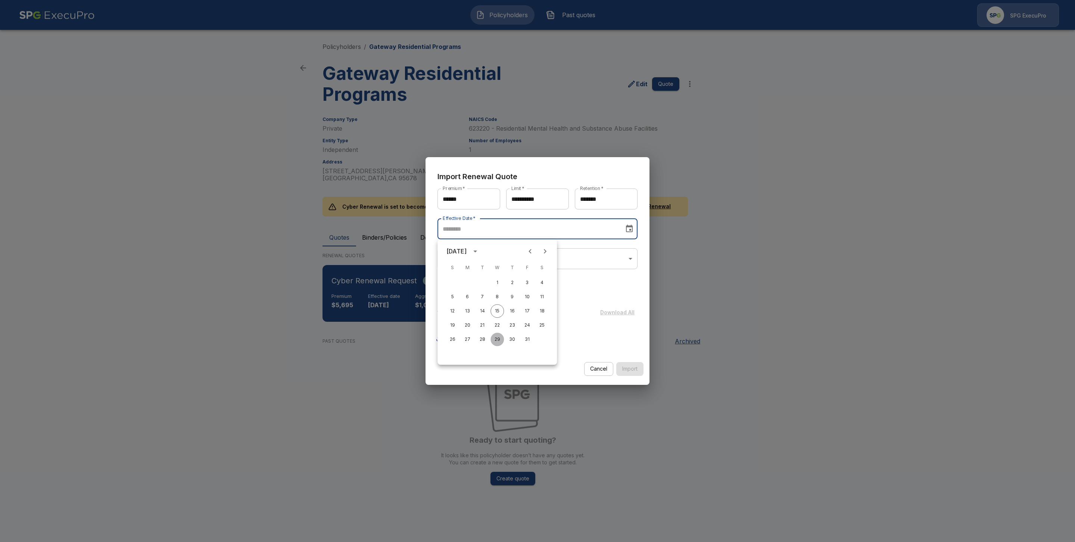
click at [498, 339] on button "29" at bounding box center [496, 339] width 13 height 13
type input "********"
click at [474, 254] on body "**********" at bounding box center [537, 255] width 1075 height 511
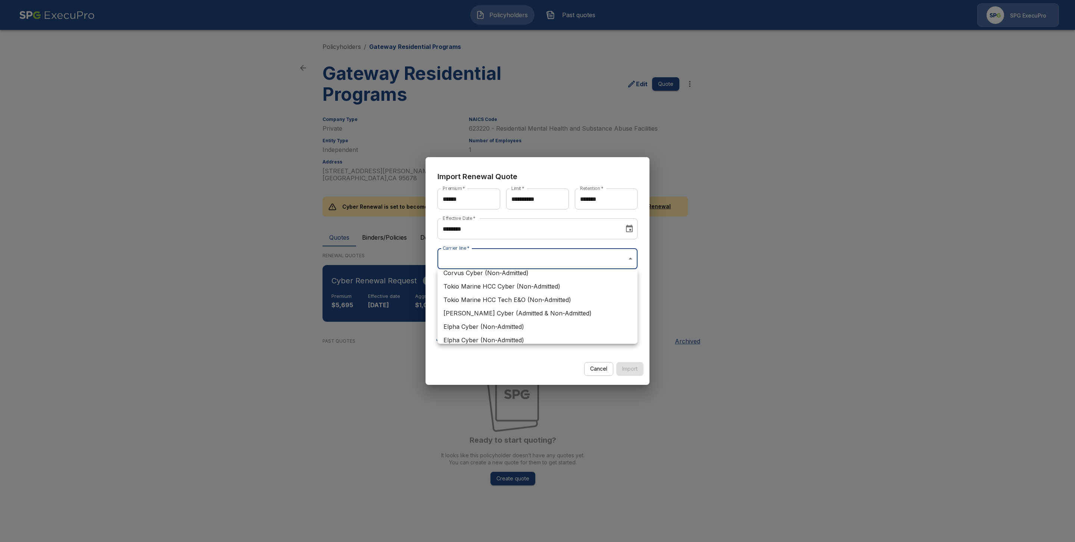
scroll to position [75, 0]
click at [504, 296] on li "Tokio Marine HCC Cyber (Non-Admitted)" at bounding box center [537, 297] width 200 height 13
type input "**********"
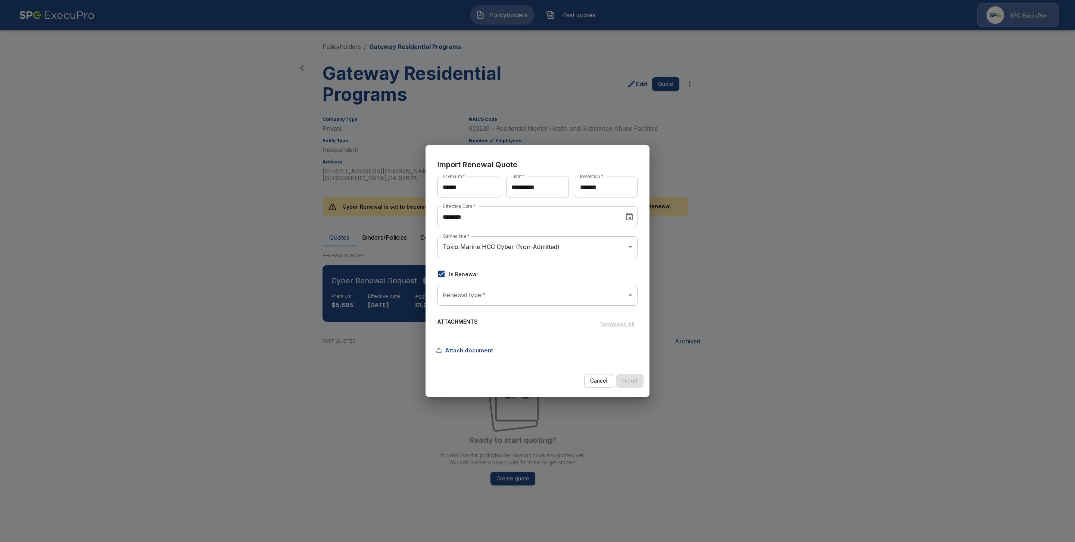
click at [463, 290] on body "**********" at bounding box center [537, 255] width 1075 height 511
click at [476, 314] on li "OFFLINE" at bounding box center [537, 315] width 200 height 13
type input "*******"
click at [468, 349] on button "Attach document" at bounding box center [466, 350] width 59 height 14
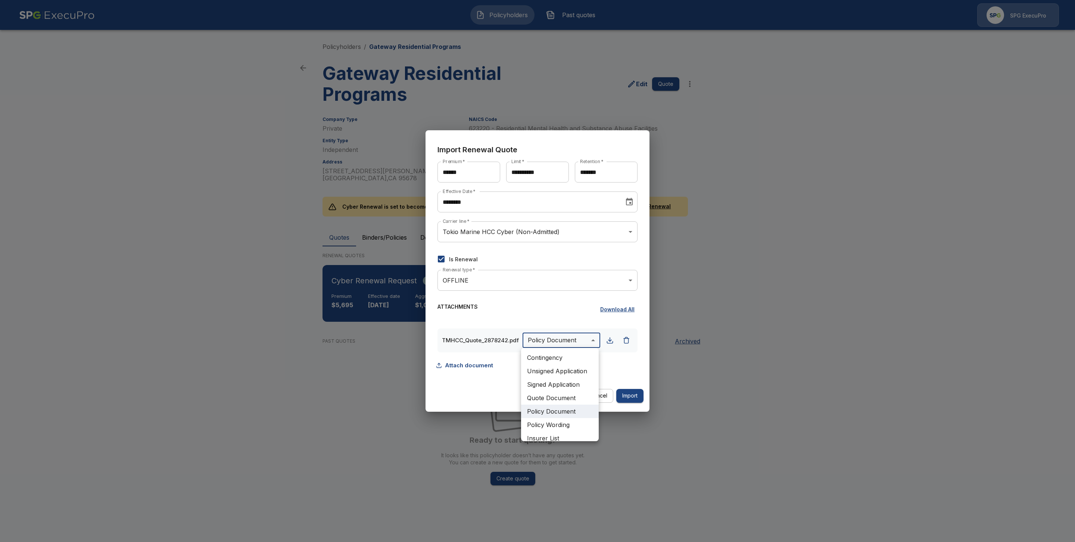
click at [555, 337] on body "**********" at bounding box center [537, 255] width 1075 height 511
click at [548, 397] on li "Quote Document" at bounding box center [560, 397] width 78 height 13
type input "**********"
click at [631, 398] on button "Import" at bounding box center [629, 396] width 27 height 14
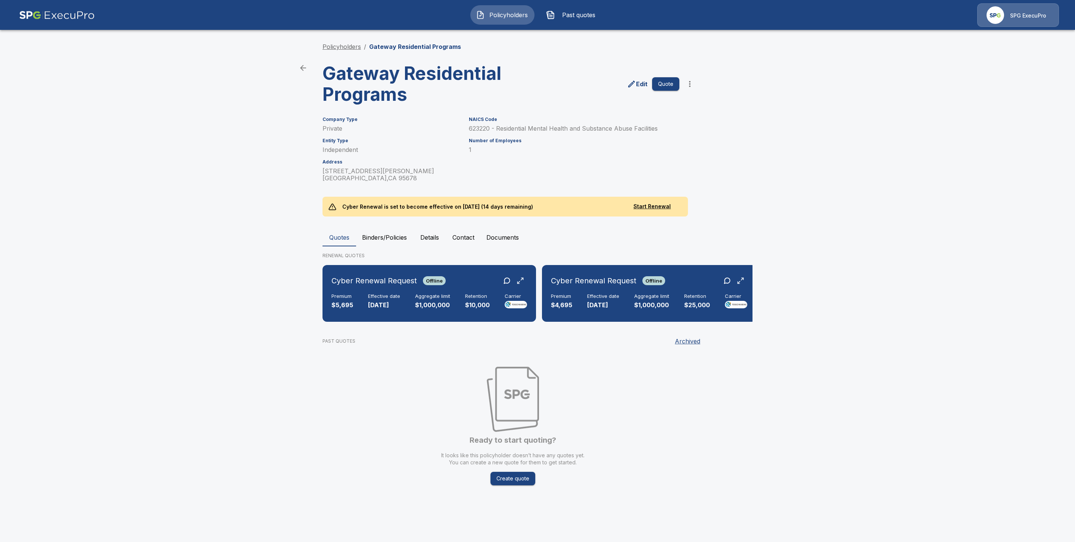
click at [339, 48] on link "Policyholders" at bounding box center [341, 46] width 38 height 7
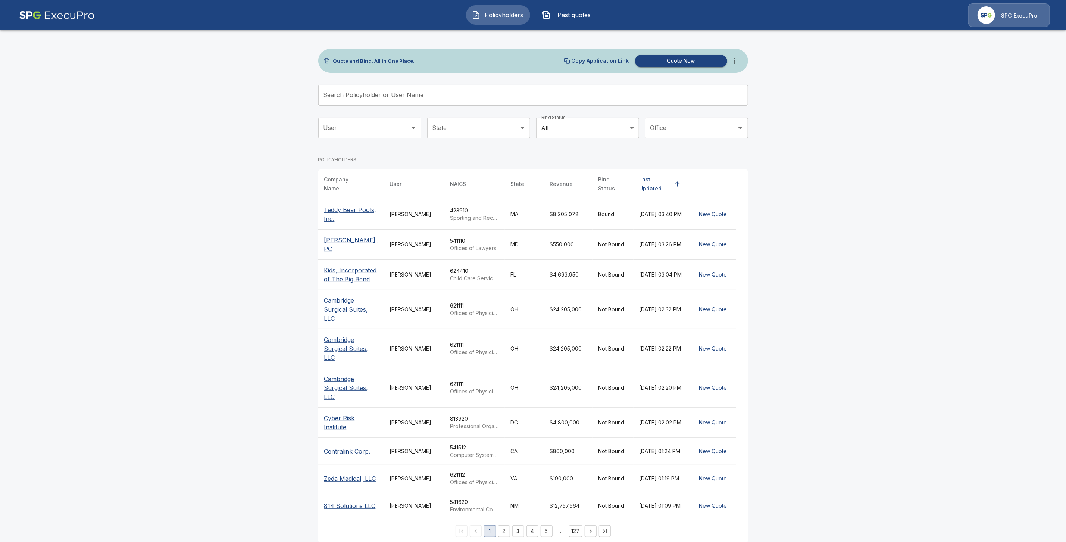
click at [386, 99] on input "Search Policyholder or User Name" at bounding box center [529, 95] width 422 height 21
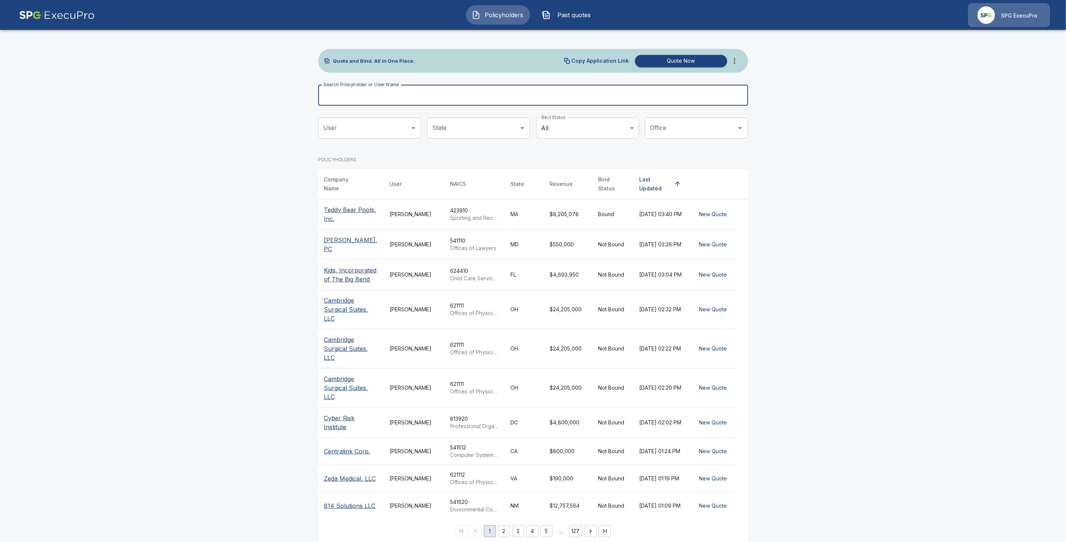
paste input "**********"
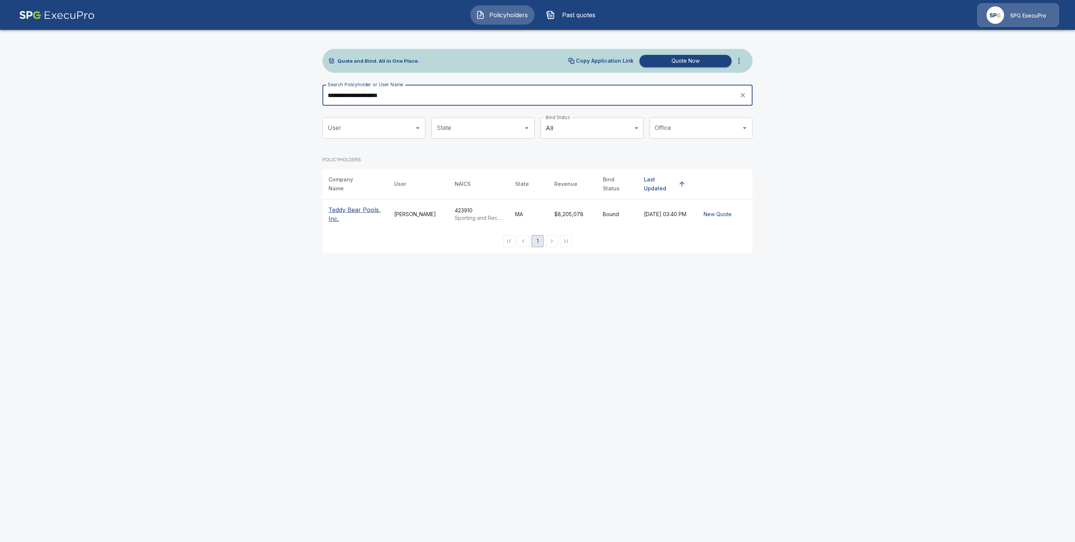
type input "**********"
click at [349, 207] on p "Teddy Bear Pools, Inc." at bounding box center [355, 214] width 54 height 18
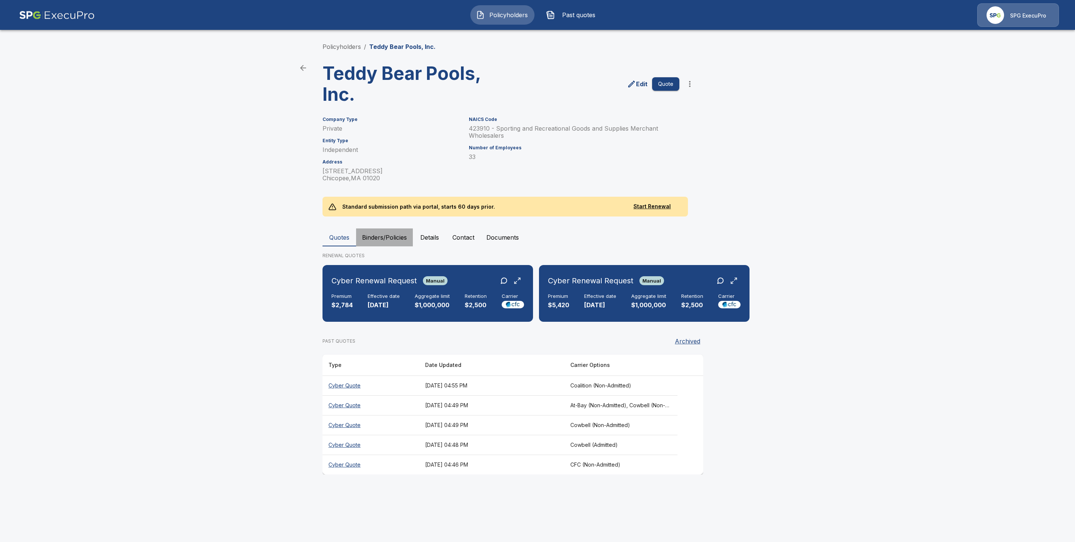
click at [403, 237] on button "Binders/Policies" at bounding box center [384, 237] width 57 height 18
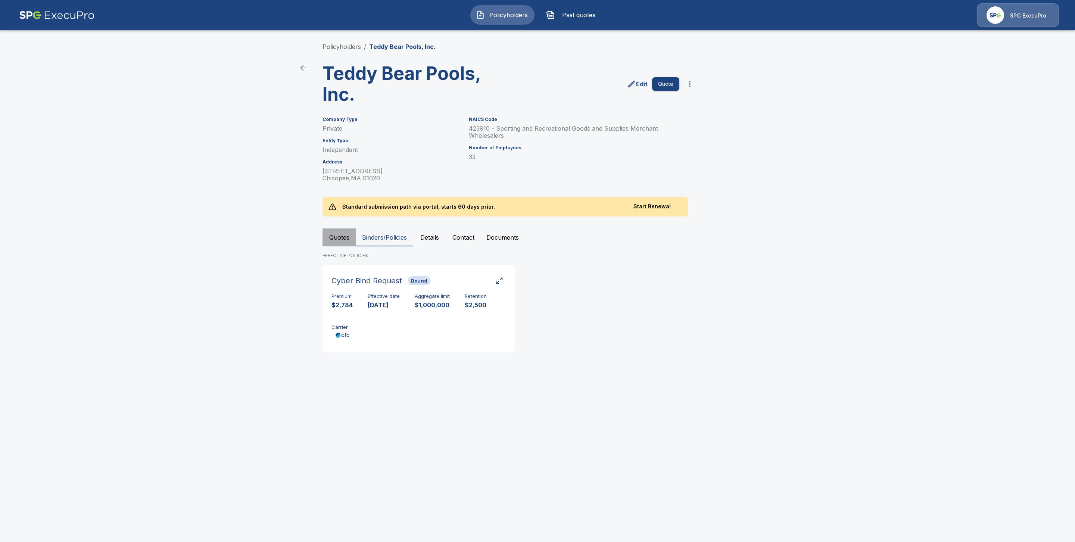
click at [347, 234] on button "Quotes" at bounding box center [339, 237] width 34 height 18
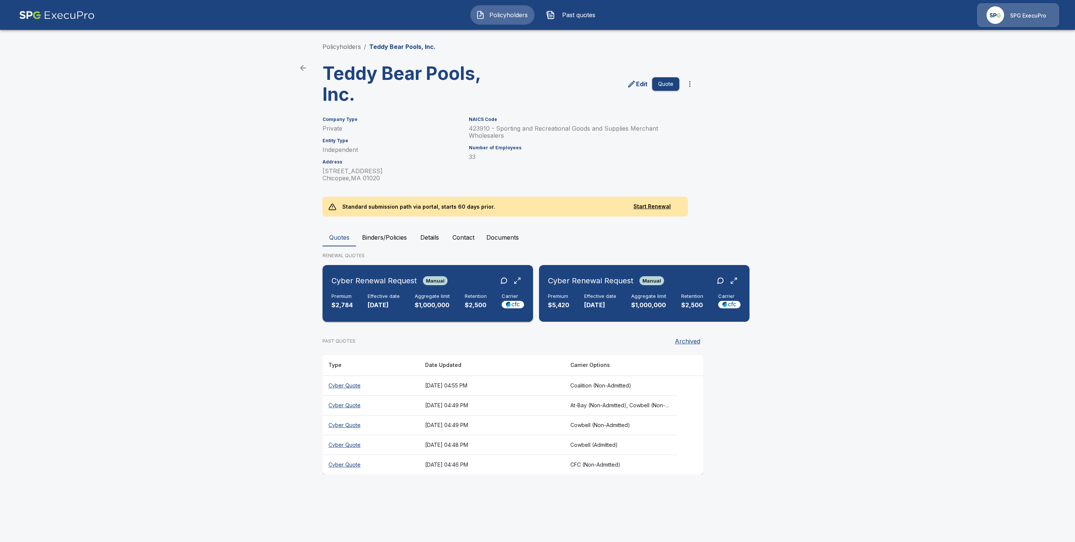
click at [352, 285] on h6 "Cyber Renewal Request" at bounding box center [373, 281] width 85 height 12
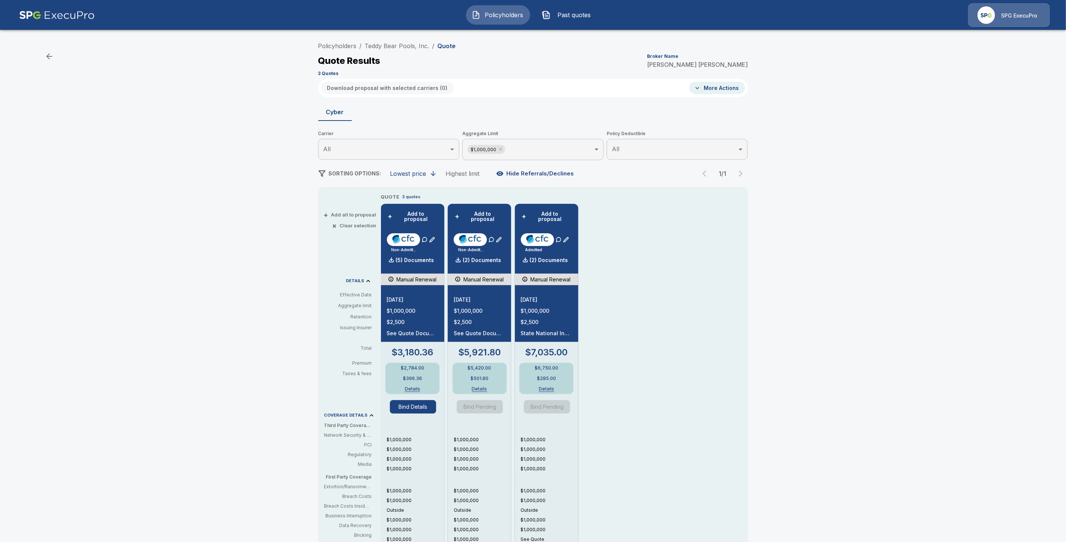
click at [414, 404] on button "Bind Details" at bounding box center [413, 406] width 46 height 13
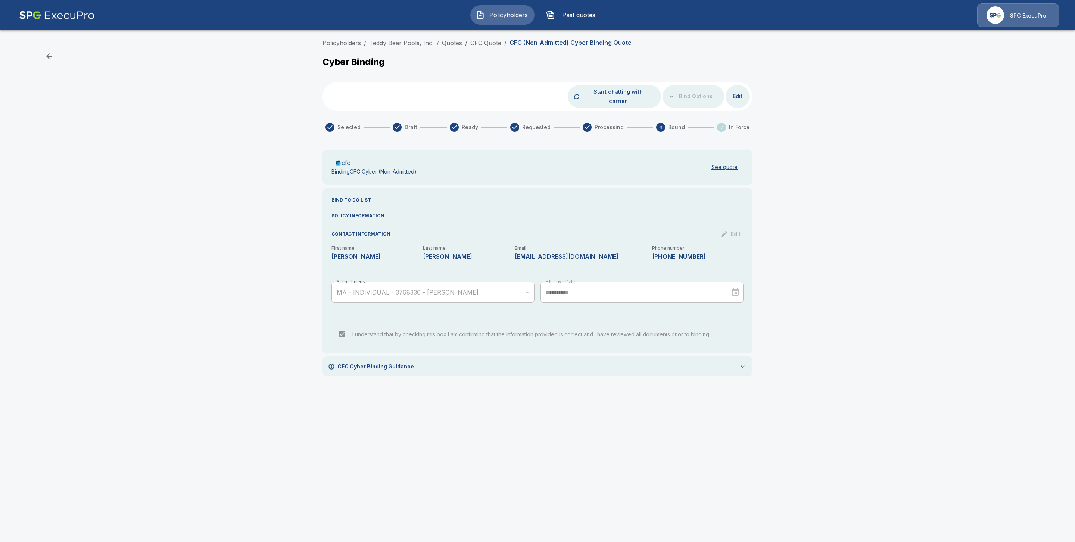
click at [743, 363] on icon at bounding box center [742, 366] width 7 height 7
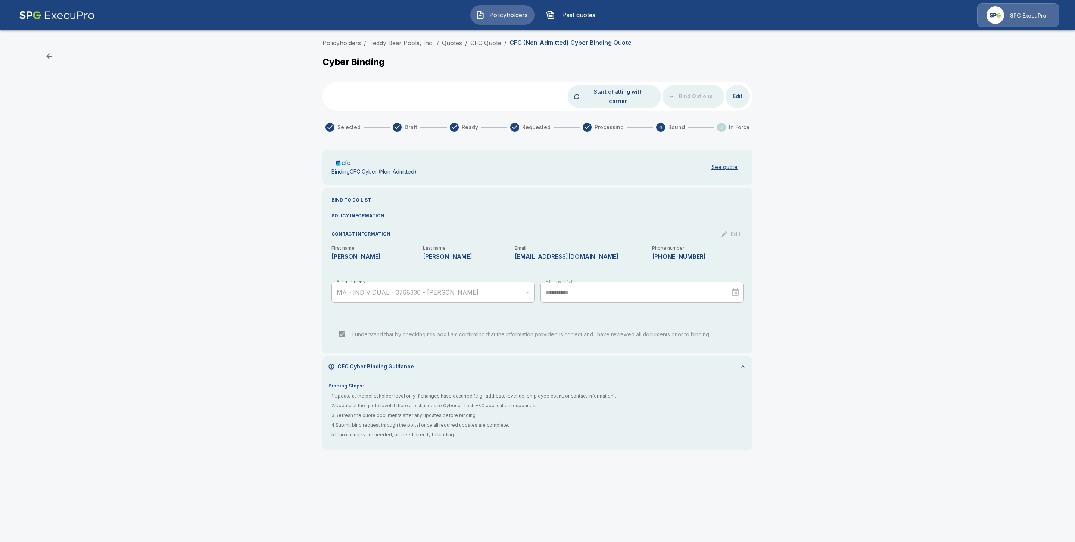
click at [389, 45] on link "Teddy Bear Pools, Inc." at bounding box center [401, 42] width 65 height 7
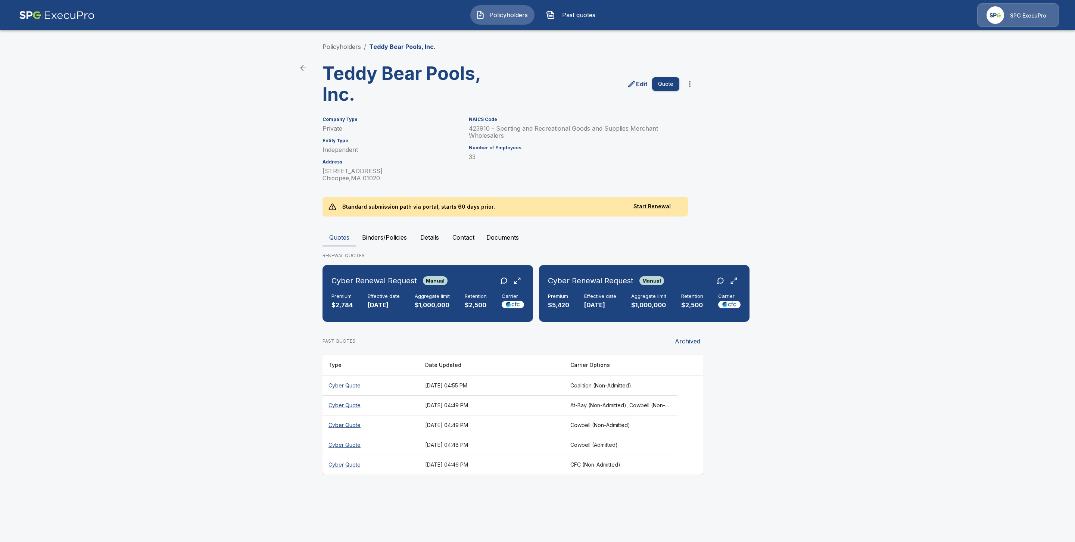
click at [393, 230] on button "Binders/Policies" at bounding box center [384, 237] width 57 height 18
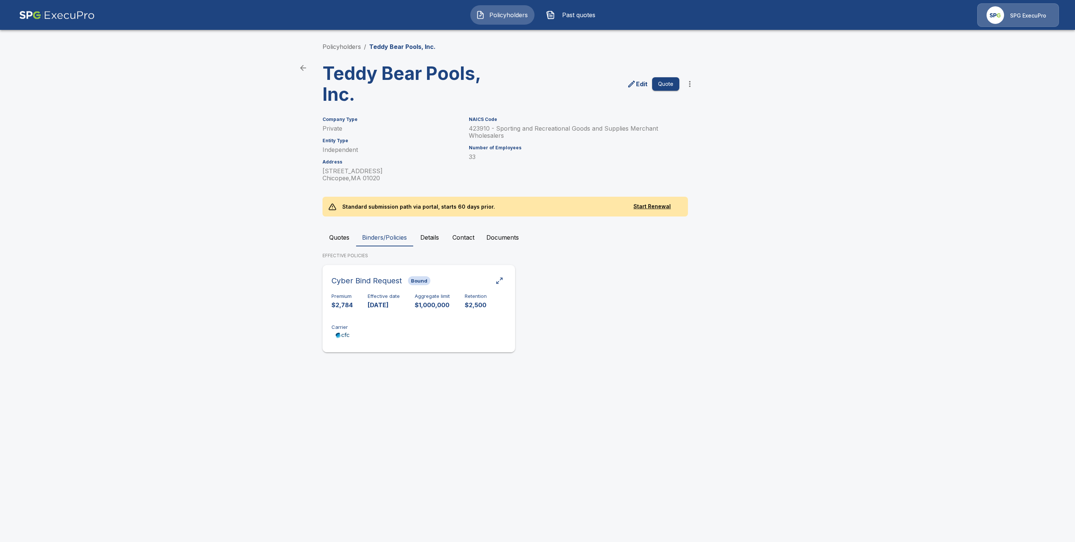
click at [400, 313] on div "Premium $2,784 Effective date [DATE] Aggregate limit $1,000,000 Retention $2,50…" at bounding box center [418, 316] width 175 height 47
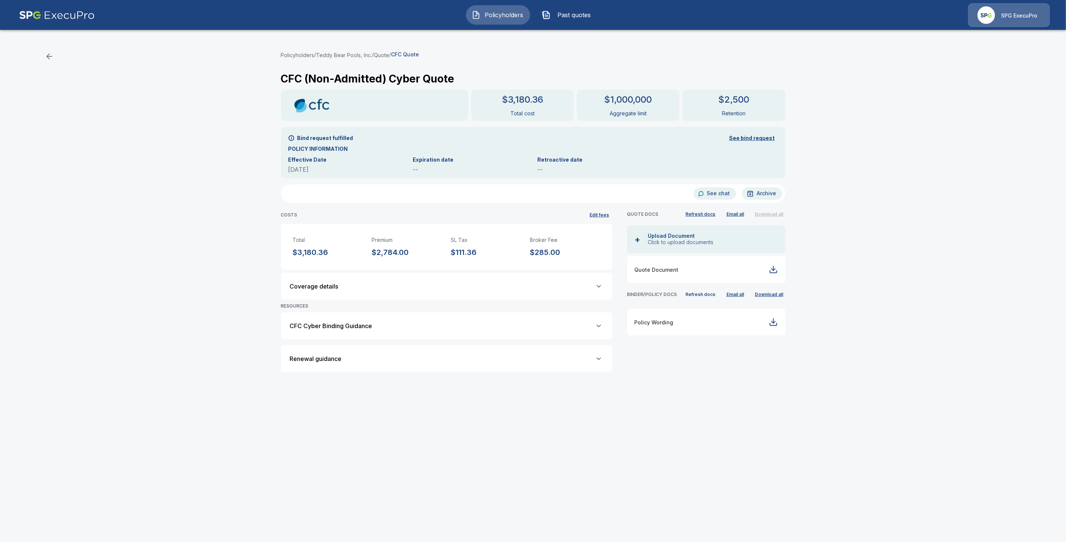
click at [715, 293] on button "Refresh docs" at bounding box center [701, 294] width 34 height 11
click at [604, 289] on icon at bounding box center [599, 286] width 9 height 9
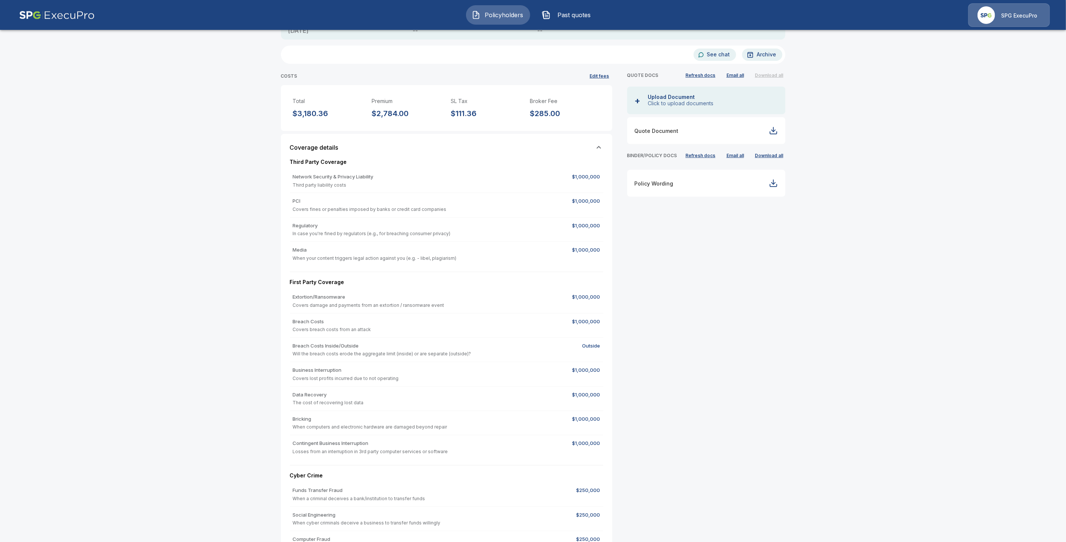
scroll to position [34, 0]
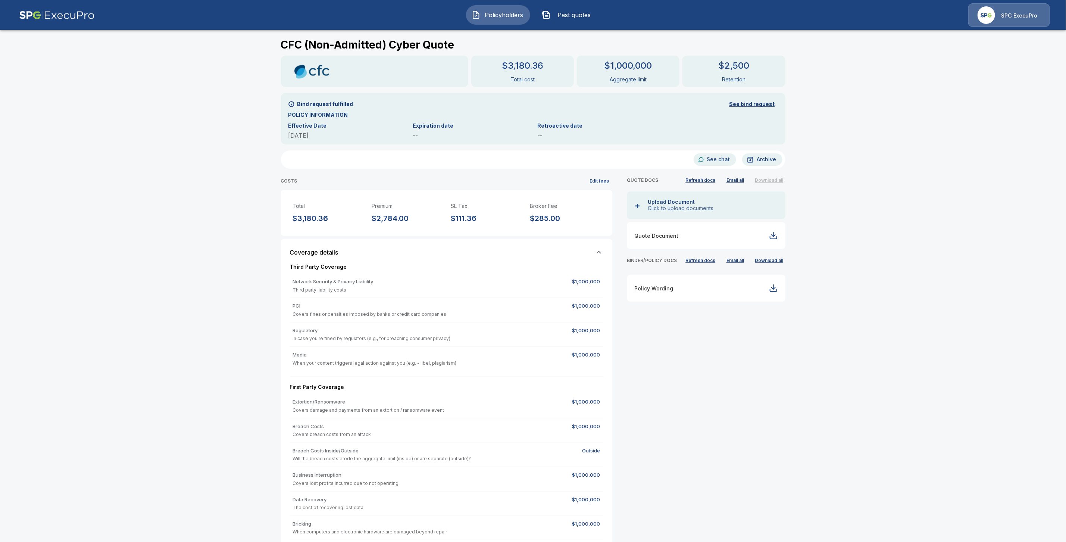
click at [604, 250] on icon at bounding box center [599, 252] width 9 height 9
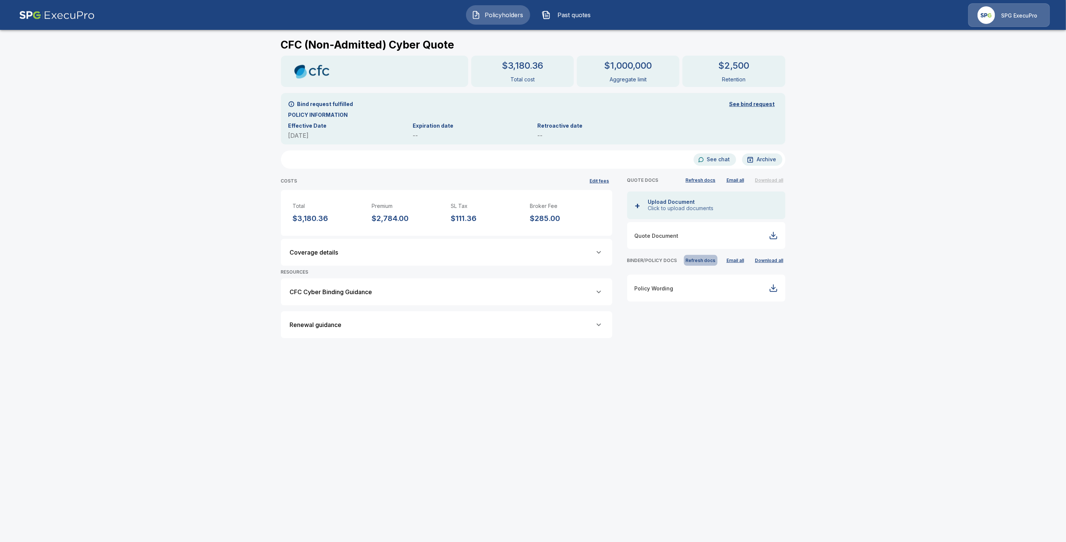
click at [715, 260] on button "Refresh docs" at bounding box center [701, 260] width 34 height 11
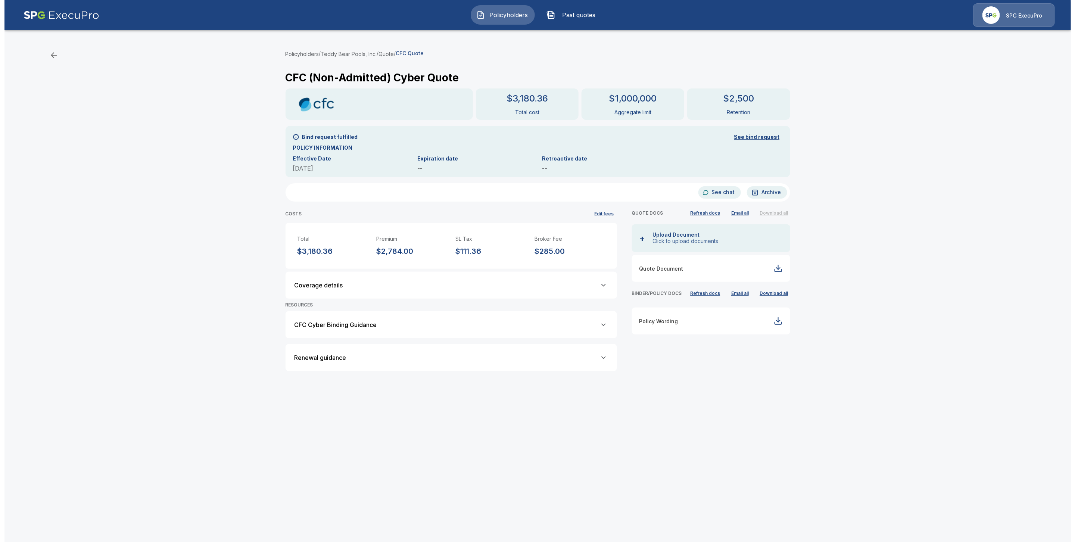
scroll to position [0, 0]
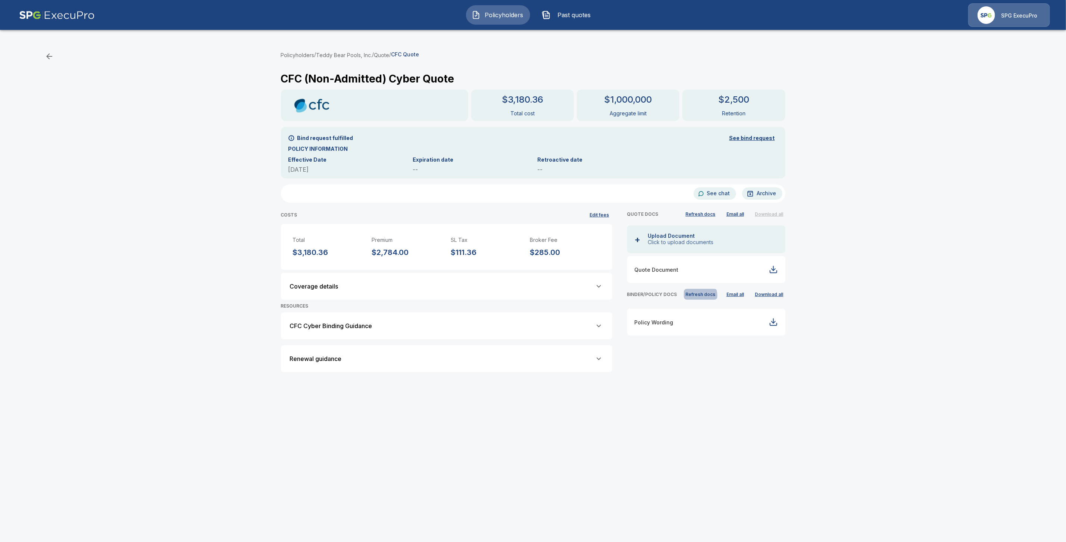
click at [703, 296] on button "Refresh docs" at bounding box center [701, 294] width 34 height 11
click at [778, 324] on div at bounding box center [773, 322] width 9 height 9
click at [365, 53] on button "Teddy Bear Pools, Inc." at bounding box center [345, 55] width 56 height 8
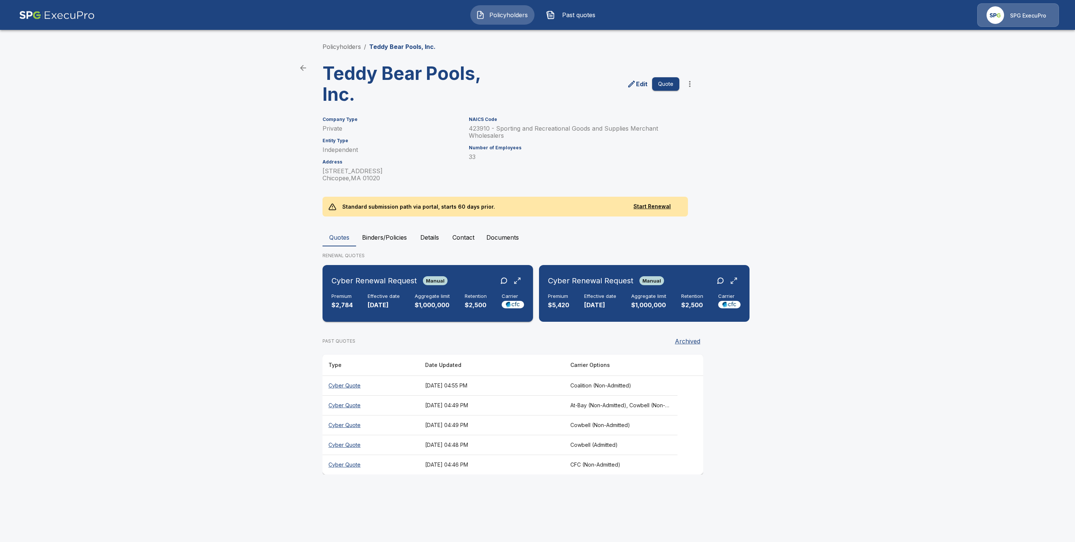
click at [370, 293] on div "Cyber Renewal Request Manual Premium $2,784 Effective date 10/22/2025 Aggregate…" at bounding box center [427, 293] width 205 height 51
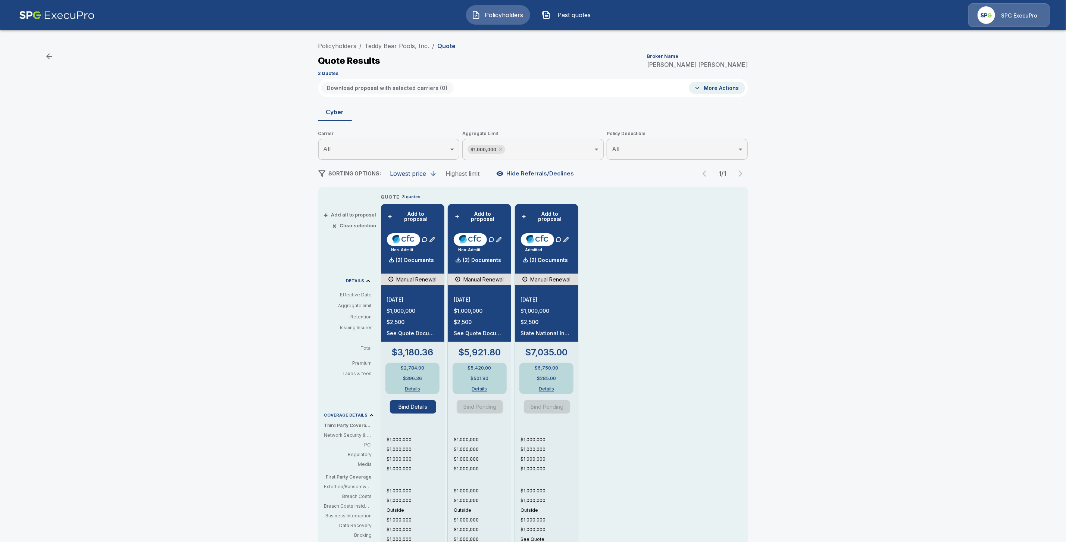
click at [410, 394] on div "Bind Details" at bounding box center [416, 403] width 52 height 19
click at [409, 402] on button "Bind Details" at bounding box center [413, 406] width 46 height 13
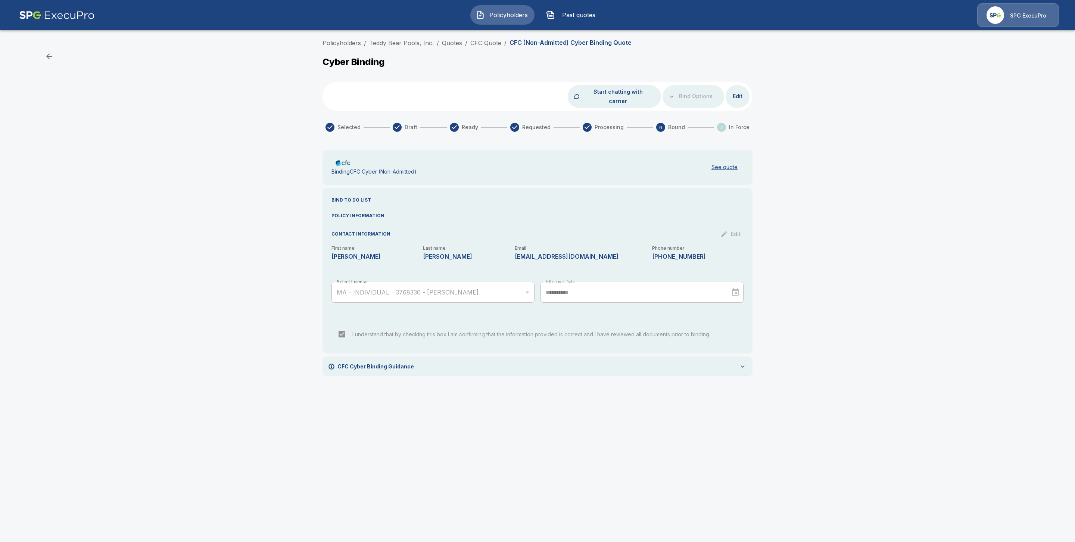
drag, startPoint x: 393, startPoint y: 43, endPoint x: 395, endPoint y: 56, distance: 13.6
click at [393, 43] on link "Teddy Bear Pools, Inc." at bounding box center [401, 42] width 65 height 7
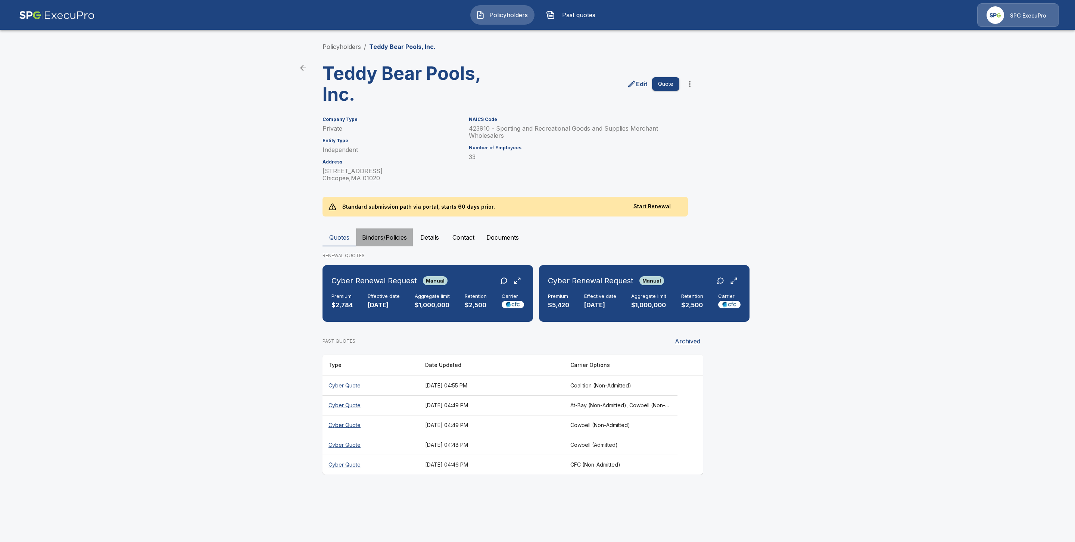
click at [395, 238] on button "Binders/Policies" at bounding box center [384, 237] width 57 height 18
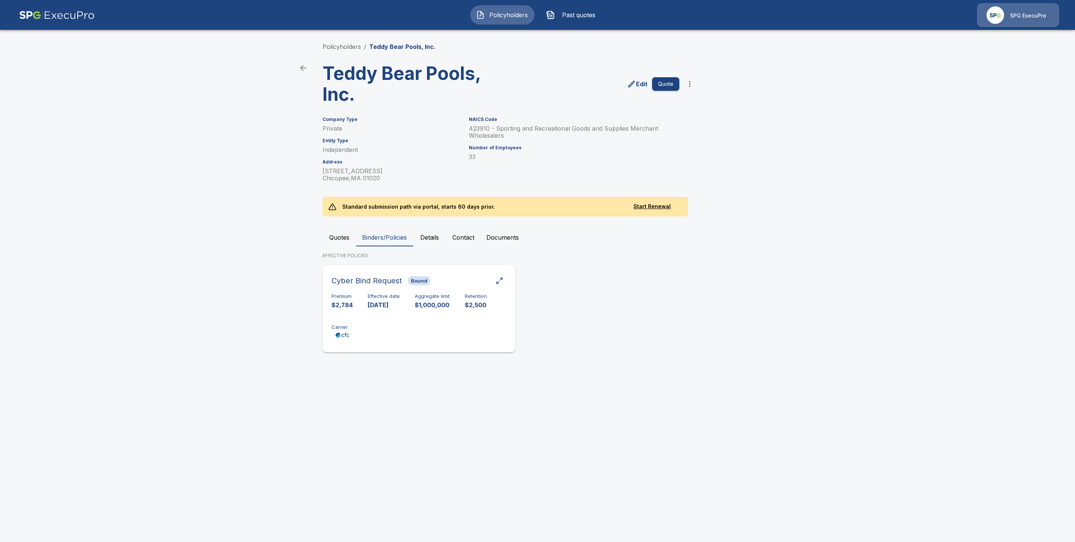
click at [377, 304] on p "[DATE]" at bounding box center [384, 305] width 32 height 9
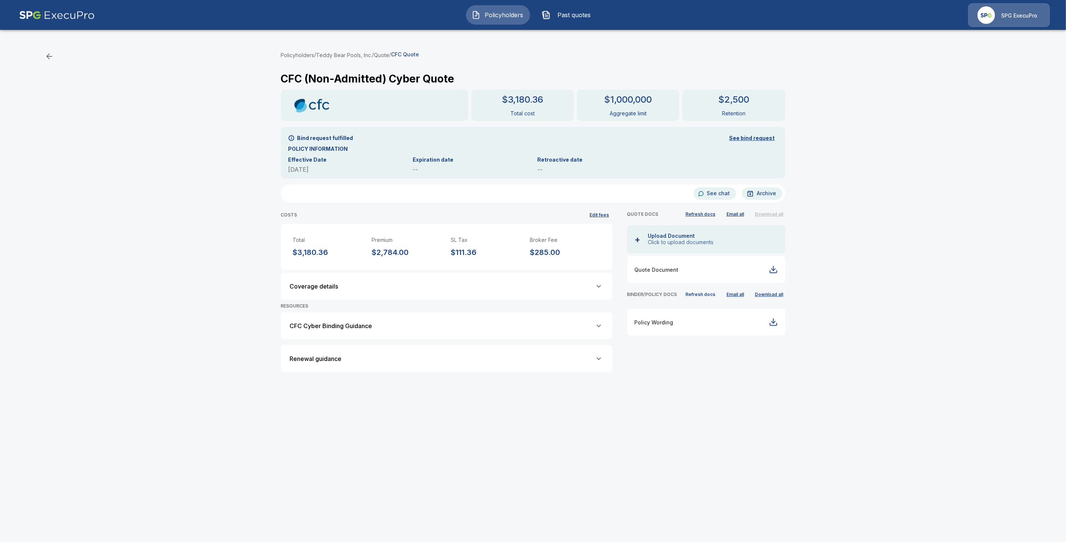
click at [705, 294] on button "Refresh docs" at bounding box center [701, 294] width 34 height 11
click at [710, 292] on button "Refresh docs" at bounding box center [701, 294] width 34 height 11
click at [745, 137] on button "See bind request" at bounding box center [753, 138] width 52 height 14
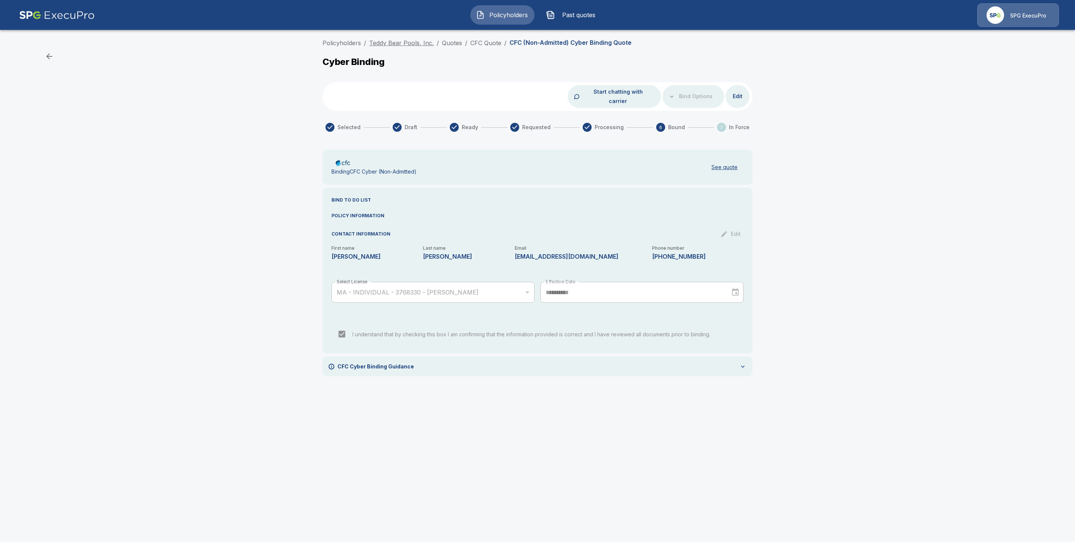
click at [410, 44] on link "Teddy Bear Pools, Inc." at bounding box center [401, 42] width 65 height 7
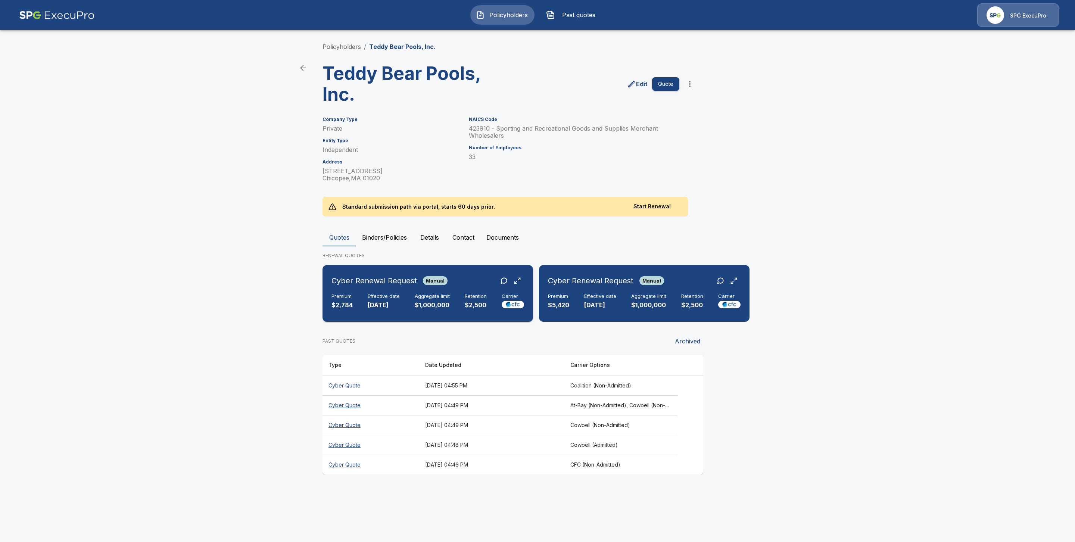
click at [348, 297] on h6 "Premium" at bounding box center [341, 296] width 21 height 6
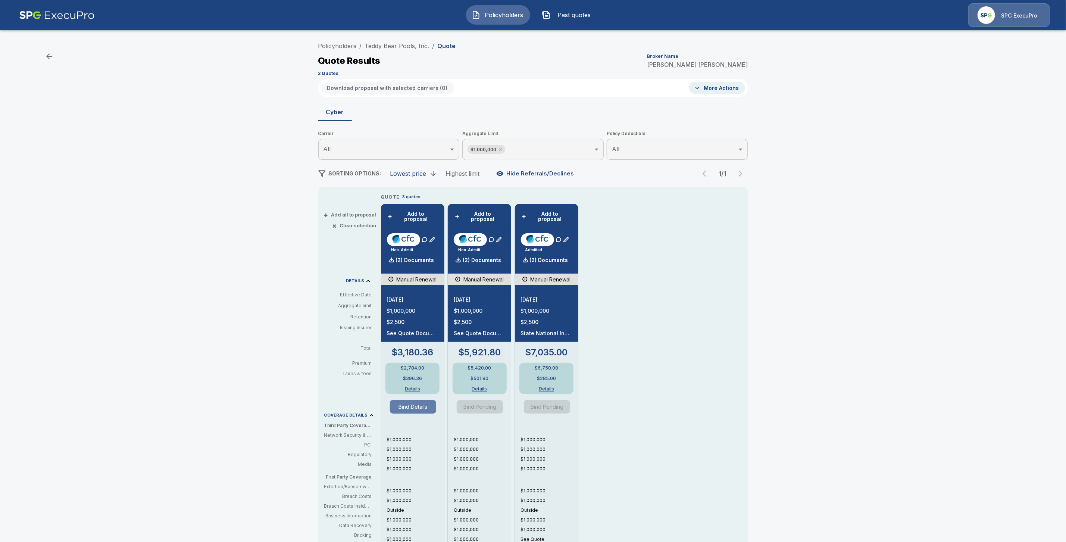
click at [416, 400] on button "Bind Details" at bounding box center [413, 406] width 46 height 13
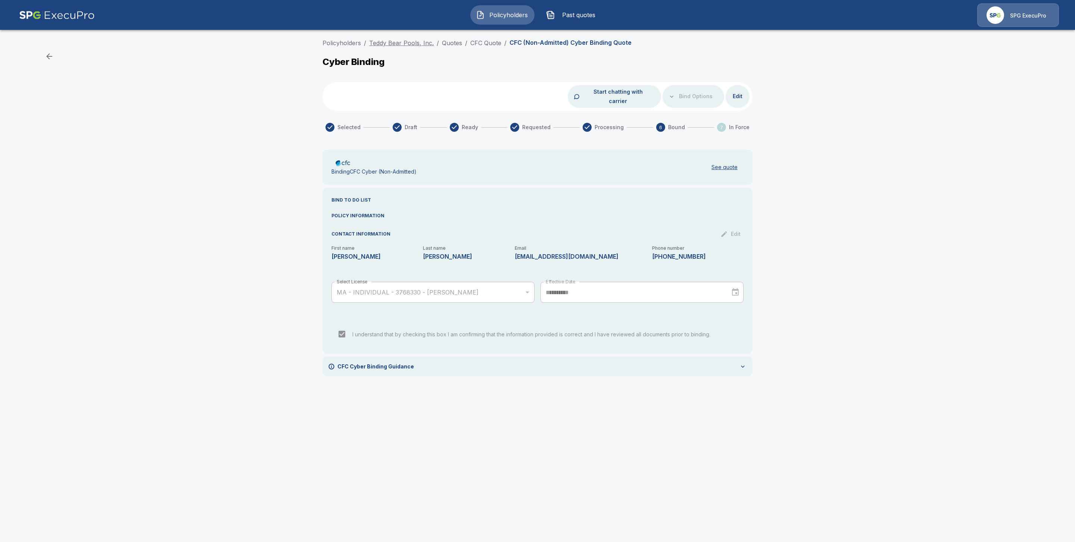
click at [417, 42] on link "Teddy Bear Pools, Inc." at bounding box center [401, 42] width 65 height 7
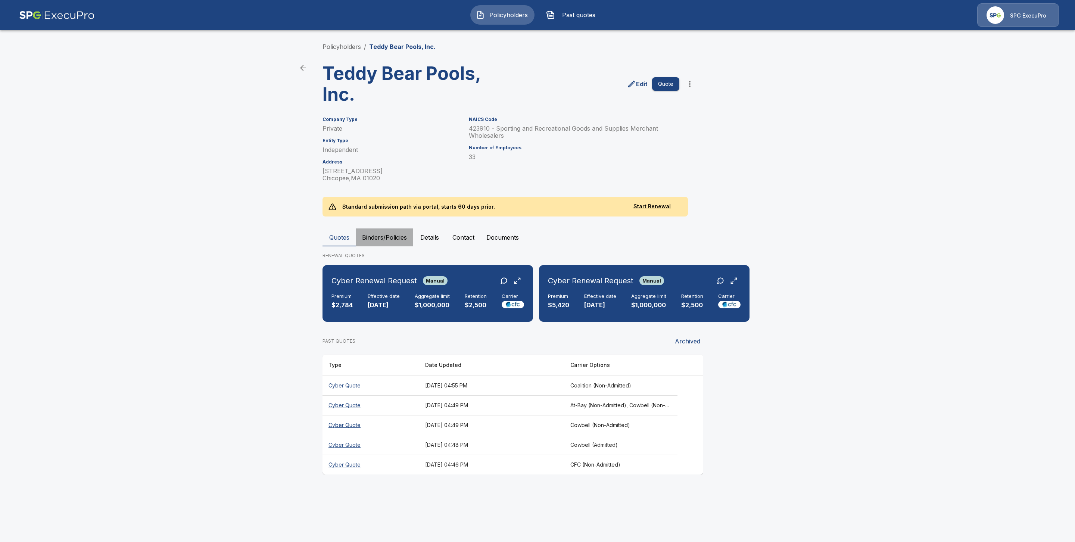
click at [374, 230] on button "Binders/Policies" at bounding box center [384, 237] width 57 height 18
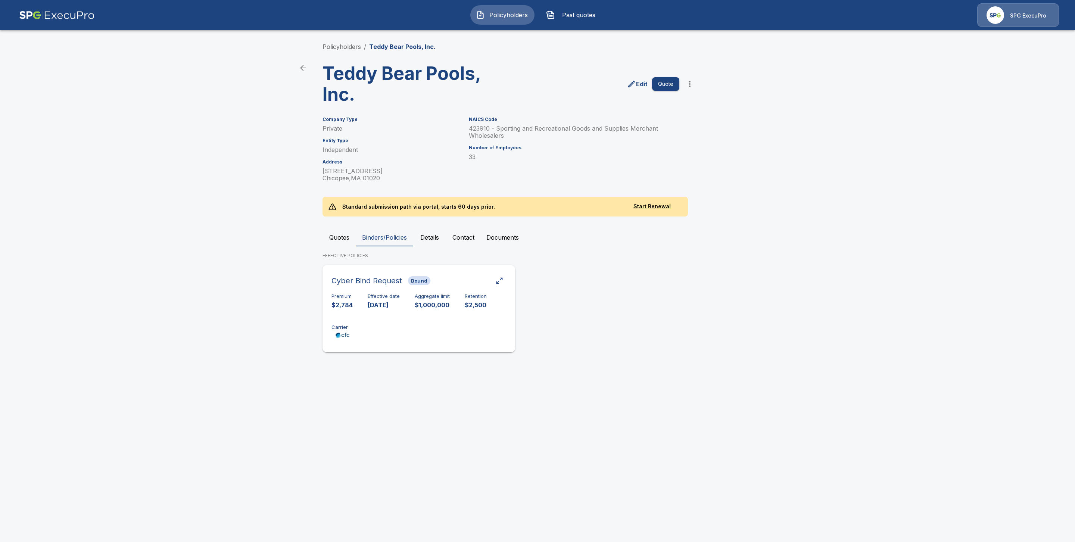
click at [382, 290] on div "Cyber Bind Request Bound Premium $2,784 Effective date [DATE] Aggregate limit $…" at bounding box center [418, 308] width 187 height 81
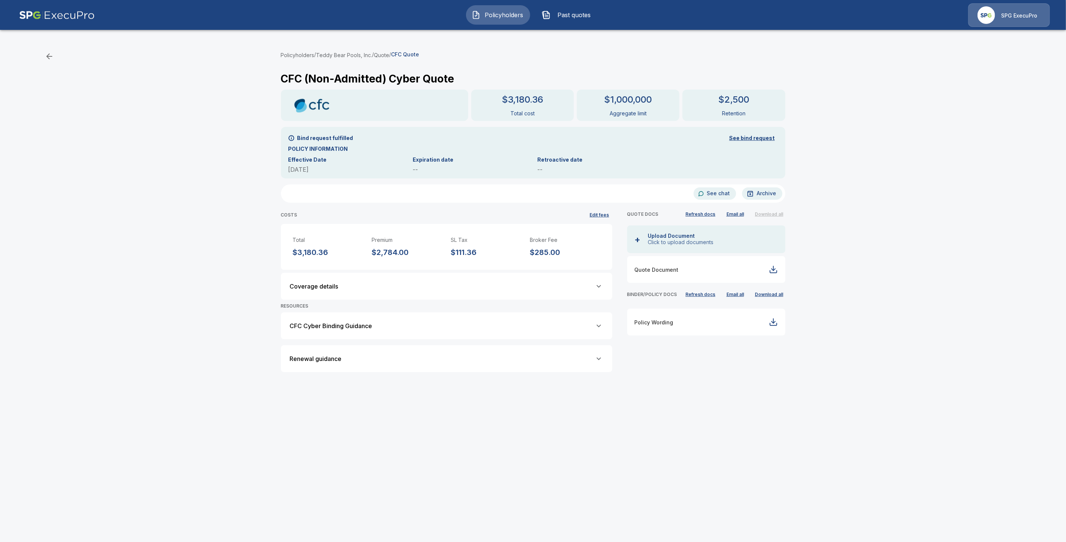
drag, startPoint x: 708, startPoint y: 294, endPoint x: 708, endPoint y: 320, distance: 25.8
click at [708, 299] on button "Refresh docs" at bounding box center [701, 294] width 34 height 11
drag, startPoint x: 712, startPoint y: 294, endPoint x: 711, endPoint y: 298, distance: 3.8
click at [712, 294] on button "Refresh docs" at bounding box center [701, 294] width 34 height 11
click at [297, 55] on button "Policyholders" at bounding box center [298, 55] width 34 height 8
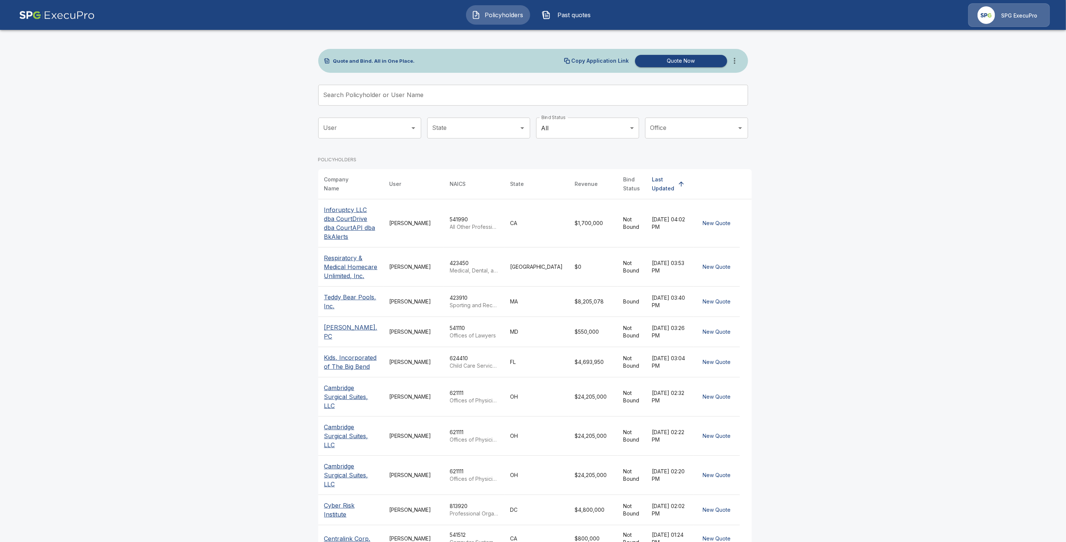
click at [358, 97] on input "Search Policyholder or User Name" at bounding box center [529, 95] width 422 height 21
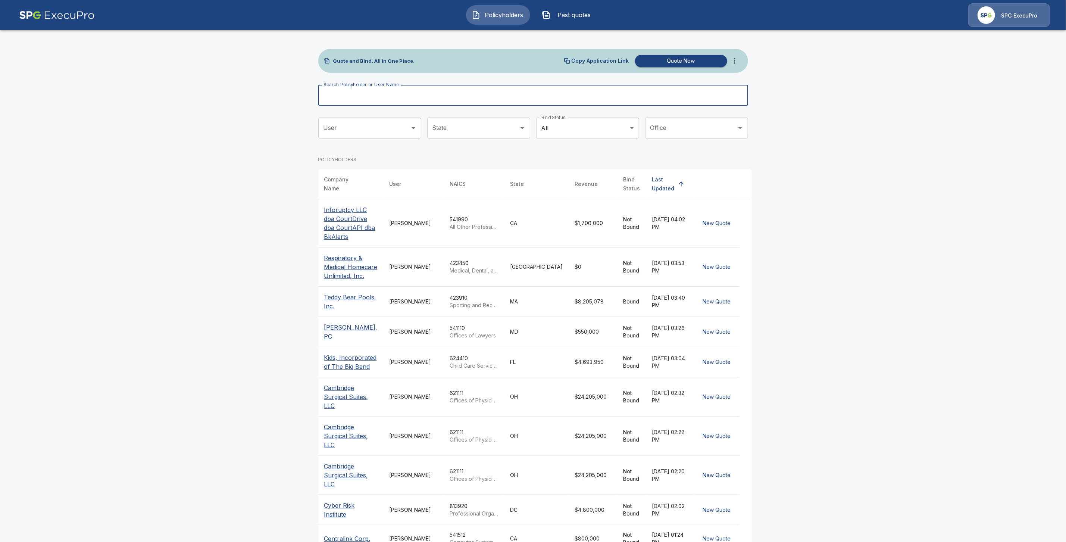
paste input "**********"
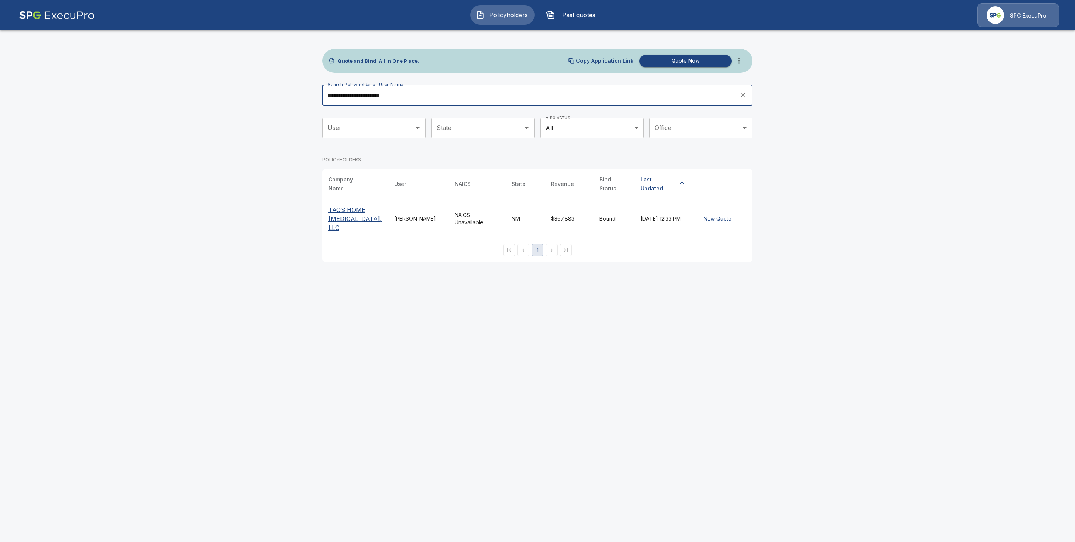
type input "**********"
click at [351, 205] on p "TAOS HOME [MEDICAL_DATA], LLC" at bounding box center [355, 218] width 54 height 27
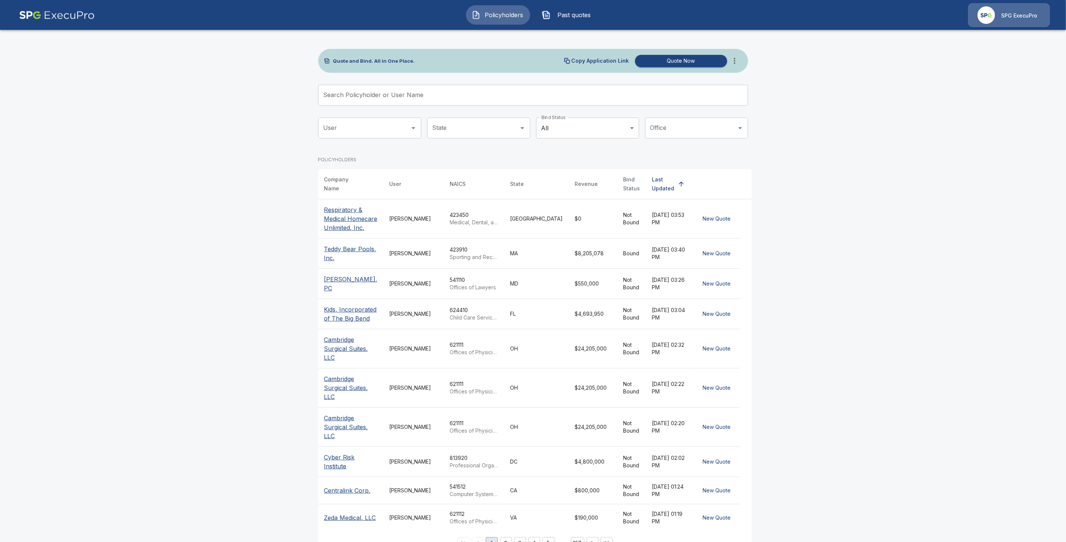
click at [344, 99] on input "Search Policyholder or User Name" at bounding box center [529, 95] width 422 height 21
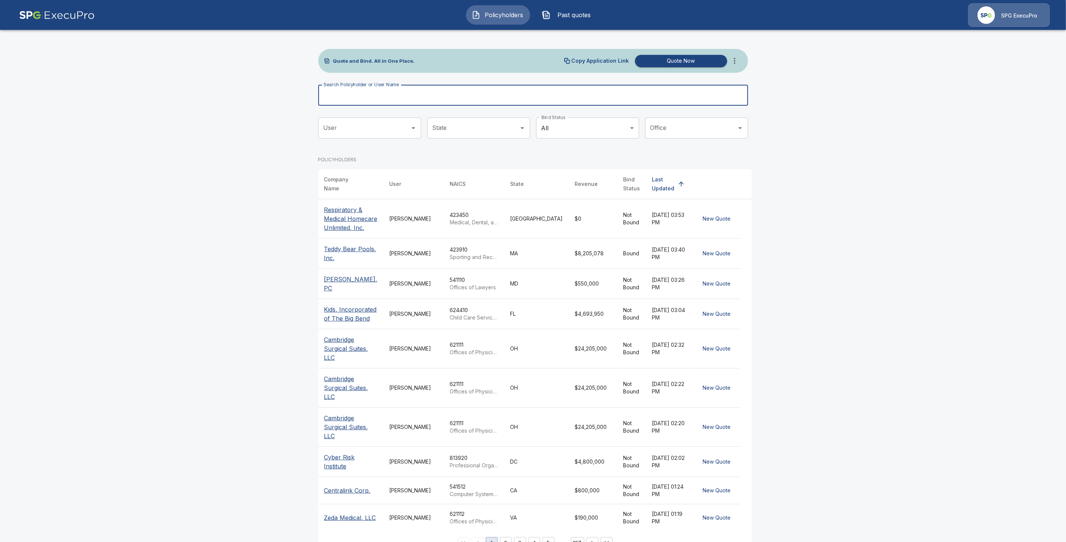
paste input "**********"
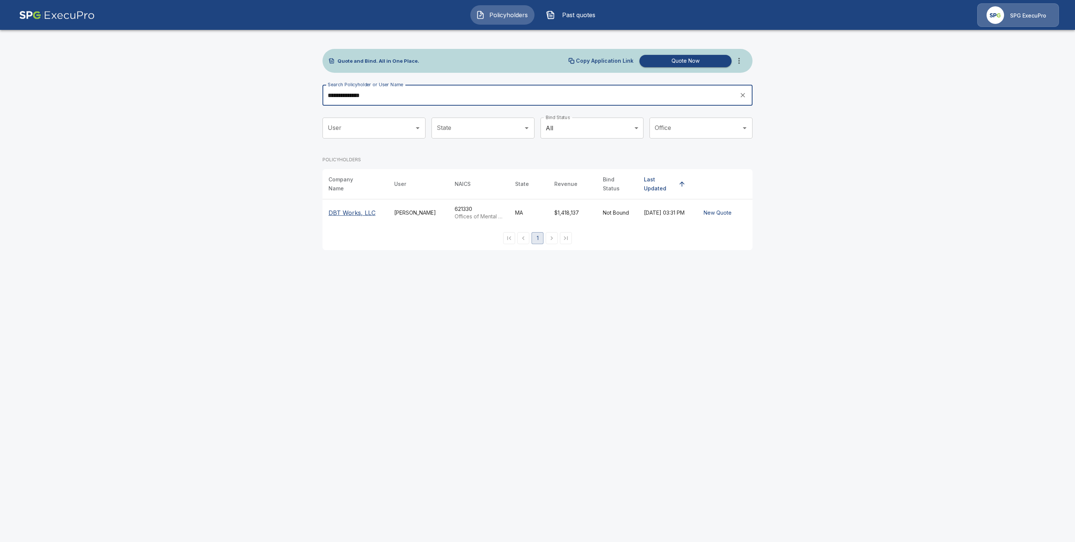
type input "**********"
click at [344, 209] on p "DBT Works, LLC" at bounding box center [351, 212] width 47 height 9
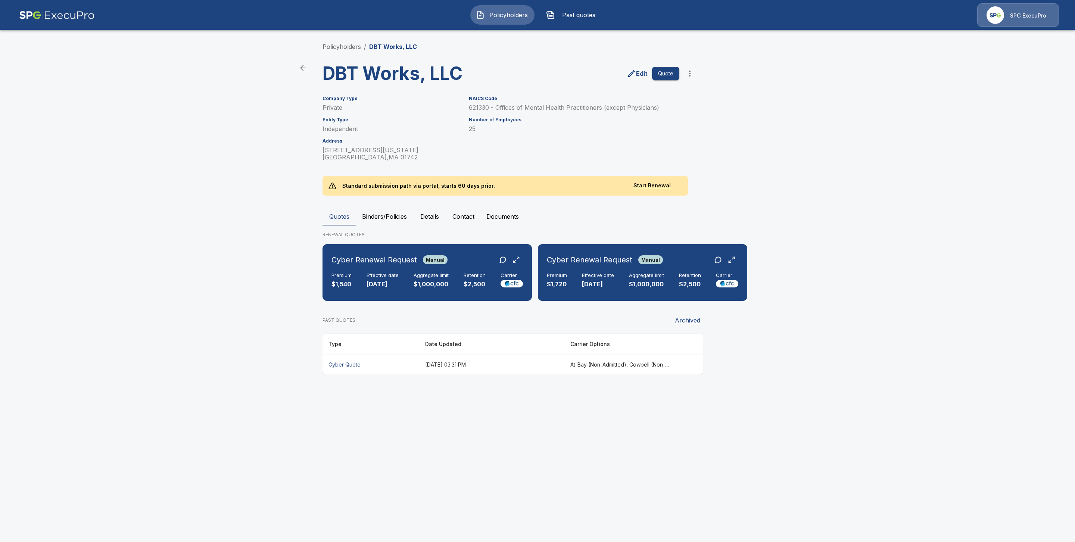
click at [355, 371] on th "Cyber Quote" at bounding box center [370, 365] width 97 height 20
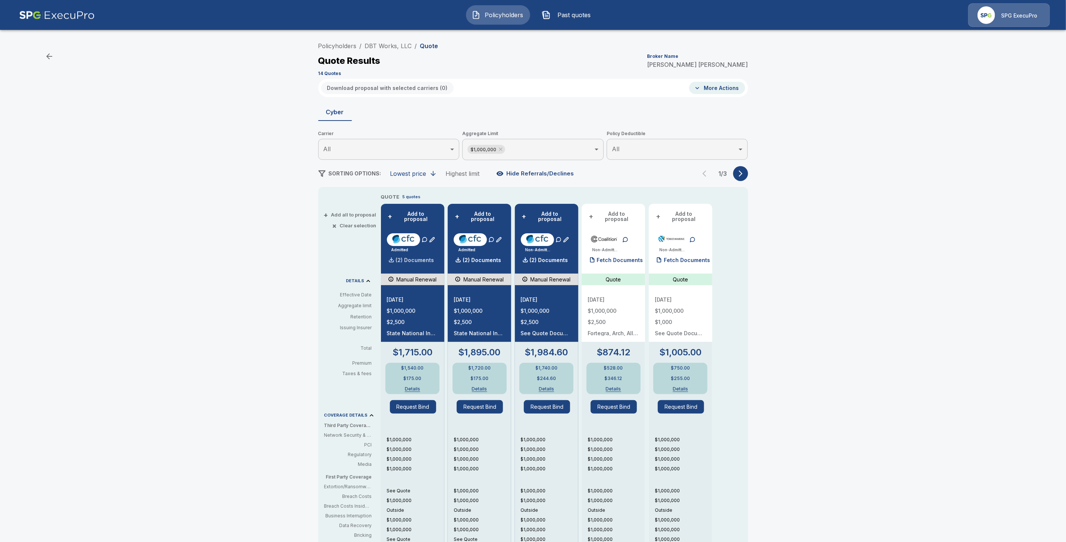
click at [406, 258] on p "(2) Documents" at bounding box center [415, 260] width 38 height 5
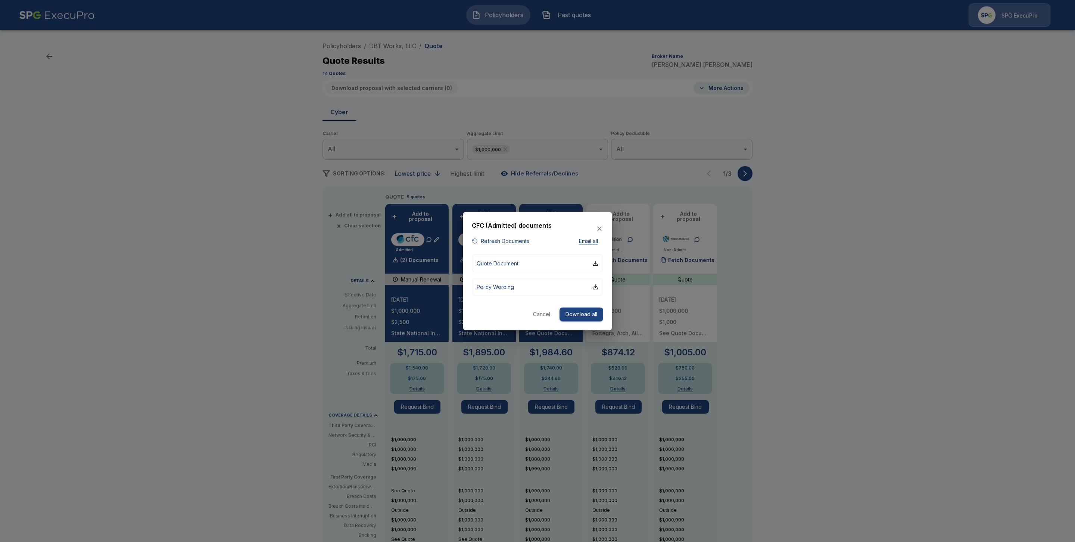
click at [474, 241] on div "button" at bounding box center [475, 241] width 6 height 6
click at [296, 306] on div at bounding box center [537, 271] width 1075 height 542
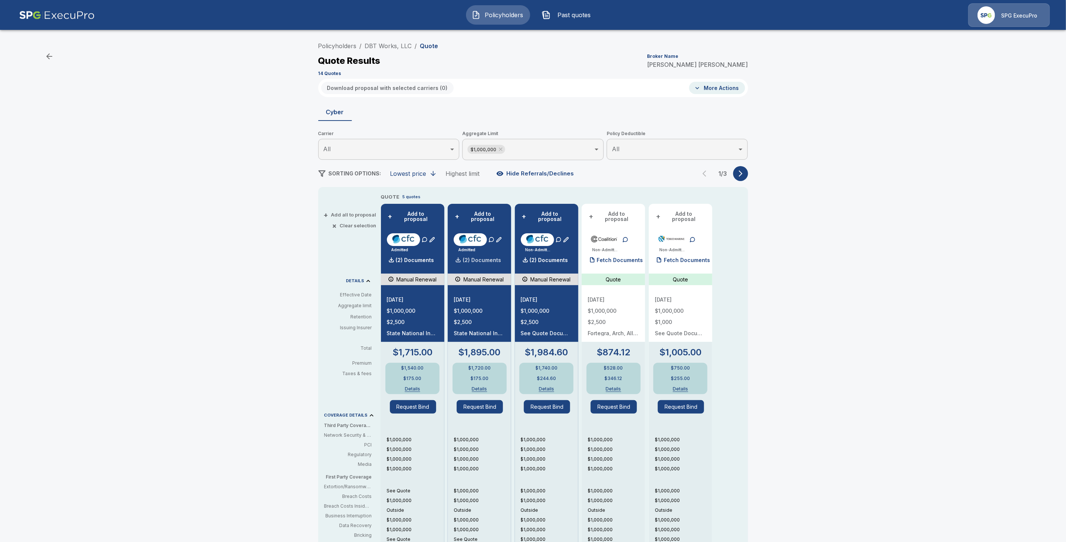
click at [475, 258] on p "(2) Documents" at bounding box center [482, 260] width 38 height 5
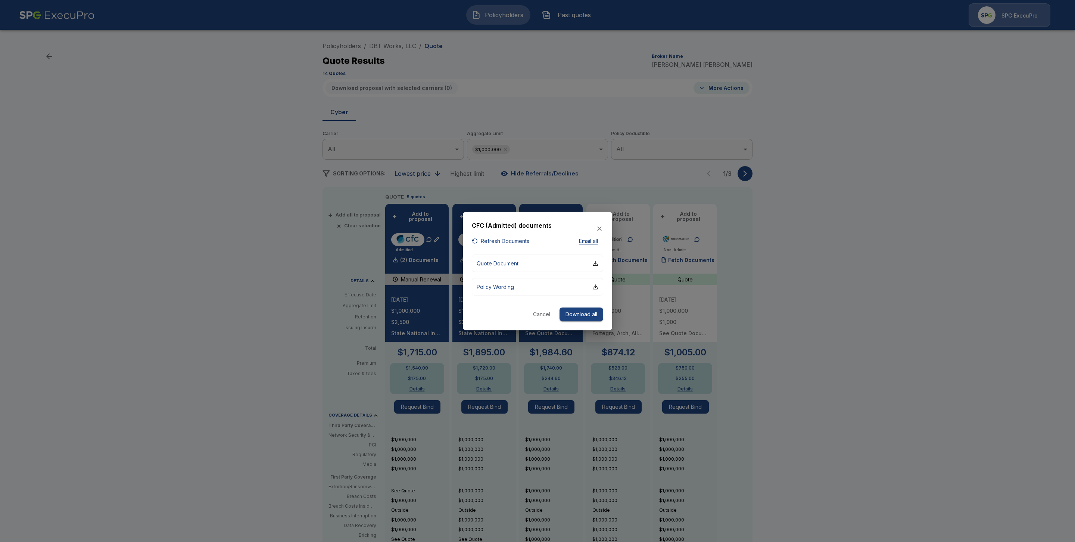
click at [508, 241] on button "Refresh Documents" at bounding box center [500, 240] width 57 height 9
click at [538, 315] on button "Cancel" at bounding box center [542, 315] width 24 height 14
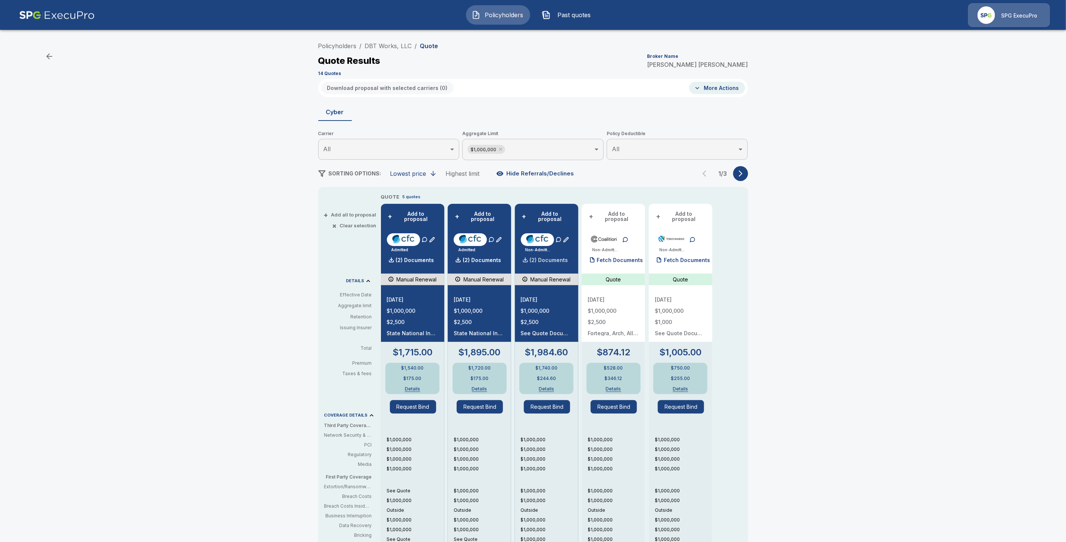
click at [545, 258] on p "(2) Documents" at bounding box center [549, 260] width 38 height 5
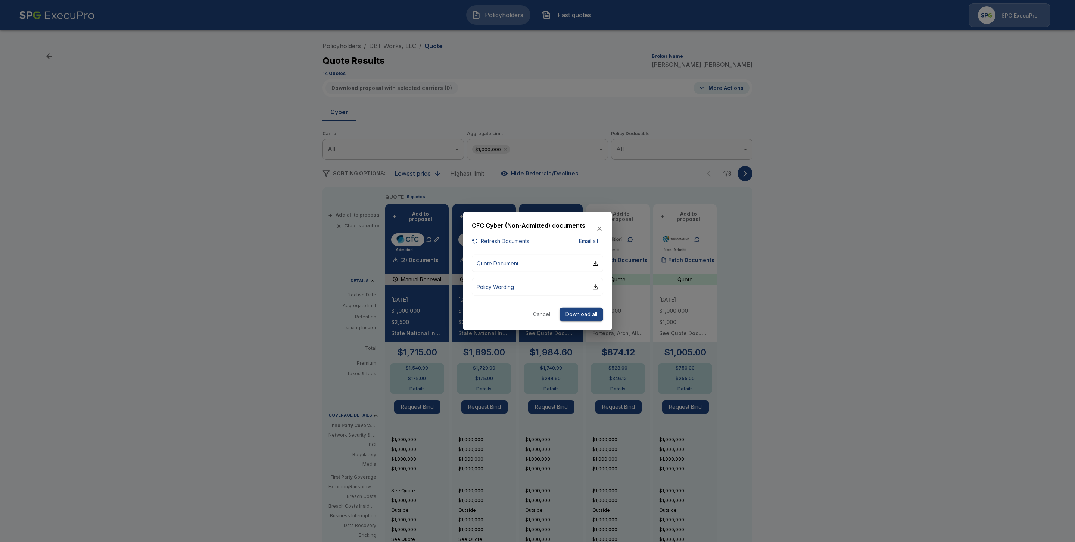
drag, startPoint x: 474, startPoint y: 239, endPoint x: 489, endPoint y: 252, distance: 19.9
click at [474, 239] on div "button" at bounding box center [475, 241] width 6 height 6
click at [827, 383] on div at bounding box center [537, 271] width 1075 height 542
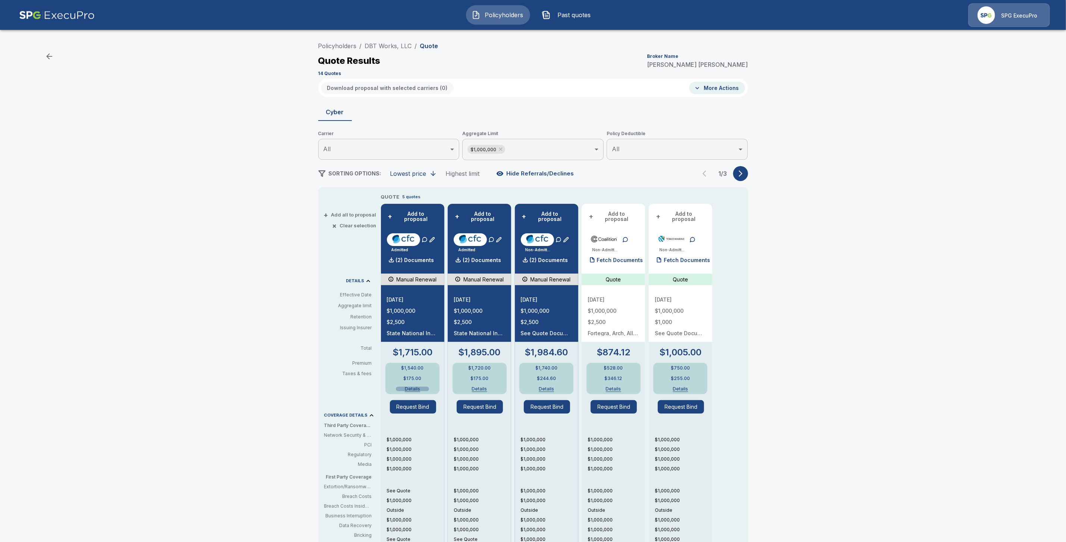
click at [421, 387] on button "Details" at bounding box center [412, 389] width 33 height 4
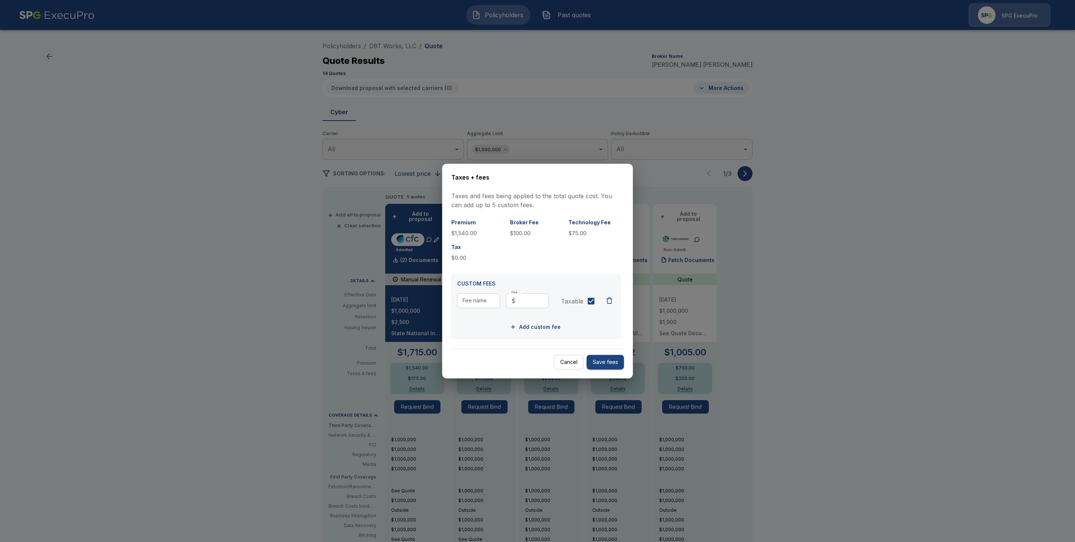
click at [452, 395] on div at bounding box center [537, 271] width 1075 height 542
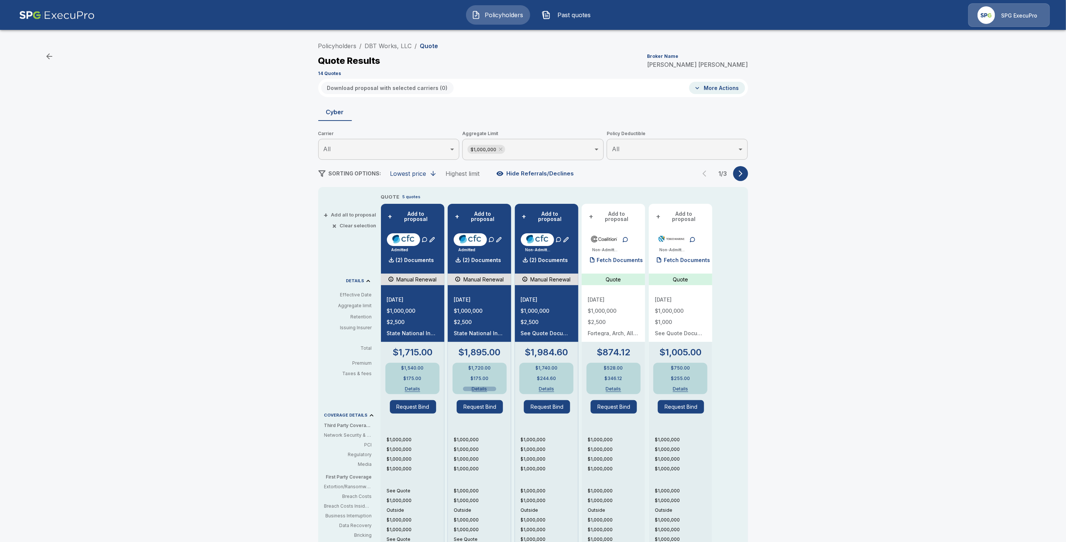
click at [487, 387] on button "Details" at bounding box center [479, 389] width 33 height 4
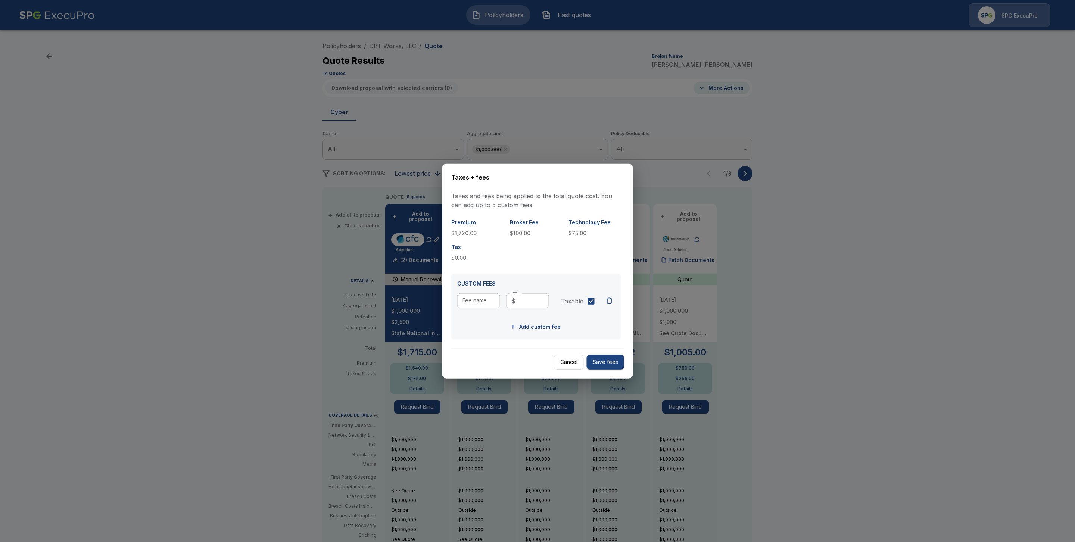
click at [452, 391] on div at bounding box center [537, 271] width 1075 height 542
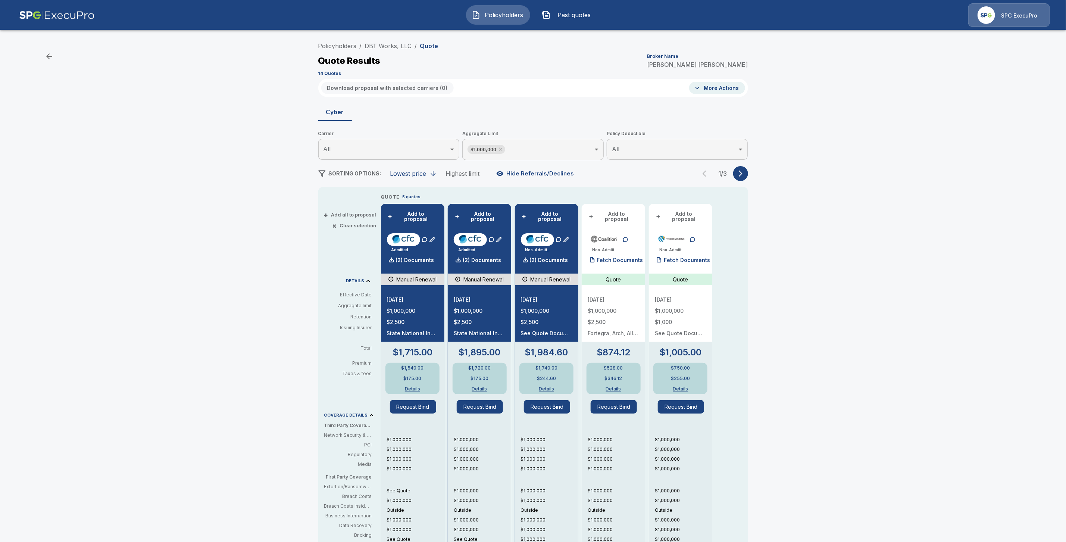
click at [555, 387] on button "Details" at bounding box center [546, 389] width 33 height 4
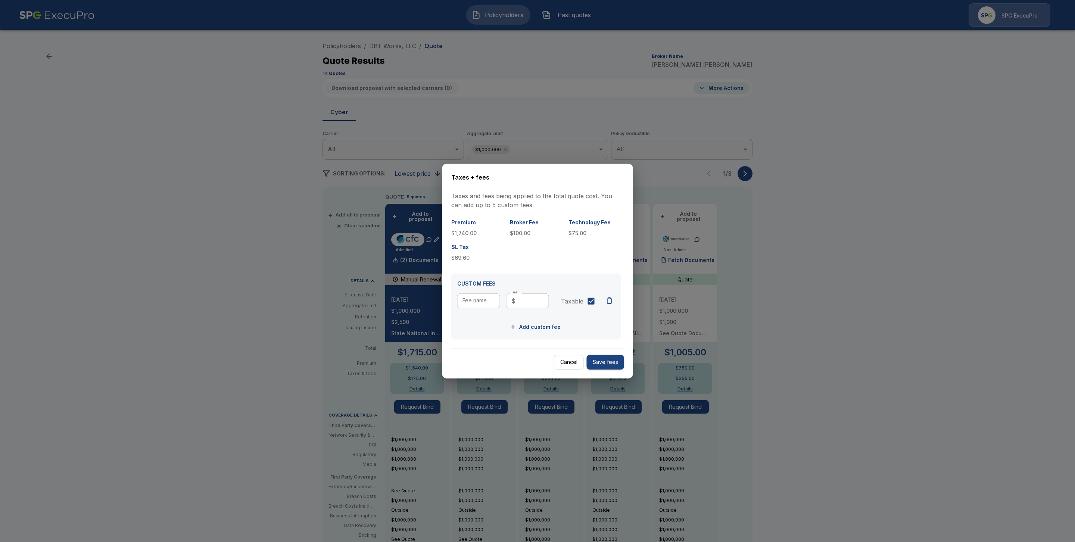
click at [437, 421] on div at bounding box center [537, 271] width 1075 height 542
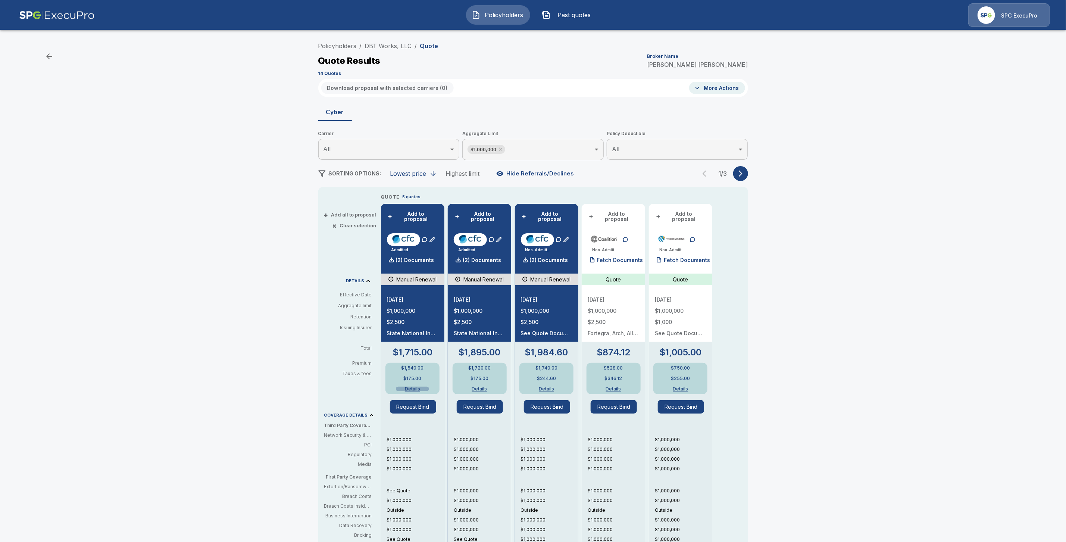
click at [422, 387] on button "Details" at bounding box center [412, 389] width 33 height 4
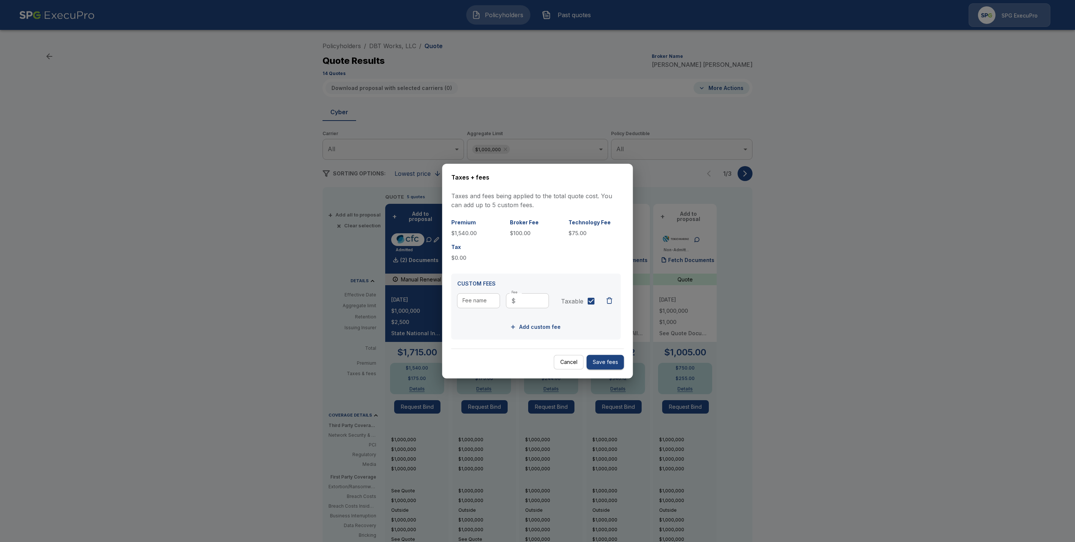
drag, startPoint x: 438, startPoint y: 415, endPoint x: 469, endPoint y: 394, distance: 37.4
click at [439, 415] on div at bounding box center [537, 271] width 1075 height 542
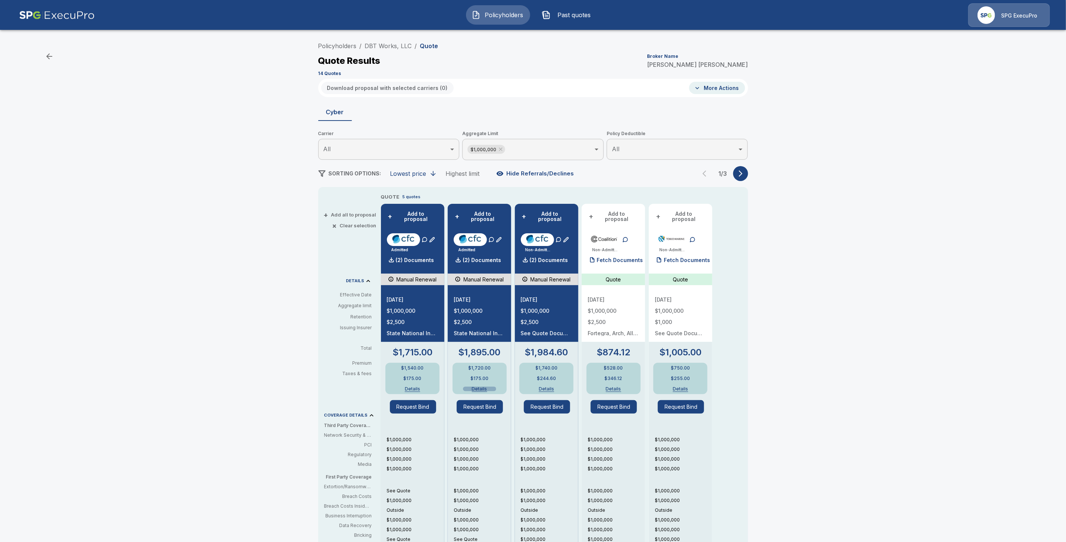
click at [479, 387] on button "Details" at bounding box center [479, 389] width 33 height 4
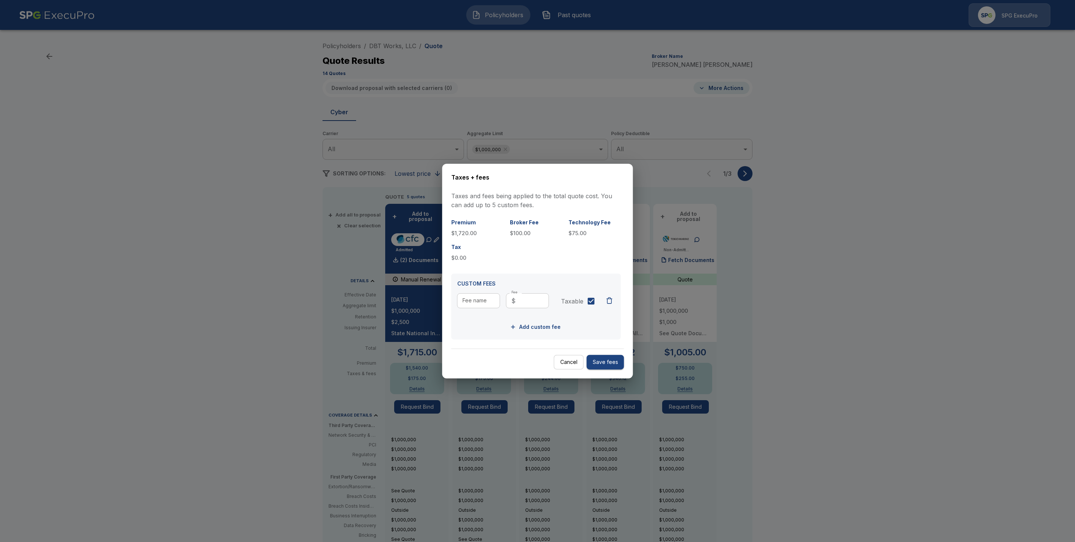
click at [457, 434] on div at bounding box center [537, 271] width 1075 height 542
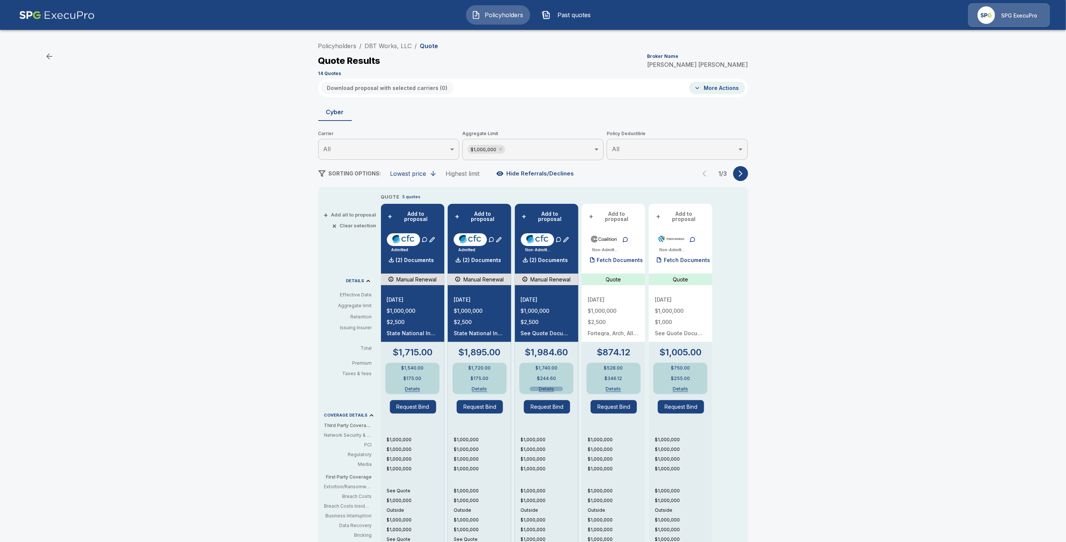
click at [551, 387] on button "Details" at bounding box center [546, 389] width 33 height 4
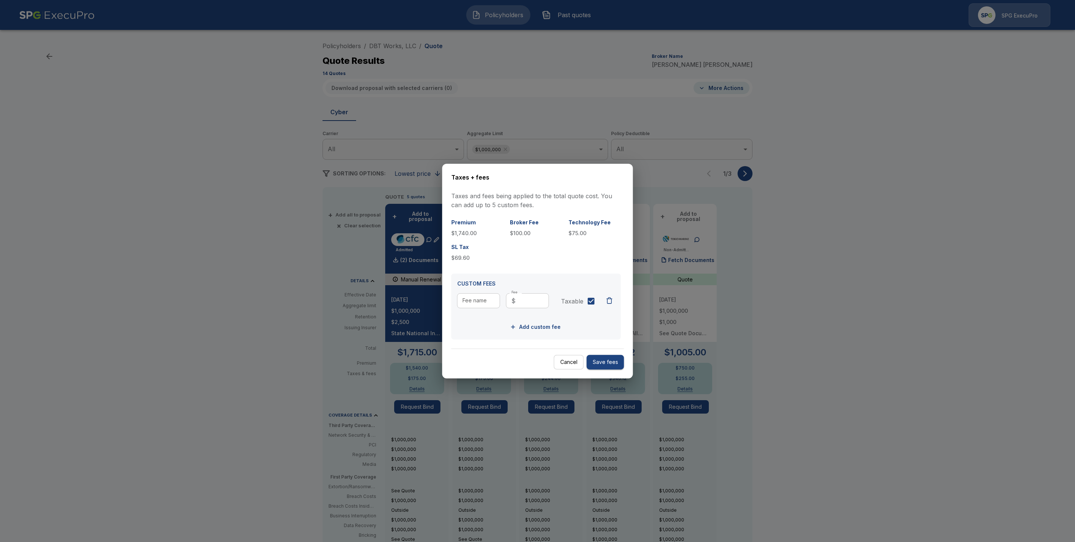
click at [458, 450] on div at bounding box center [537, 271] width 1075 height 542
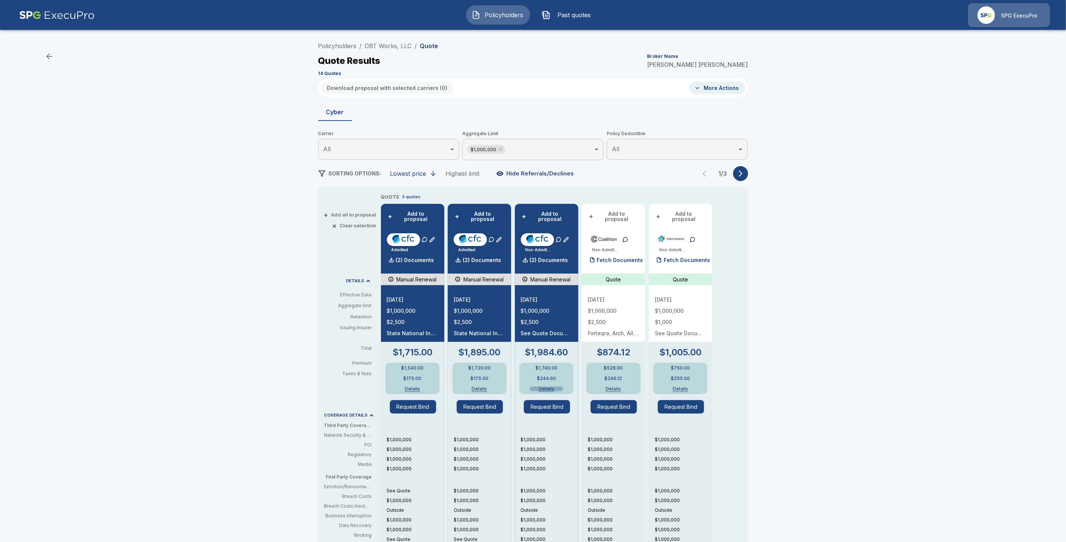
click at [556, 387] on button "Details" at bounding box center [546, 389] width 33 height 4
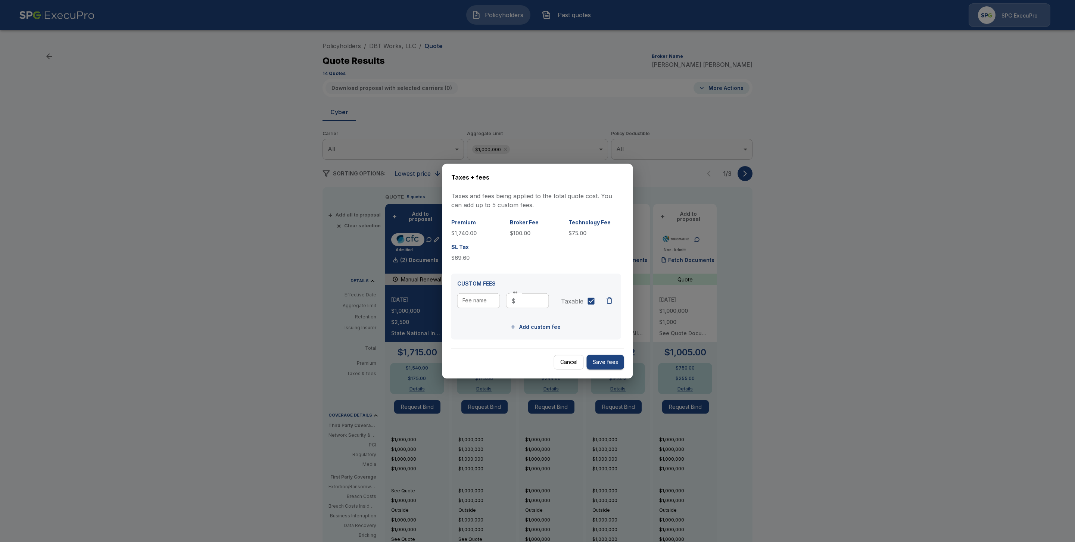
click at [447, 457] on div at bounding box center [537, 271] width 1075 height 542
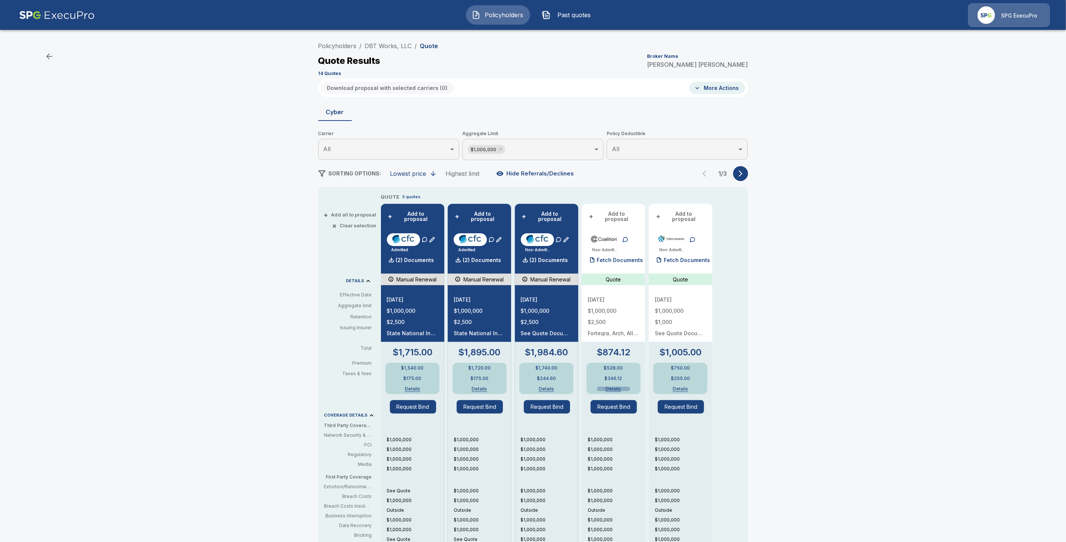
click at [625, 387] on button "Details" at bounding box center [613, 389] width 33 height 4
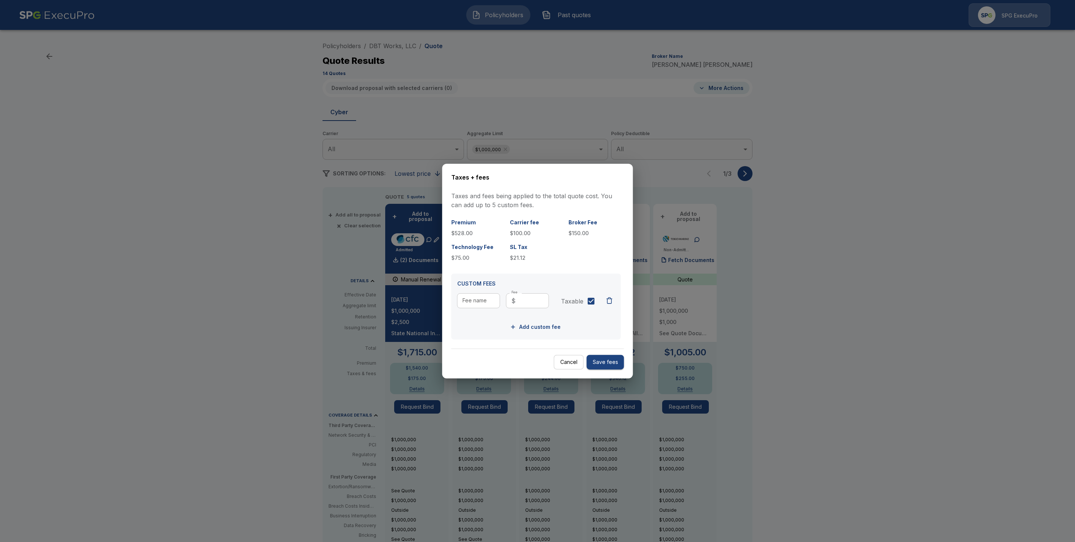
click at [301, 362] on div at bounding box center [537, 271] width 1075 height 542
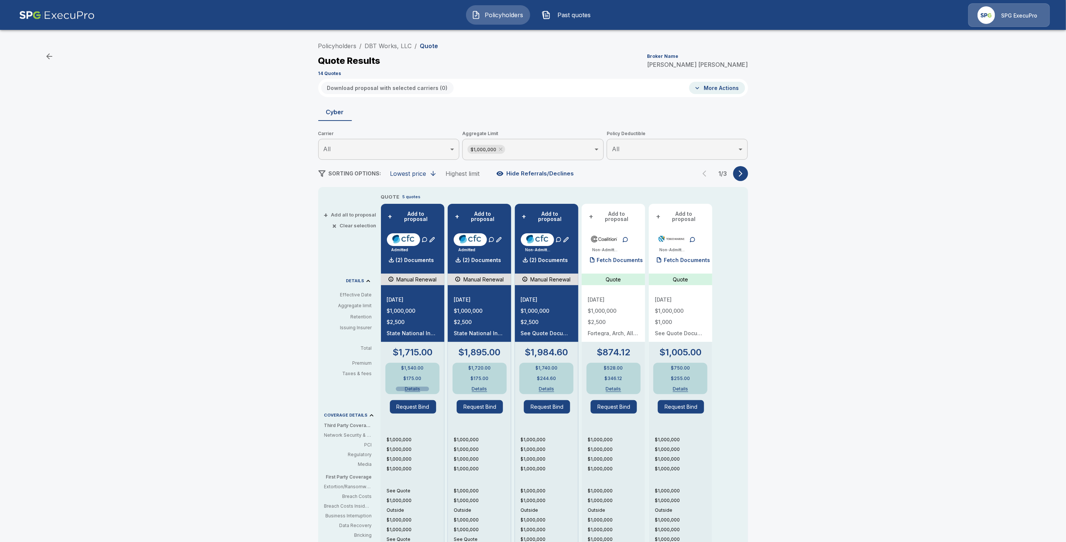
click at [418, 387] on button "Details" at bounding box center [412, 389] width 33 height 4
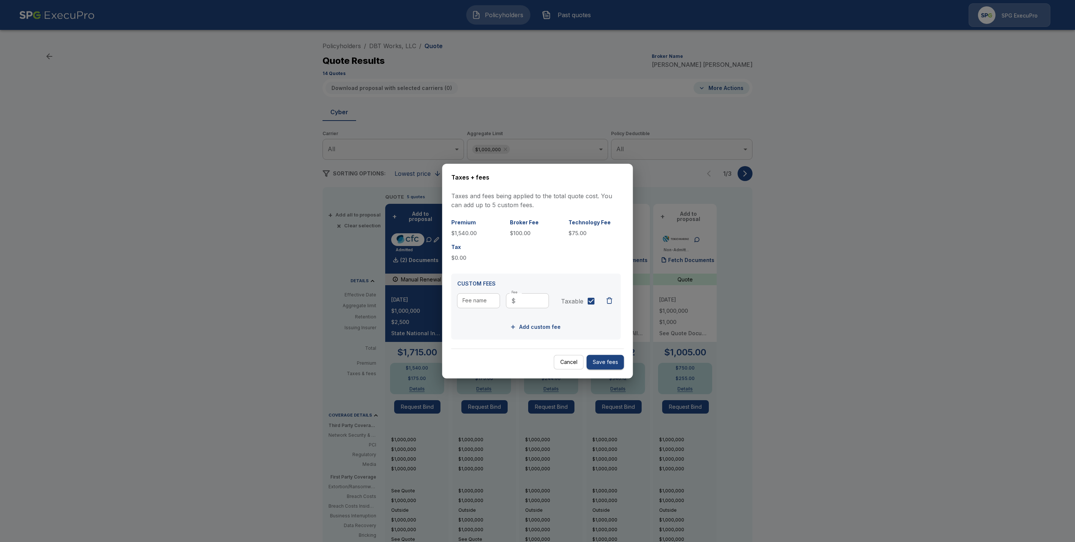
click at [266, 363] on div at bounding box center [537, 271] width 1075 height 542
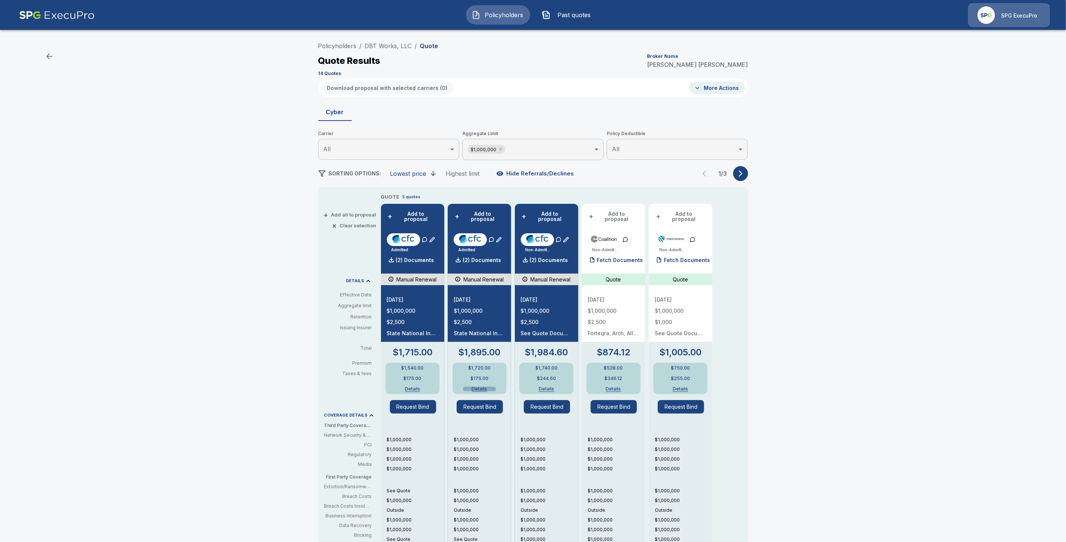
click at [482, 387] on button "Details" at bounding box center [479, 389] width 33 height 4
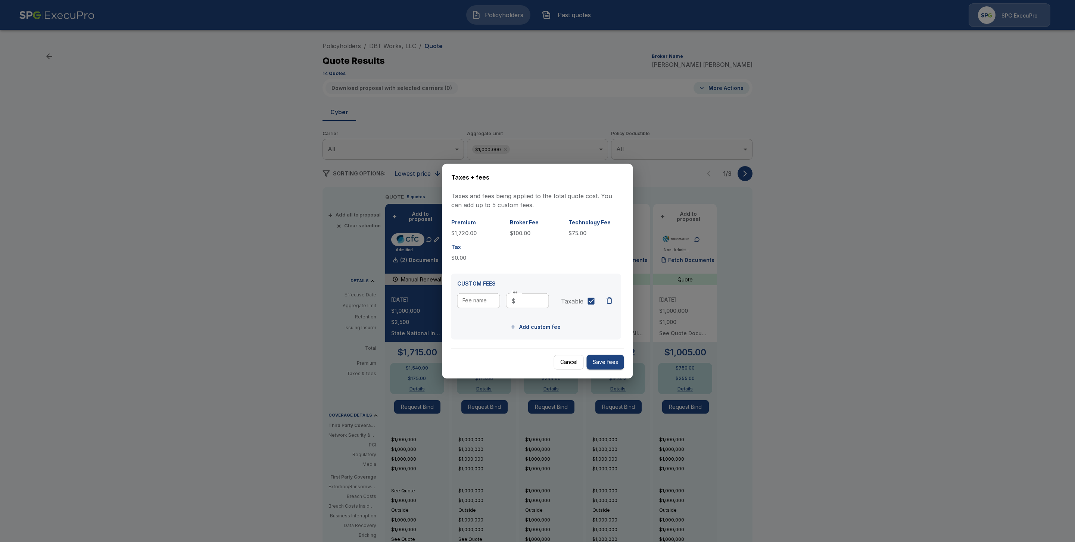
click at [275, 340] on div at bounding box center [537, 271] width 1075 height 542
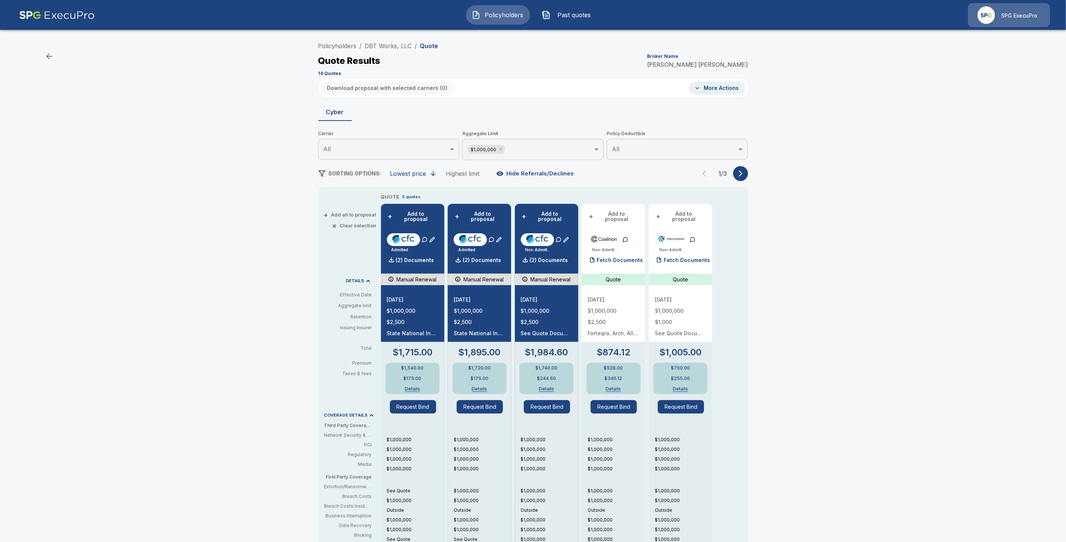
click at [555, 387] on button "Details" at bounding box center [546, 389] width 33 height 4
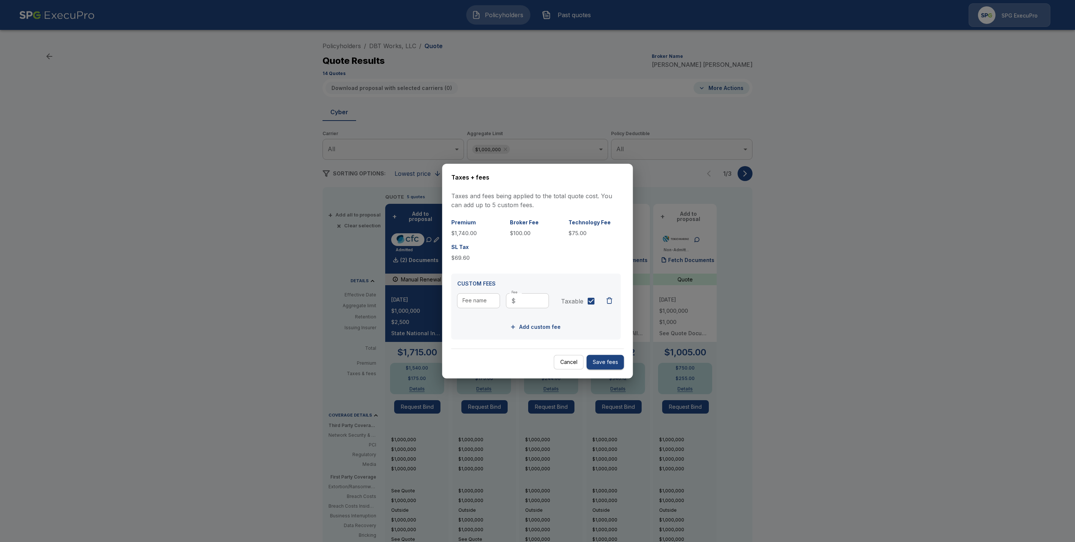
click at [839, 338] on div at bounding box center [537, 271] width 1075 height 542
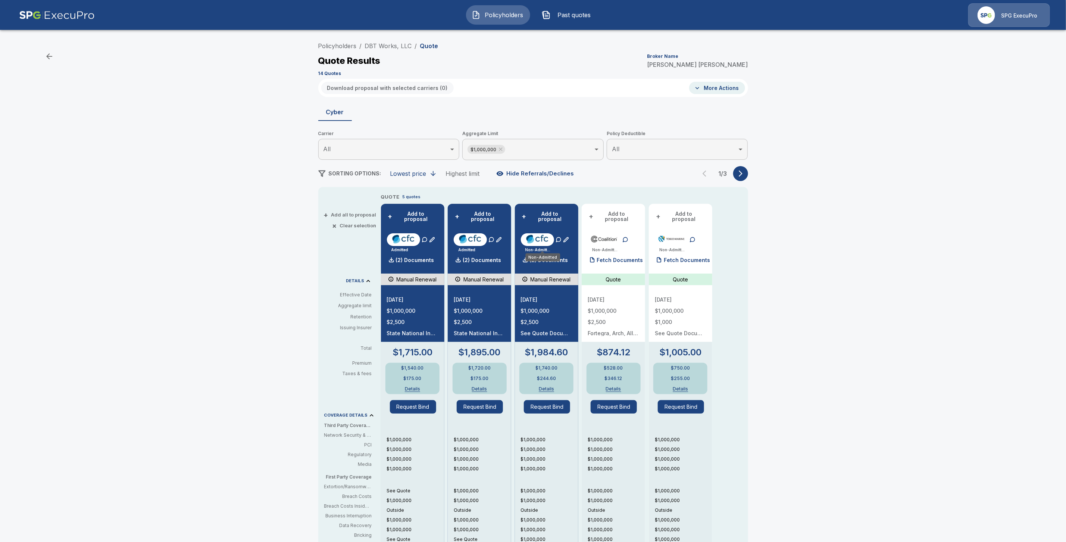
click at [548, 256] on div "Non-Admitted" at bounding box center [543, 257] width 35 height 8
click at [564, 258] on p "(2) Documents" at bounding box center [549, 260] width 38 height 5
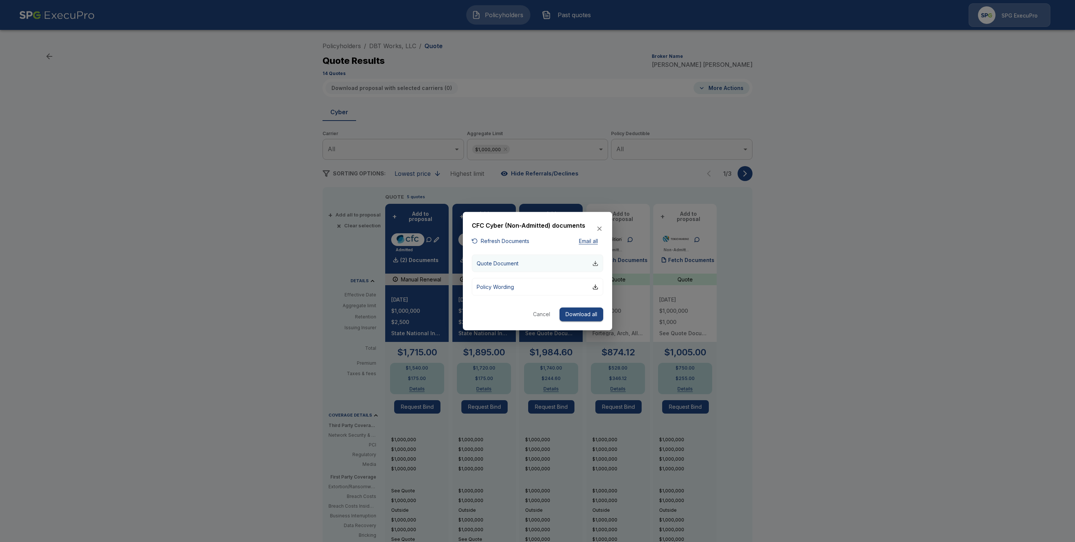
click at [595, 262] on div "button" at bounding box center [595, 263] width 6 height 6
click at [543, 316] on button "Cancel" at bounding box center [542, 315] width 24 height 14
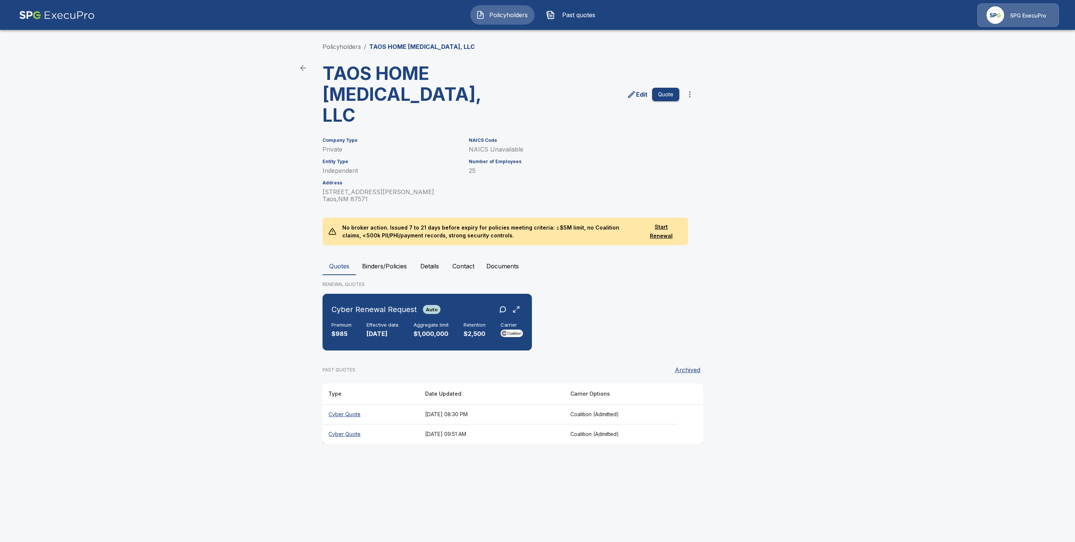
click at [393, 257] on button "Binders/Policies" at bounding box center [384, 266] width 57 height 18
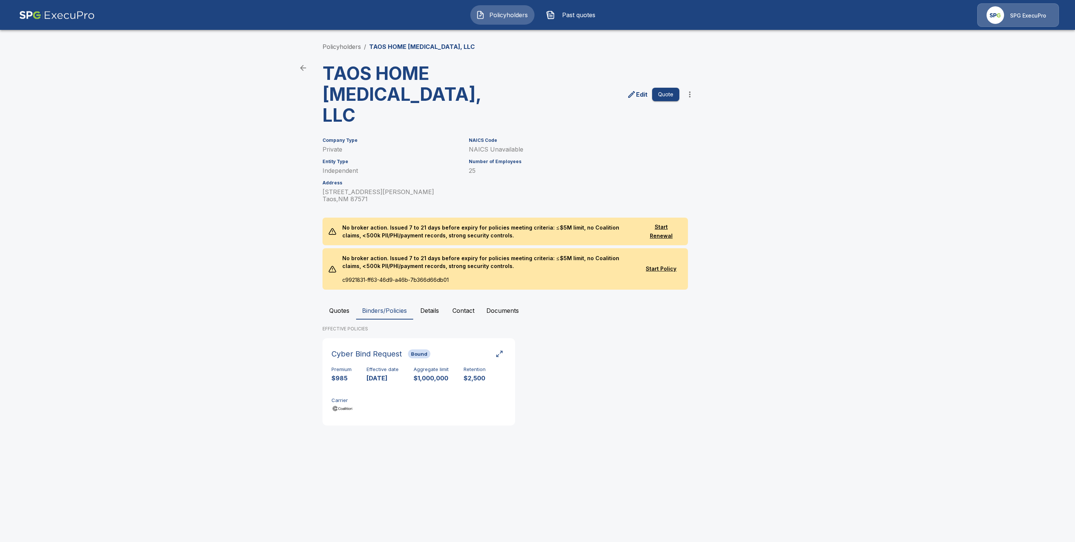
click at [338, 302] on button "Quotes" at bounding box center [339, 311] width 34 height 18
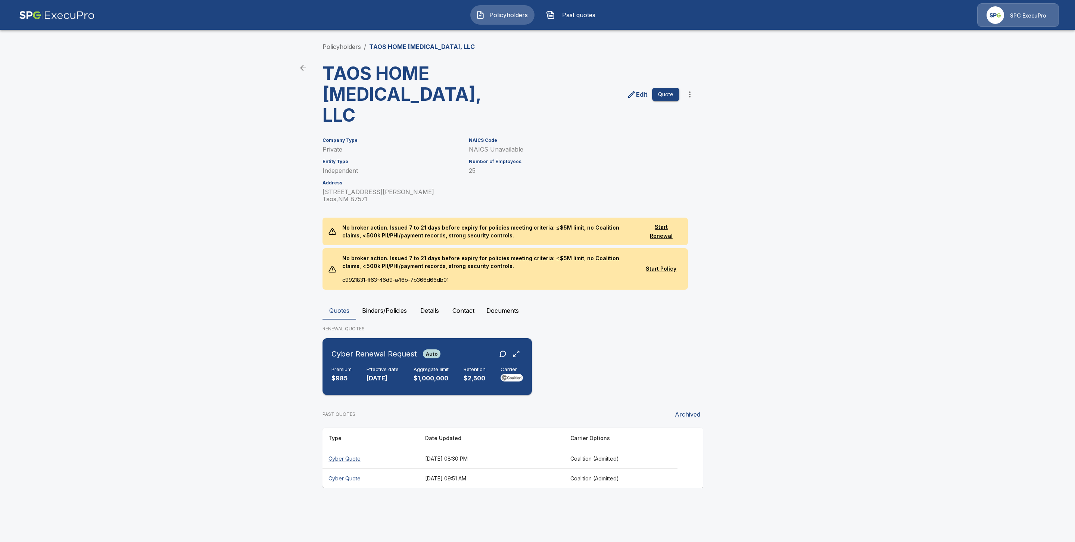
click at [393, 367] on h6 "Effective date" at bounding box center [383, 370] width 32 height 6
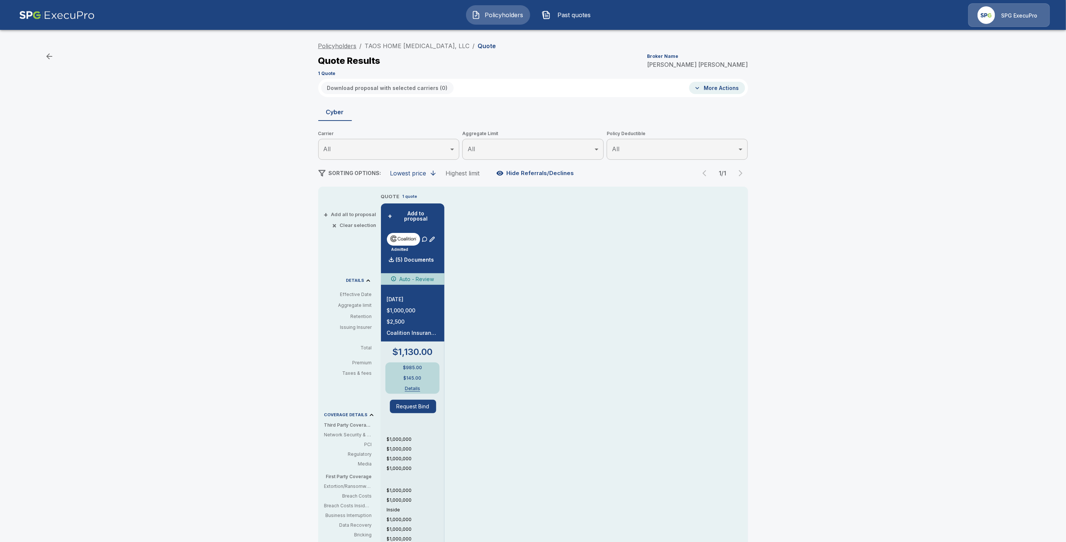
click at [333, 43] on link "Policyholders" at bounding box center [337, 45] width 38 height 7
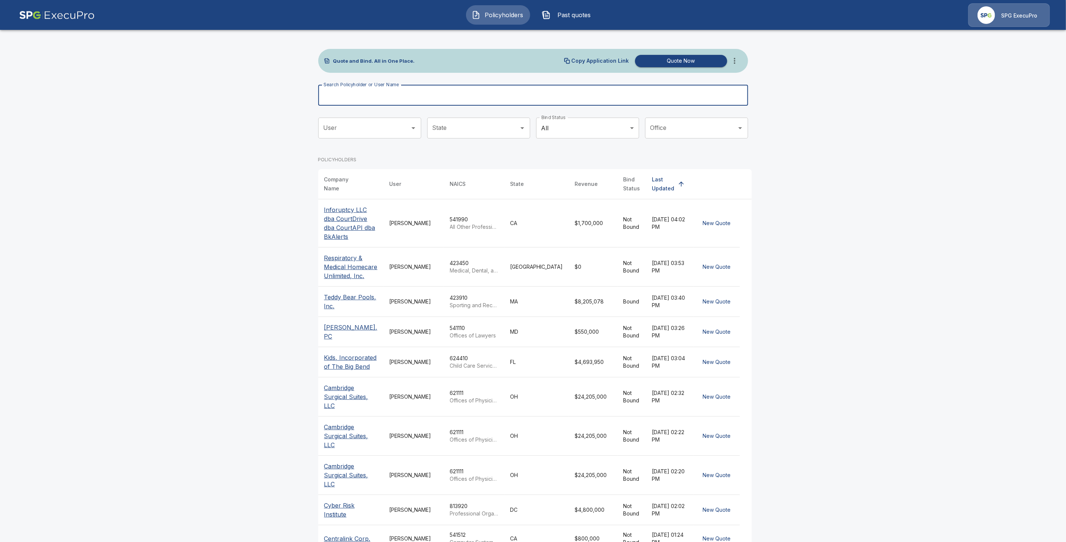
click at [343, 97] on input "Search Policyholder or User Name" at bounding box center [529, 95] width 422 height 21
paste input "**********"
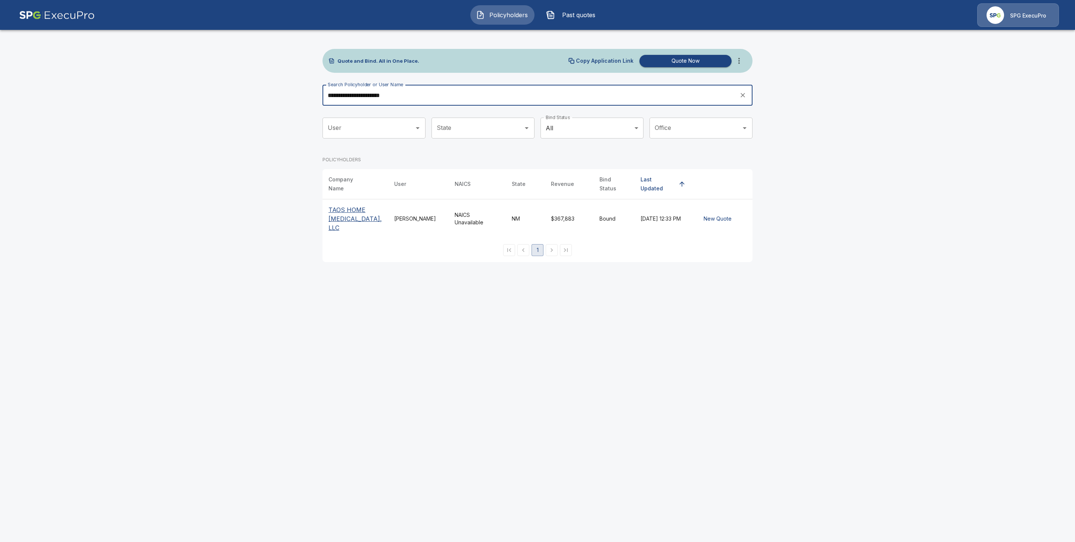
click at [401, 98] on input "**********" at bounding box center [528, 95] width 412 height 21
type input "**********"
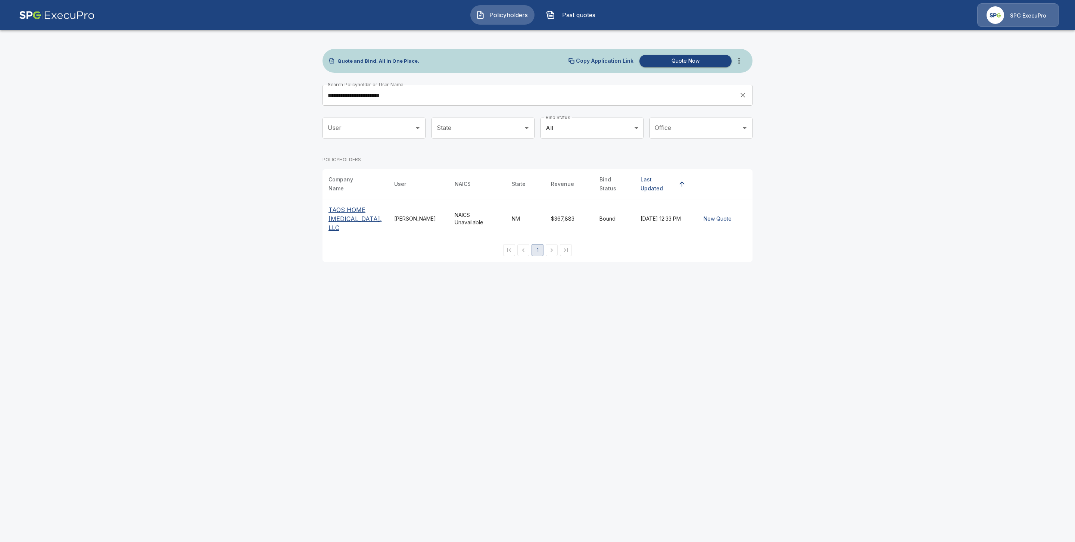
click at [338, 207] on p "TAOS HOME [MEDICAL_DATA], LLC" at bounding box center [355, 218] width 54 height 27
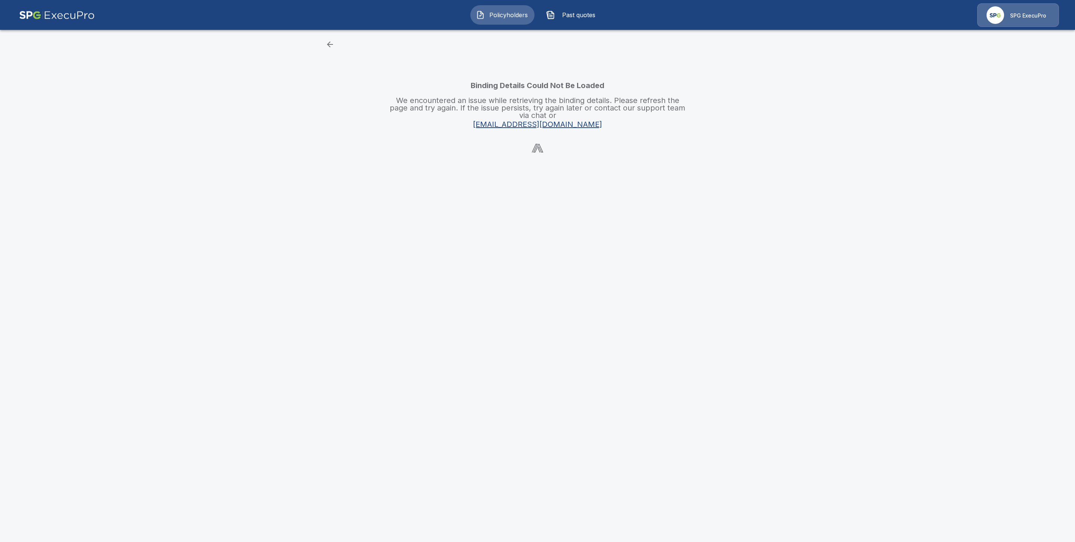
drag, startPoint x: 169, startPoint y: 157, endPoint x: 161, endPoint y: 132, distance: 26.0
click at [169, 156] on main "Binding Details Could Not Be Loaded We encountered an issue while retrieving th…" at bounding box center [537, 81] width 1075 height 163
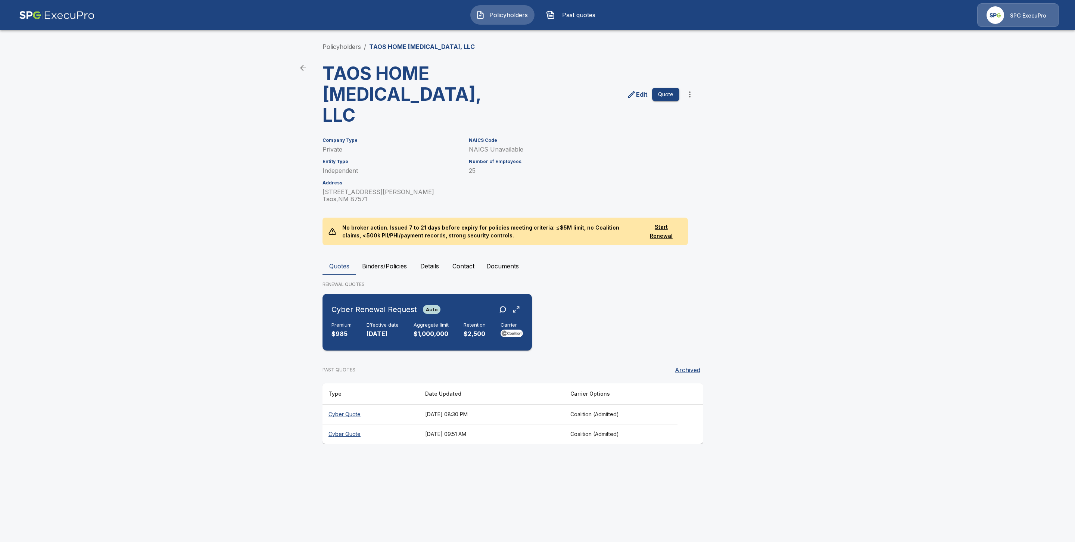
click at [355, 322] on div "Cyber Renewal Request Auto Premium $985 Effective date [DATE] Aggregate limit $…" at bounding box center [426, 322] width 203 height 51
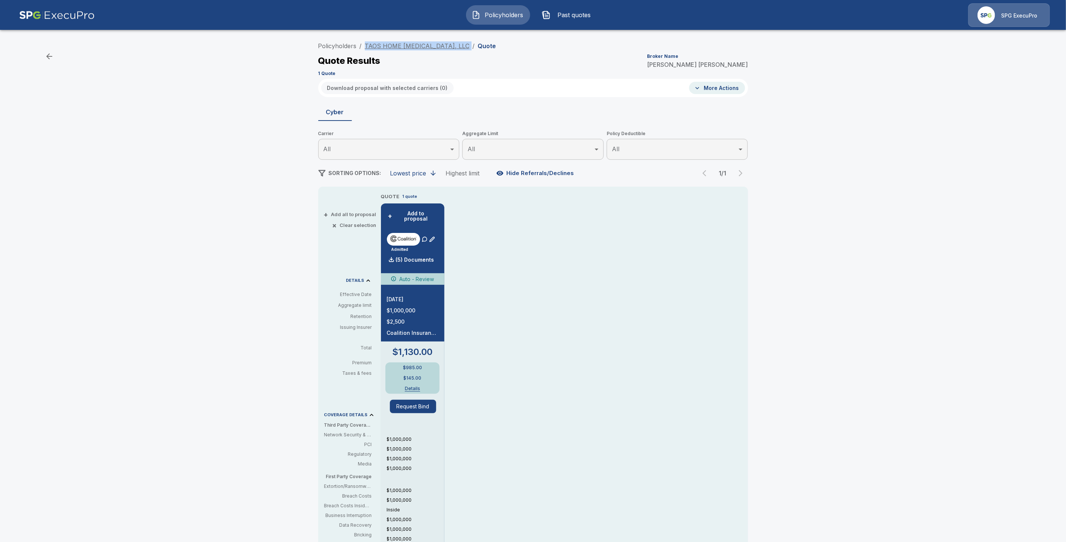
drag, startPoint x: 448, startPoint y: 44, endPoint x: 368, endPoint y: 41, distance: 79.5
click at [368, 41] on ol "Policyholders / TAOS HOME [MEDICAL_DATA], LLC / Quote" at bounding box center [407, 45] width 178 height 9
copy ol "TAOS HOME [MEDICAL_DATA], LLC /"
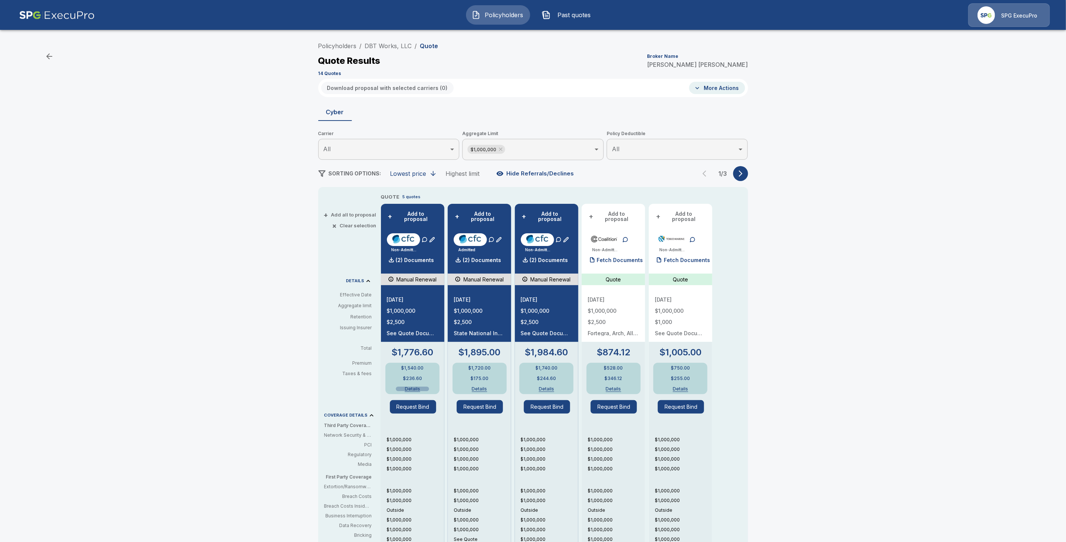
click at [417, 387] on button "Details" at bounding box center [412, 389] width 33 height 4
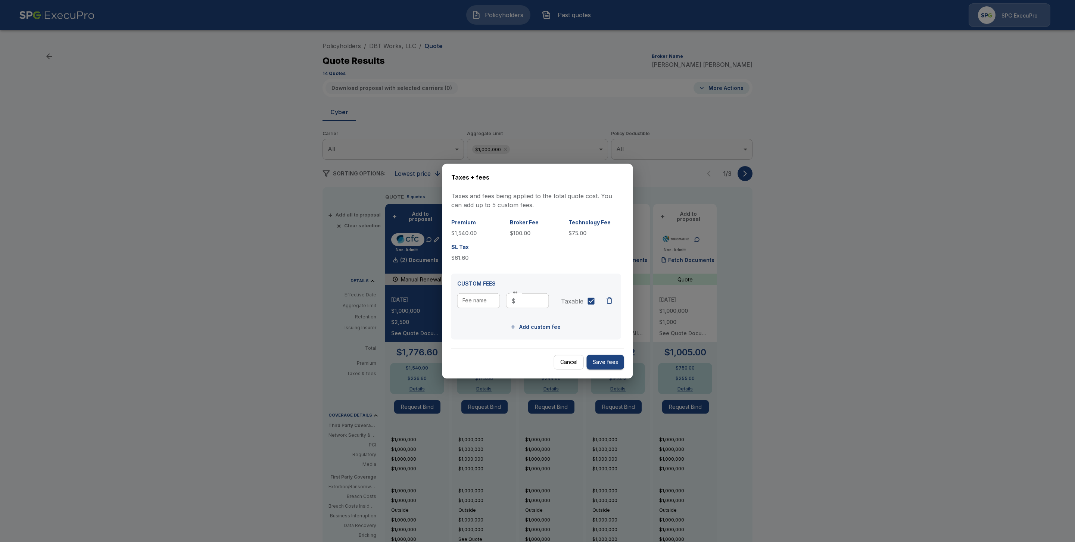
click at [573, 363] on button "Cancel" at bounding box center [569, 362] width 30 height 15
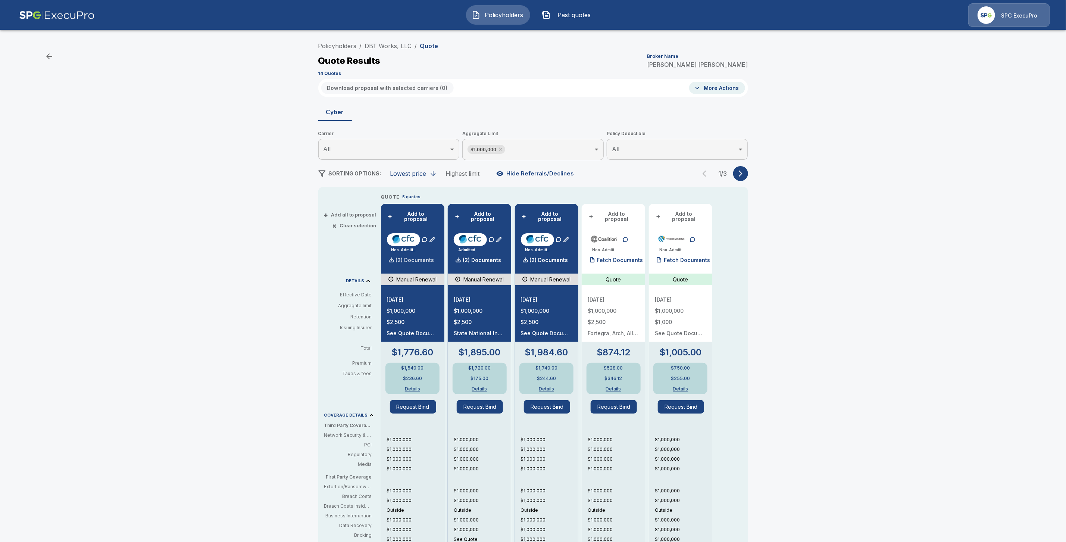
click at [422, 258] on p "(2) Documents" at bounding box center [415, 260] width 38 height 5
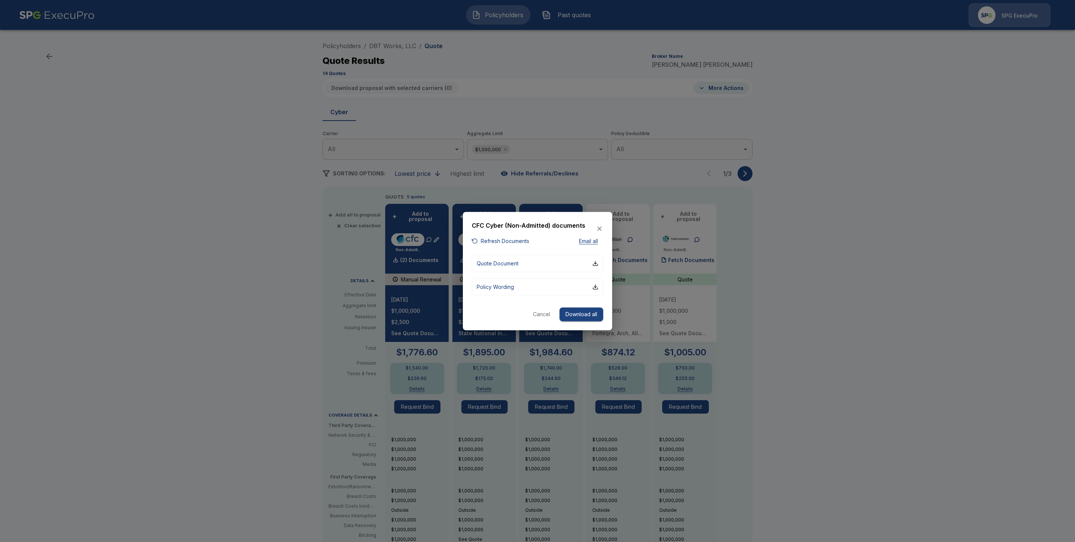
click at [517, 243] on button "Refresh Documents" at bounding box center [500, 240] width 57 height 9
click at [589, 314] on button "Download all" at bounding box center [581, 315] width 44 height 14
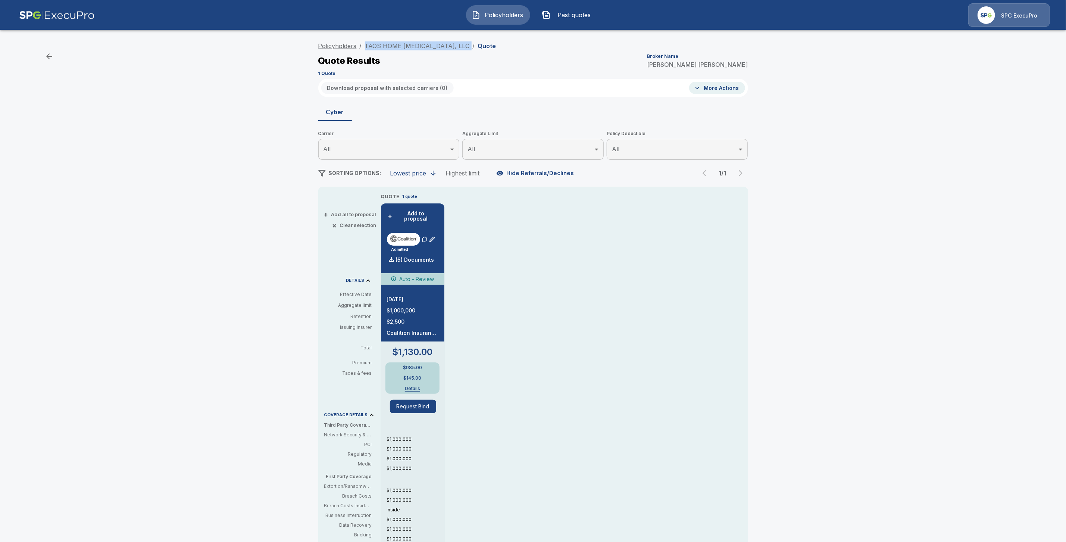
drag, startPoint x: 0, startPoint y: 0, endPoint x: 342, endPoint y: 46, distance: 344.9
click at [342, 46] on link "Policyholders" at bounding box center [337, 45] width 38 height 7
click at [411, 42] on link "TAOS HOME [MEDICAL_DATA], LLC" at bounding box center [417, 45] width 105 height 7
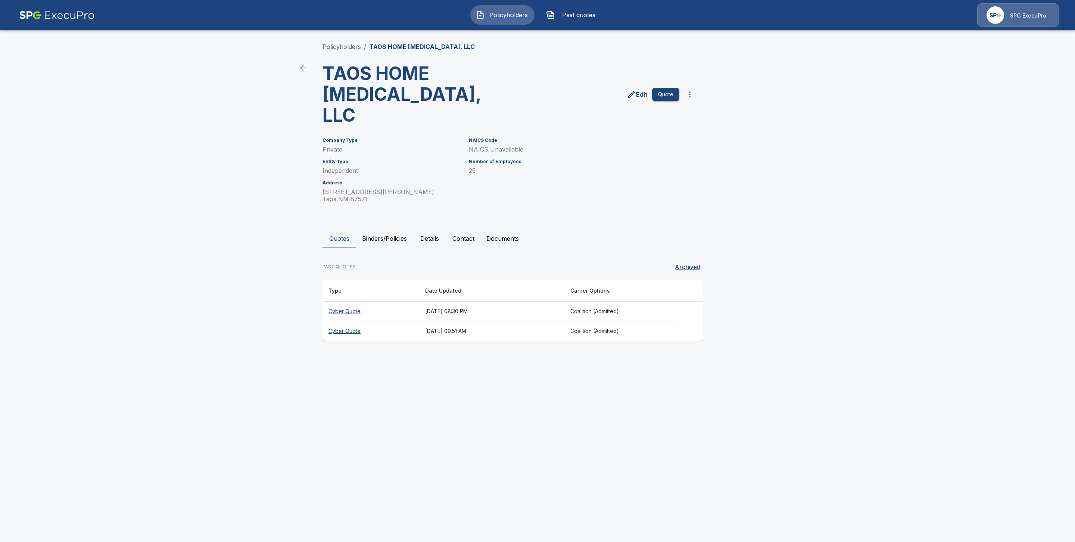
click at [386, 230] on button "Binders/Policies" at bounding box center [384, 239] width 57 height 18
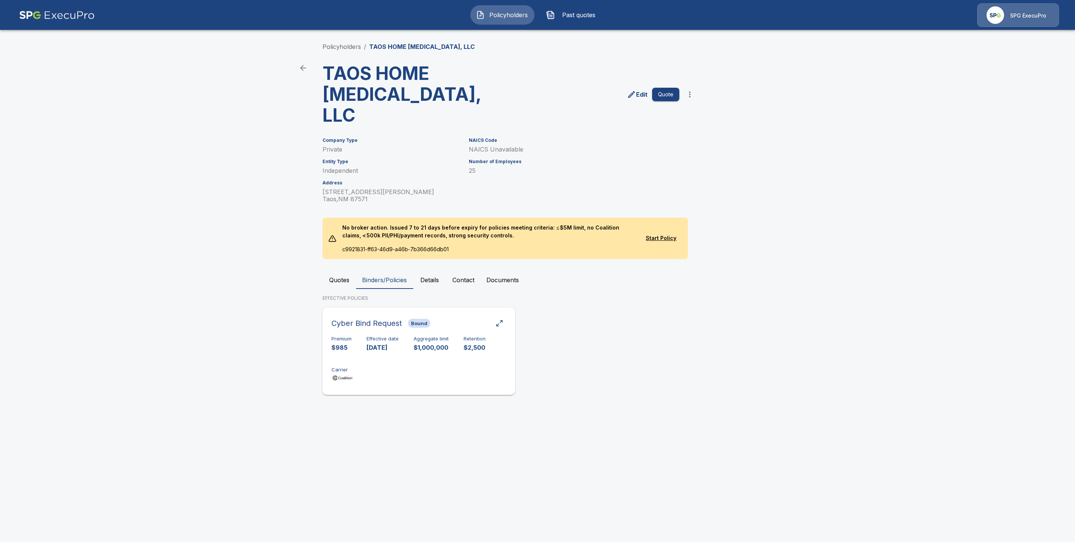
click at [408, 336] on div "Premium $985 Effective date [DATE] Aggregate limit $1,000,000 Retention $2,500 …" at bounding box center [418, 359] width 175 height 47
